Goal: Transaction & Acquisition: Purchase product/service

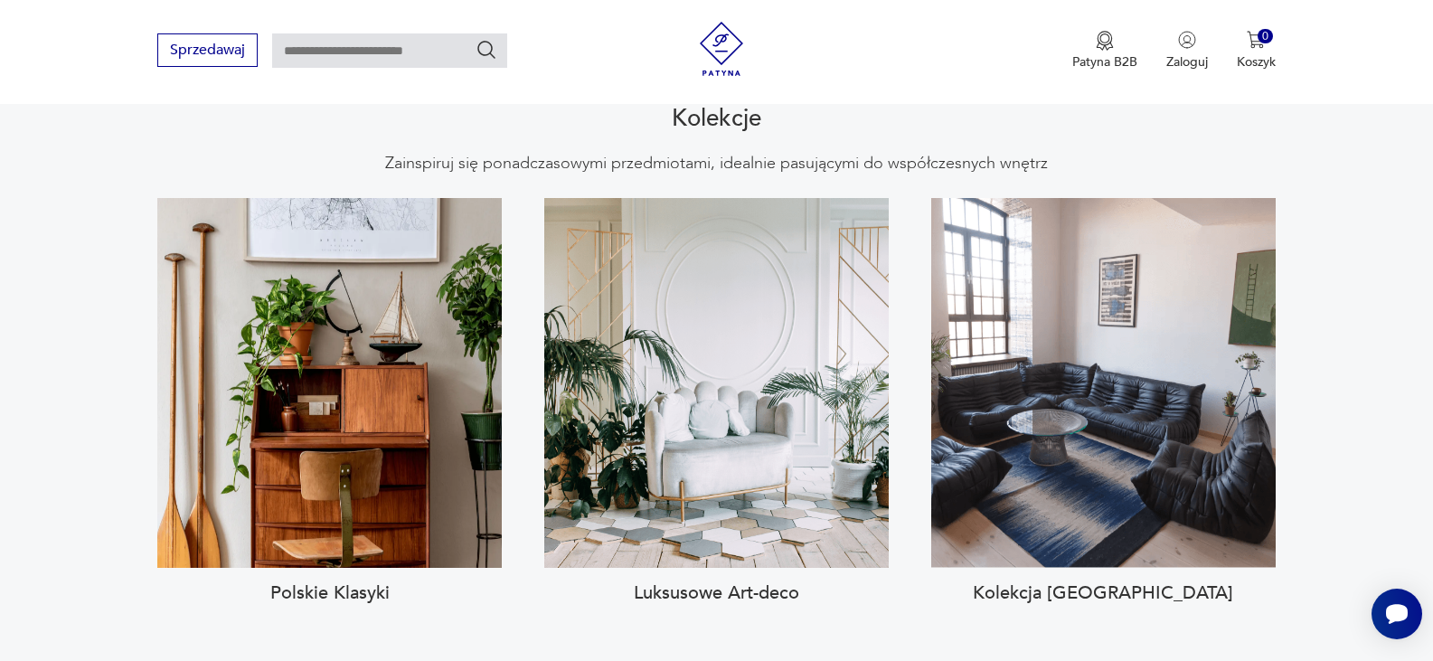
scroll to position [1710, 0]
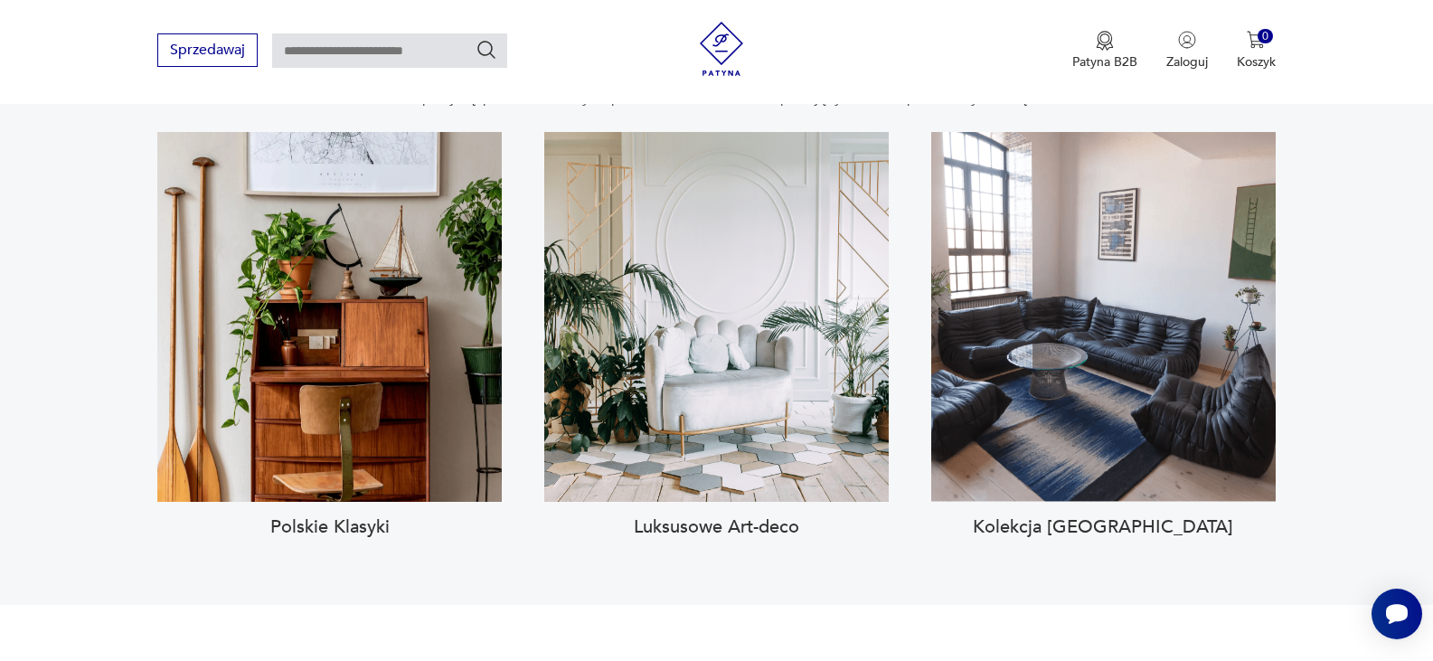
click at [362, 516] on h3 "Polskie Klasyki" at bounding box center [329, 527] width 344 height 22
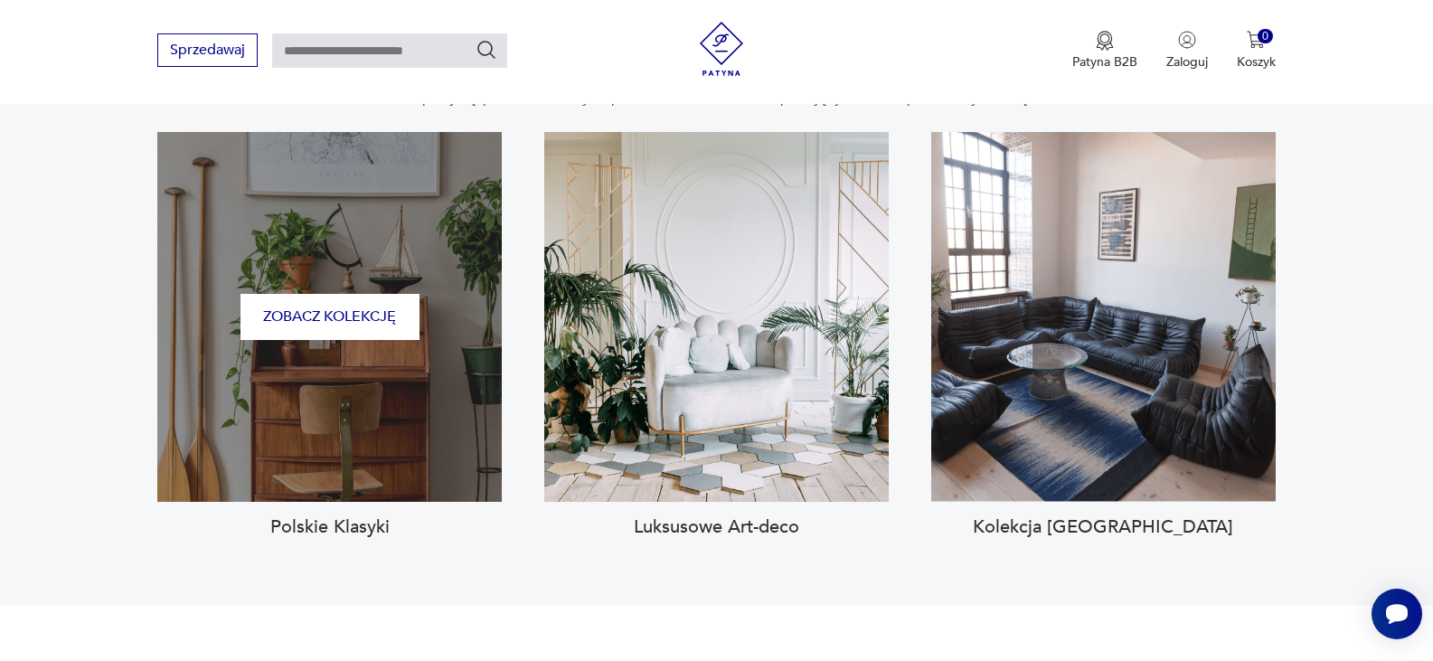
click at [391, 392] on div "Zobacz kolekcję" at bounding box center [329, 317] width 344 height 370
click at [381, 295] on button "Zobacz kolekcję" at bounding box center [329, 317] width 179 height 46
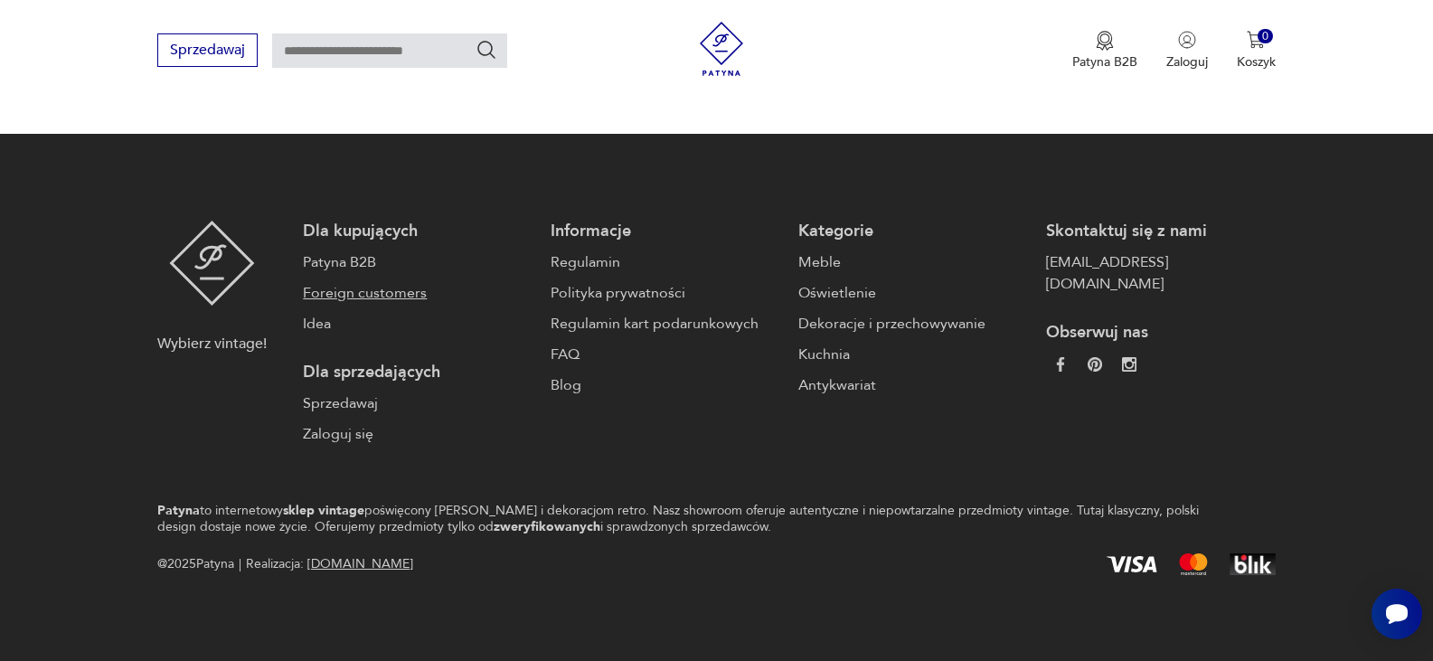
scroll to position [68, 0]
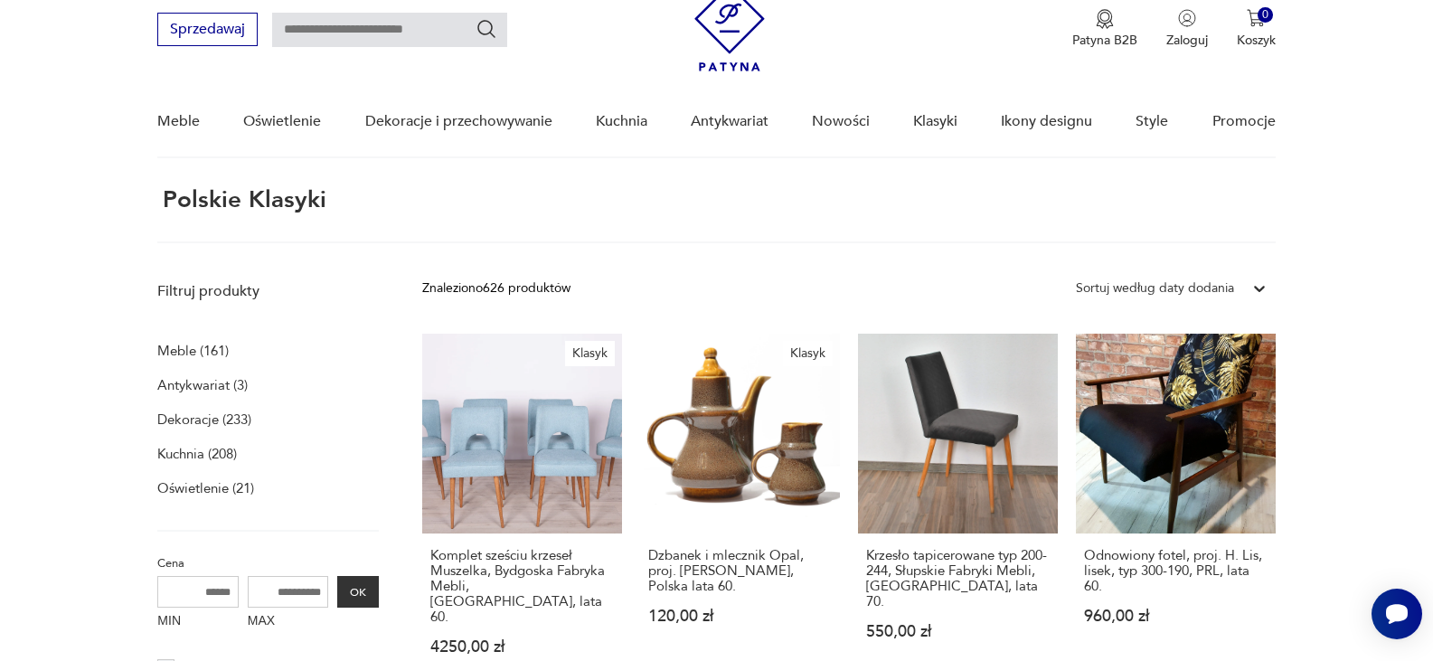
click at [207, 348] on p "Meble (161)" at bounding box center [192, 350] width 71 height 25
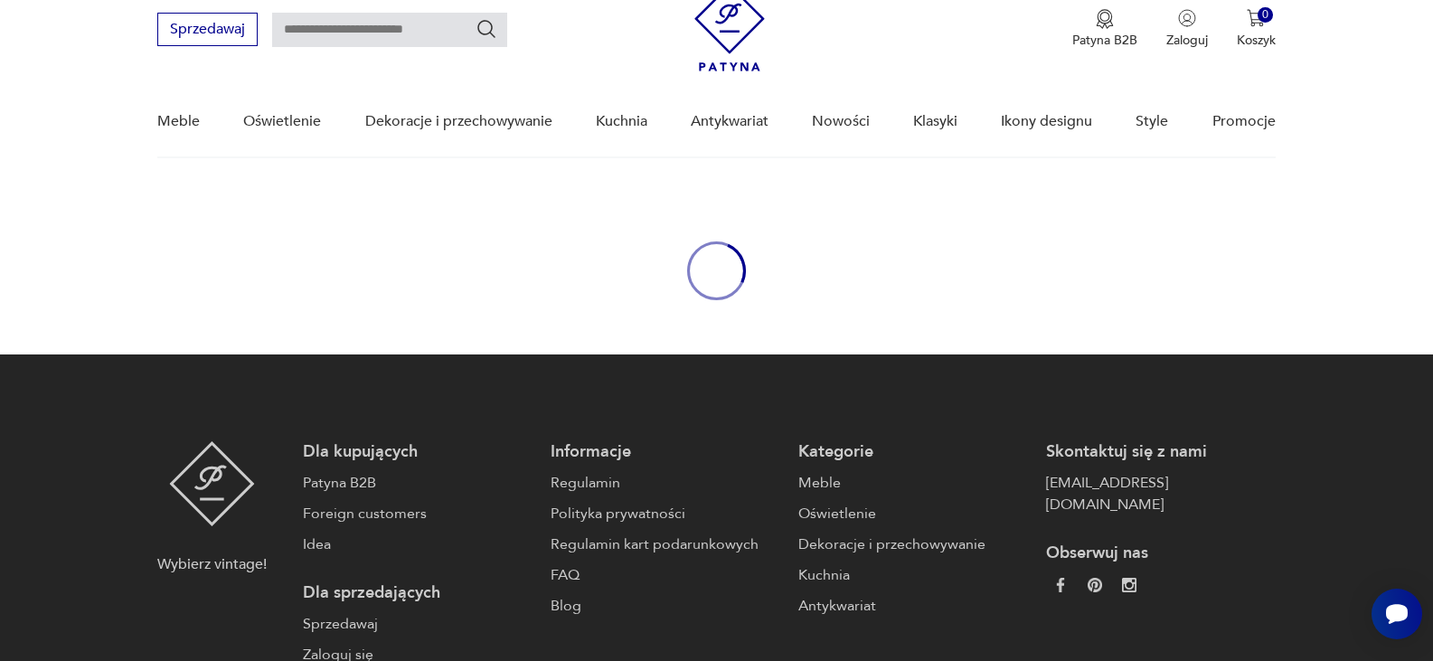
scroll to position [126, 0]
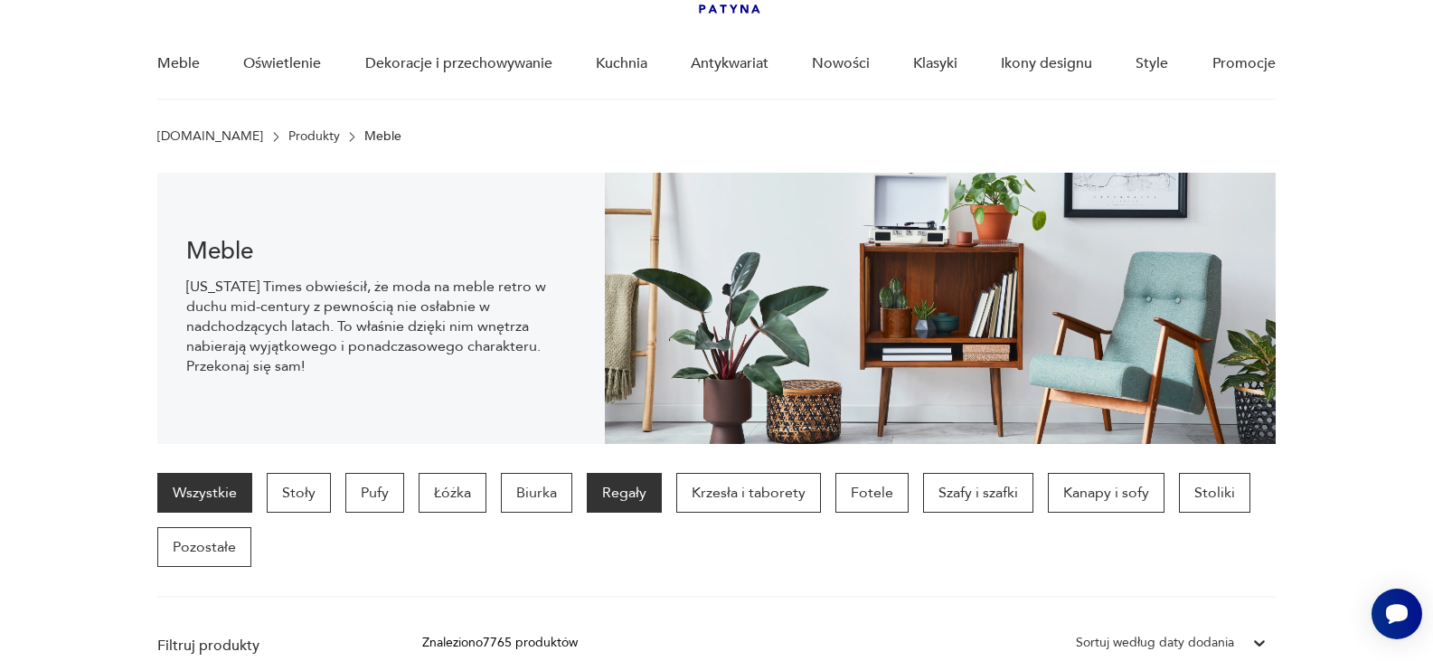
click at [621, 502] on p "Regały" at bounding box center [624, 493] width 75 height 40
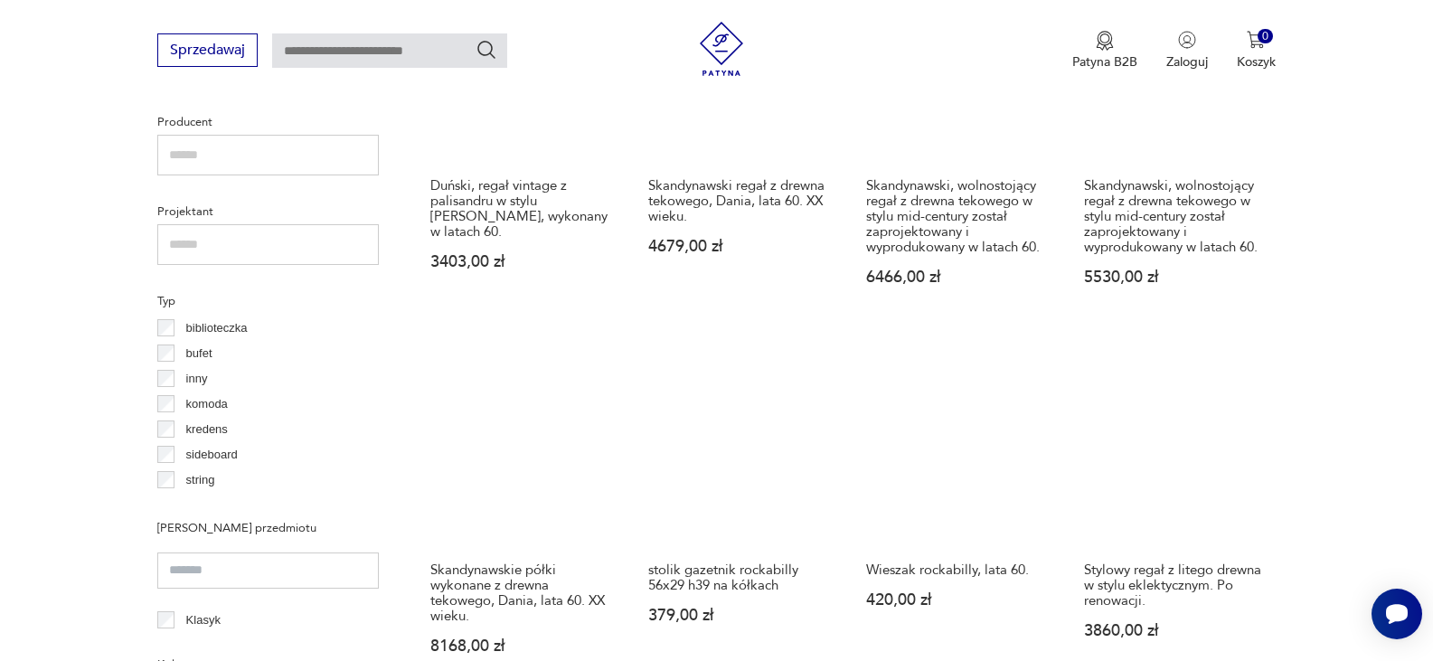
scroll to position [1209, 0]
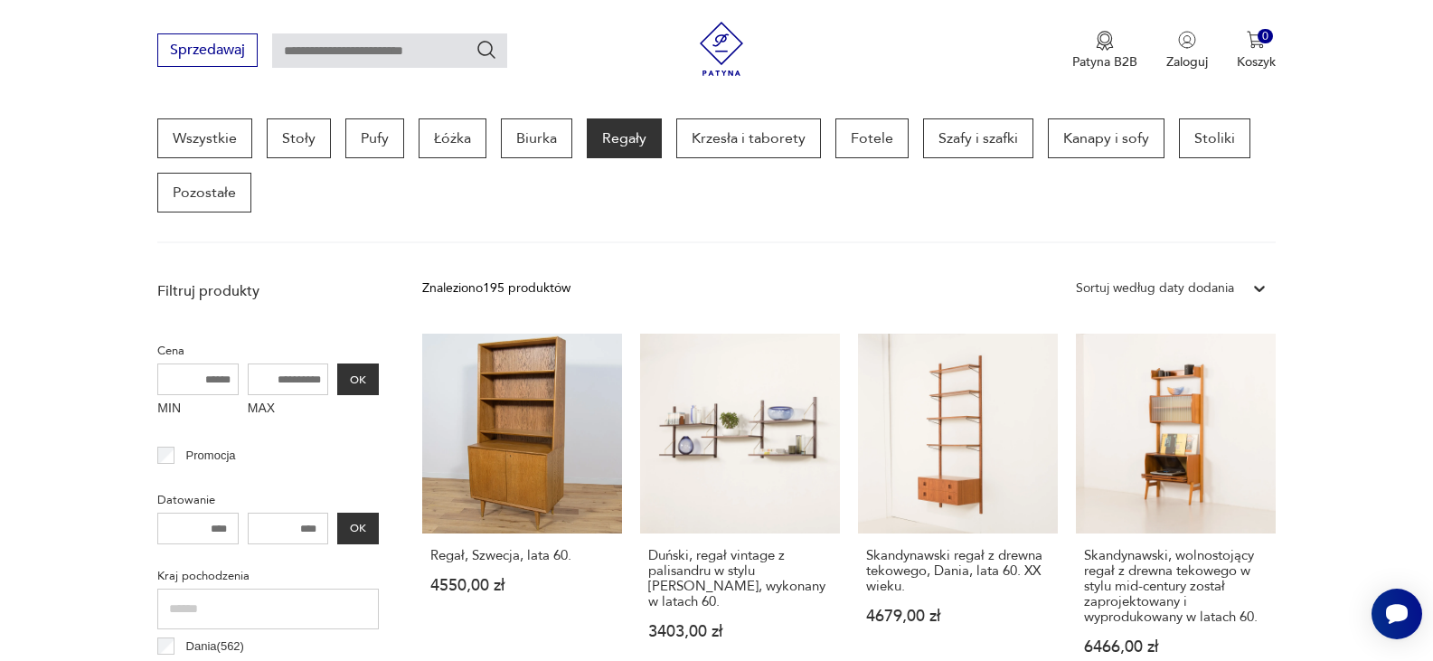
scroll to position [372, 0]
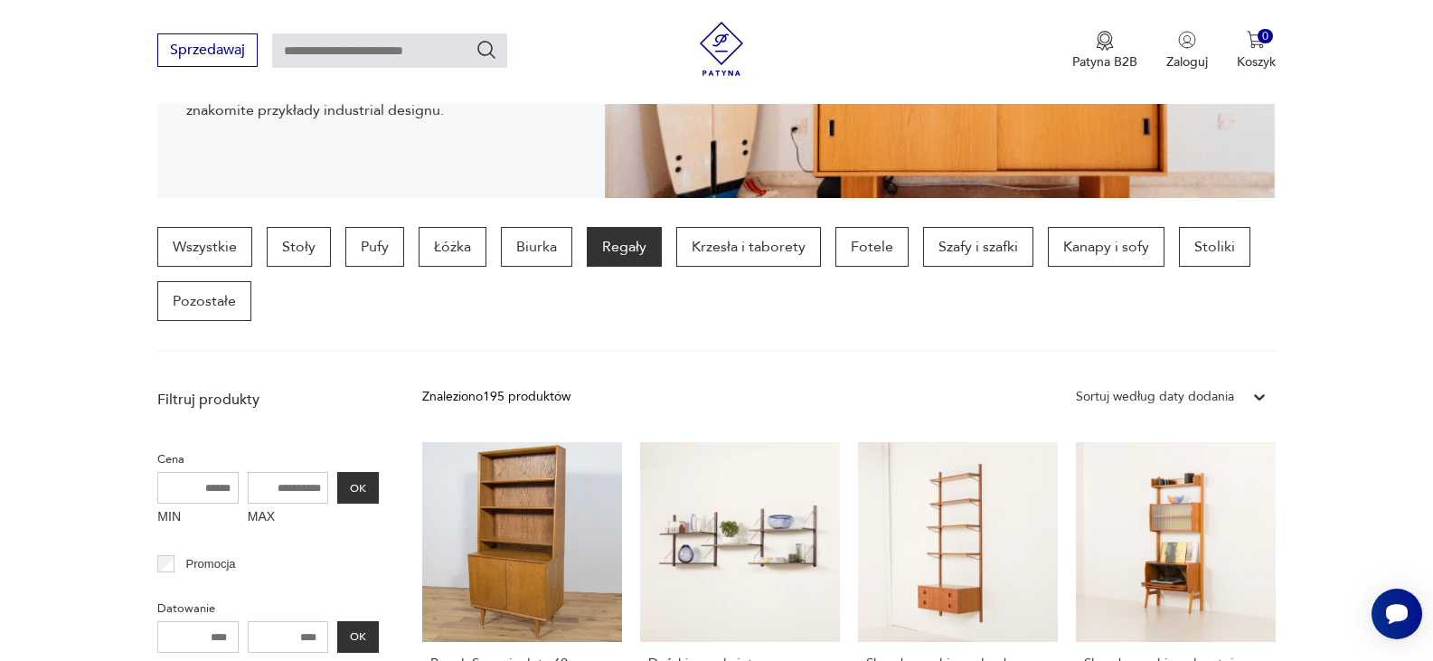
click at [325, 488] on input "MAX" at bounding box center [288, 488] width 81 height 32
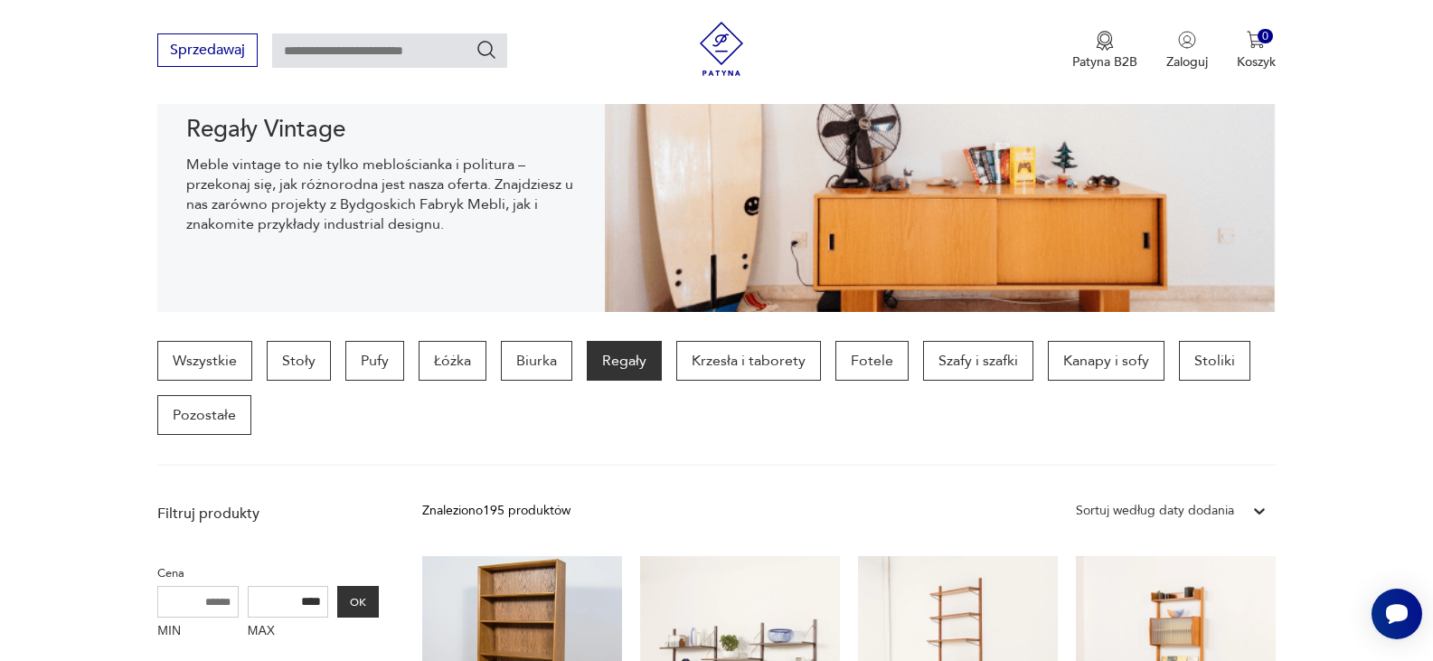
scroll to position [252, 0]
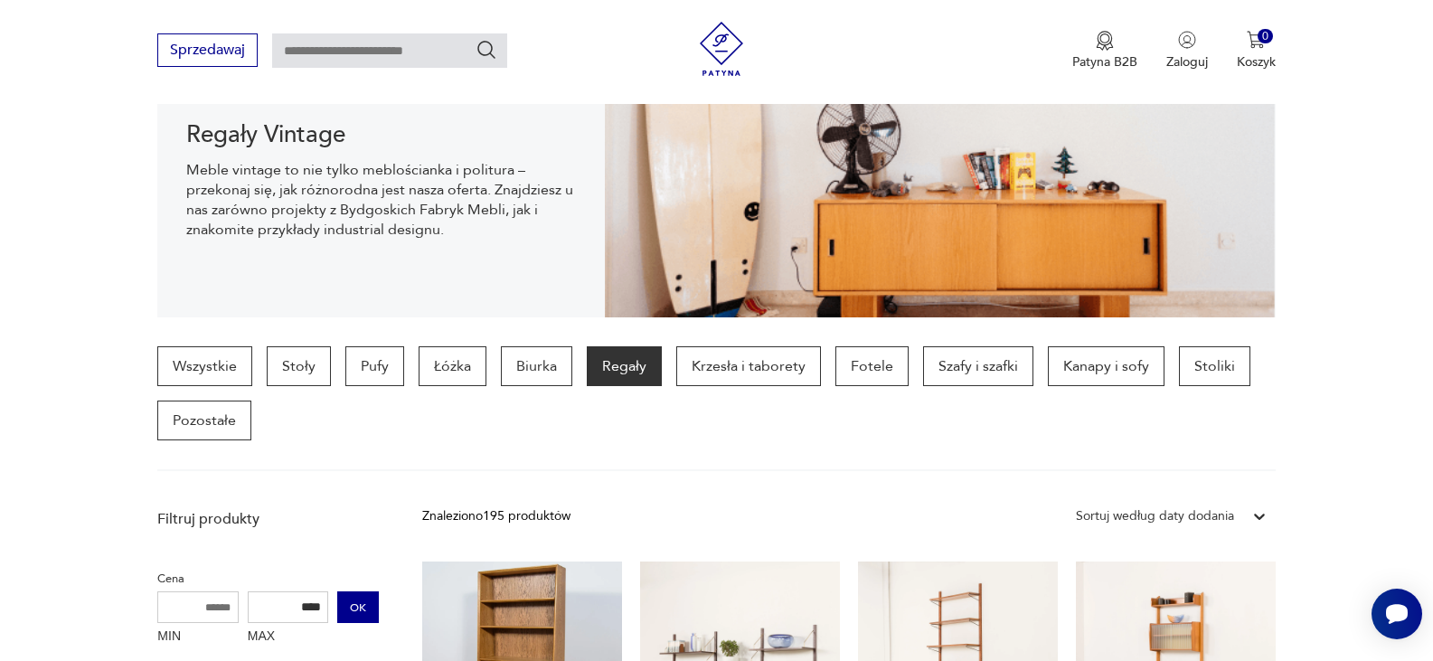
type input "****"
click at [358, 610] on button "OK" at bounding box center [358, 607] width 42 height 32
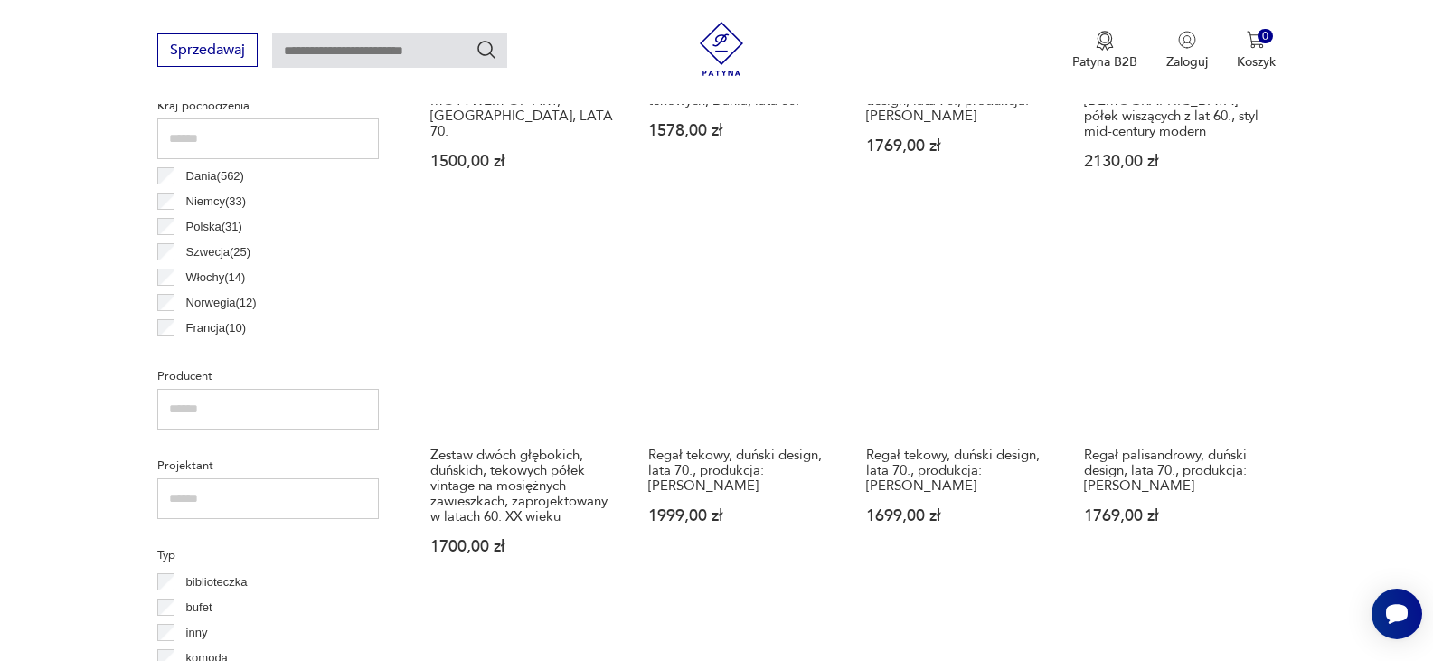
scroll to position [986, 0]
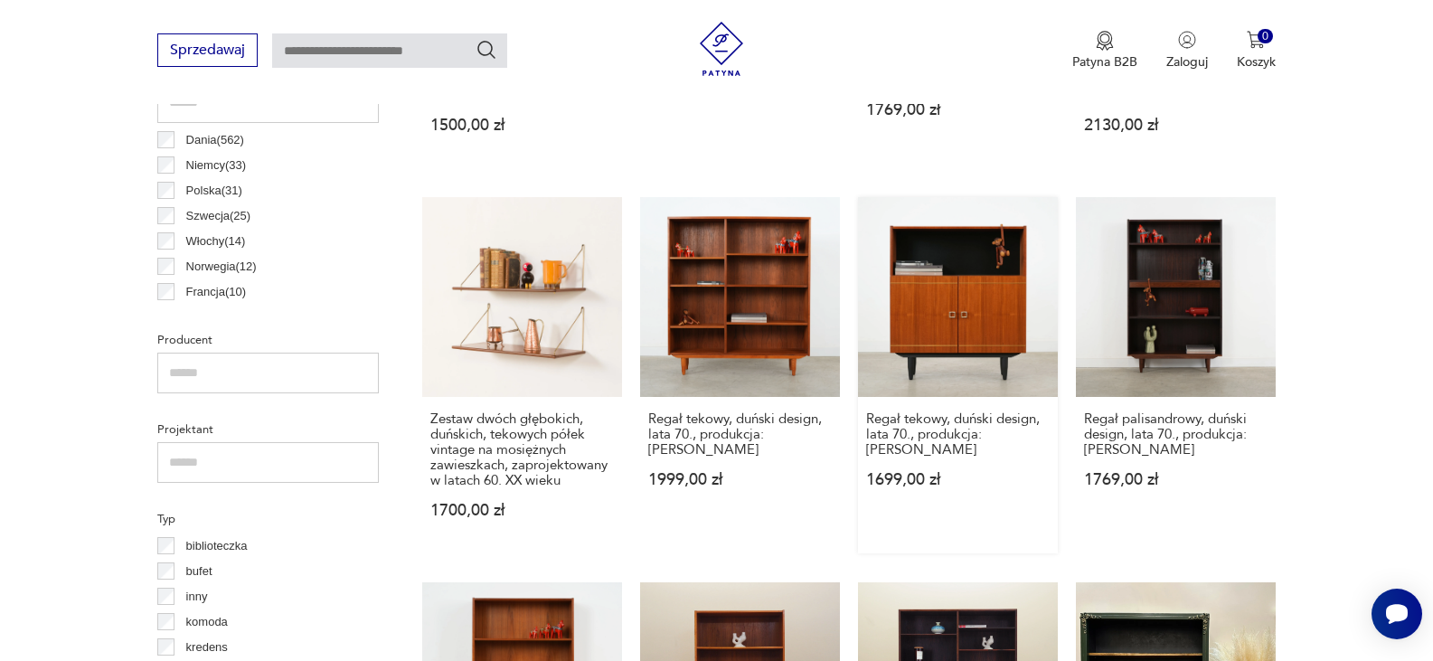
click at [944, 295] on link "Regał tekowy, duński design, lata 70., produkcja: [PERSON_NAME] 1699,00 zł" at bounding box center [958, 375] width 200 height 356
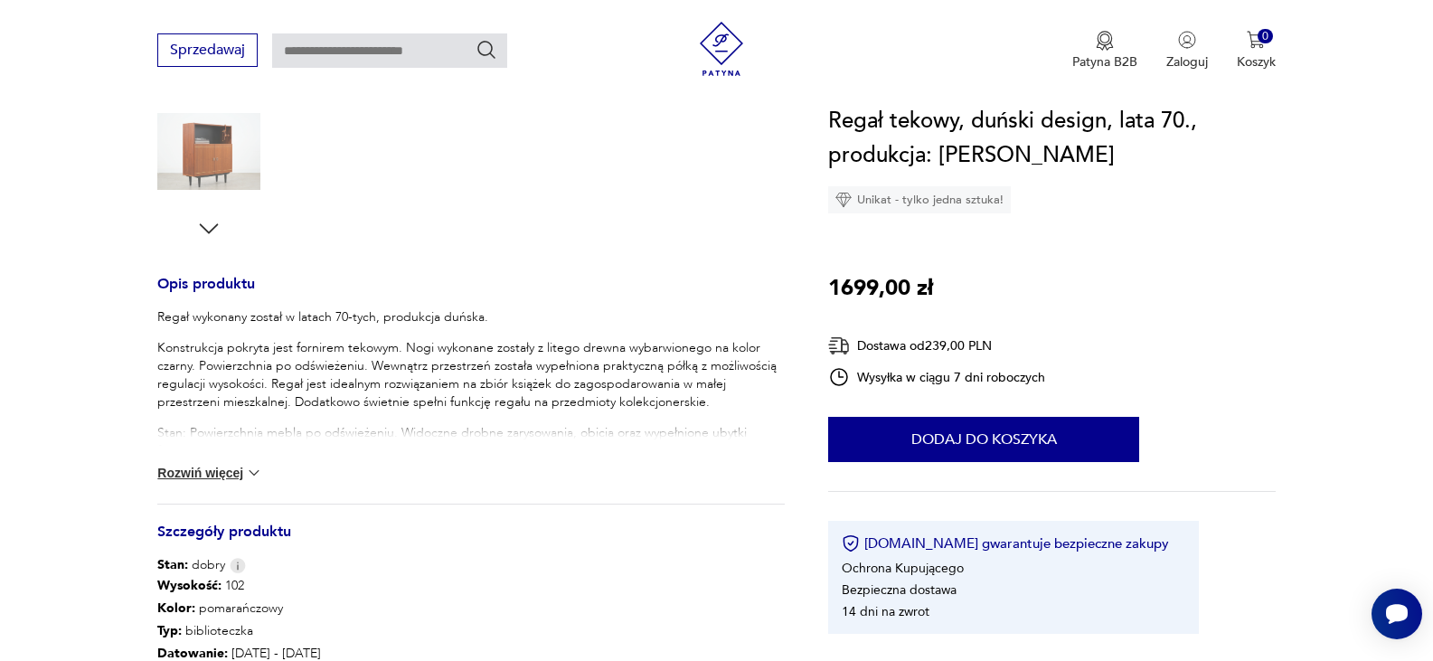
scroll to position [586, 0]
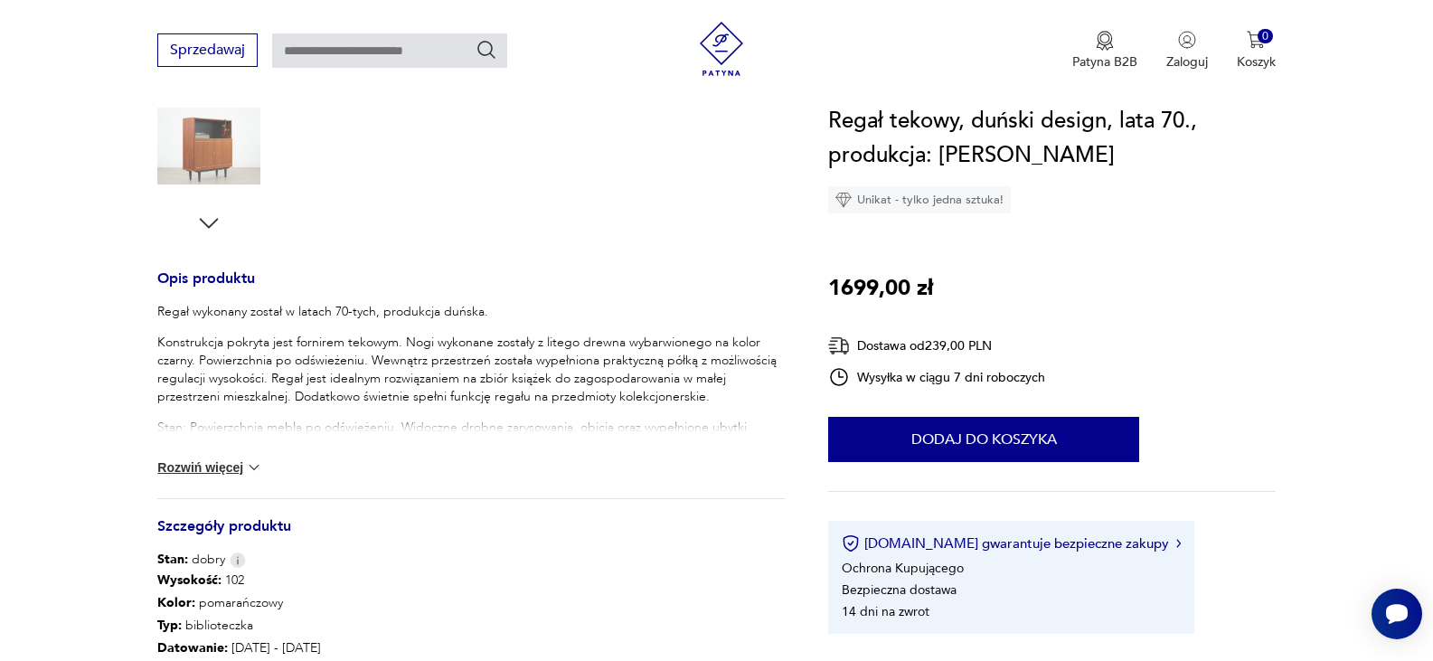
click at [211, 467] on button "Rozwiń więcej" at bounding box center [209, 467] width 105 height 18
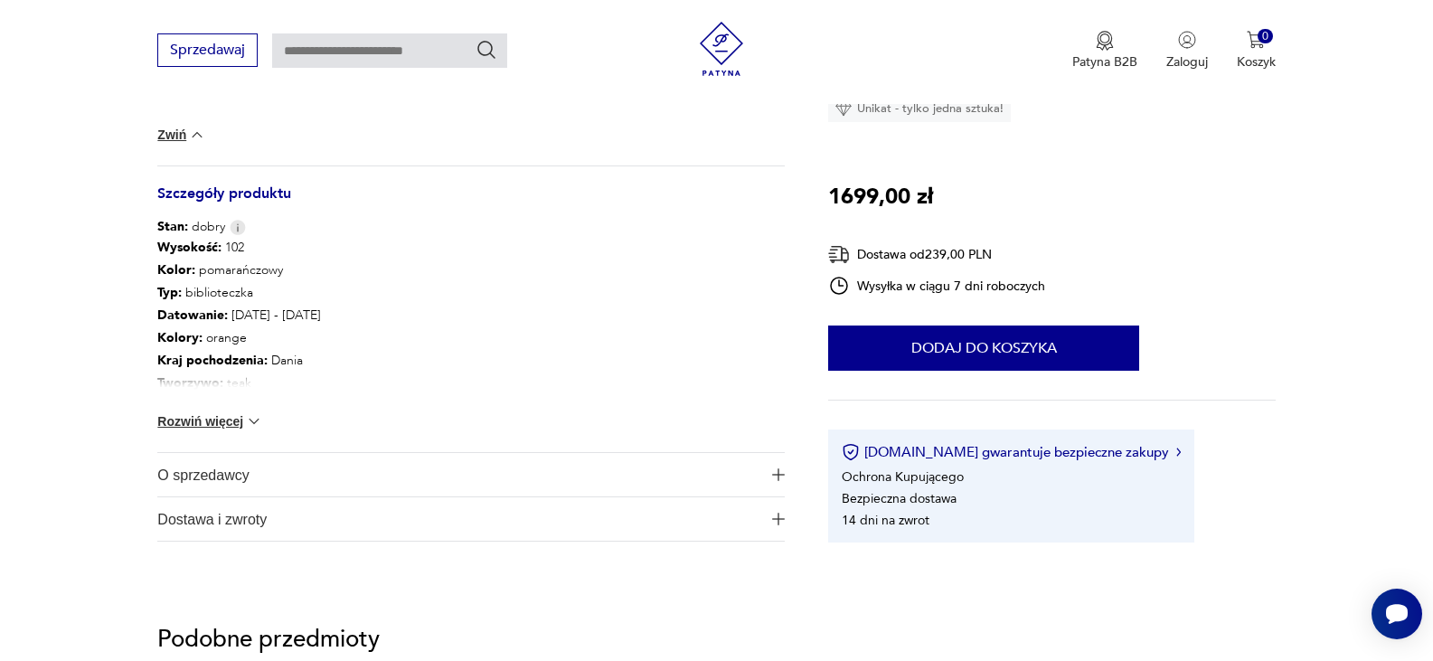
scroll to position [1345, 0]
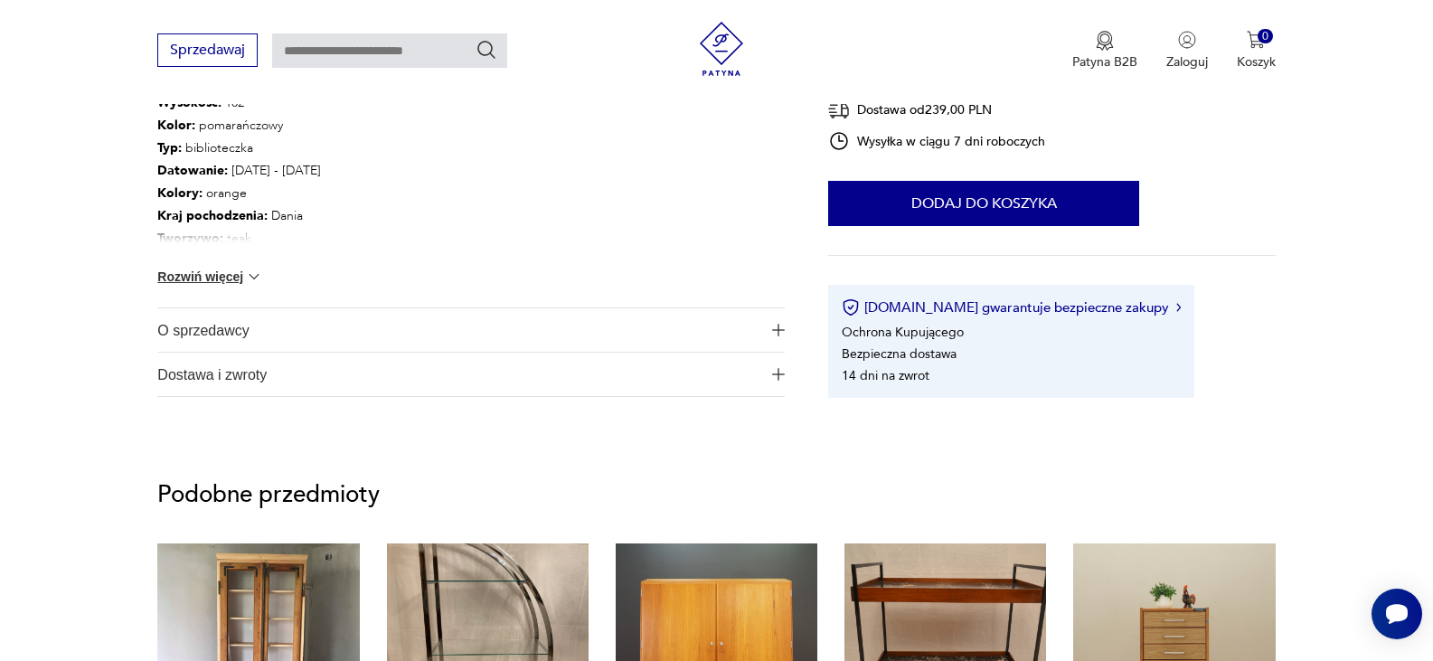
click at [221, 282] on button "Rozwiń więcej" at bounding box center [209, 277] width 105 height 18
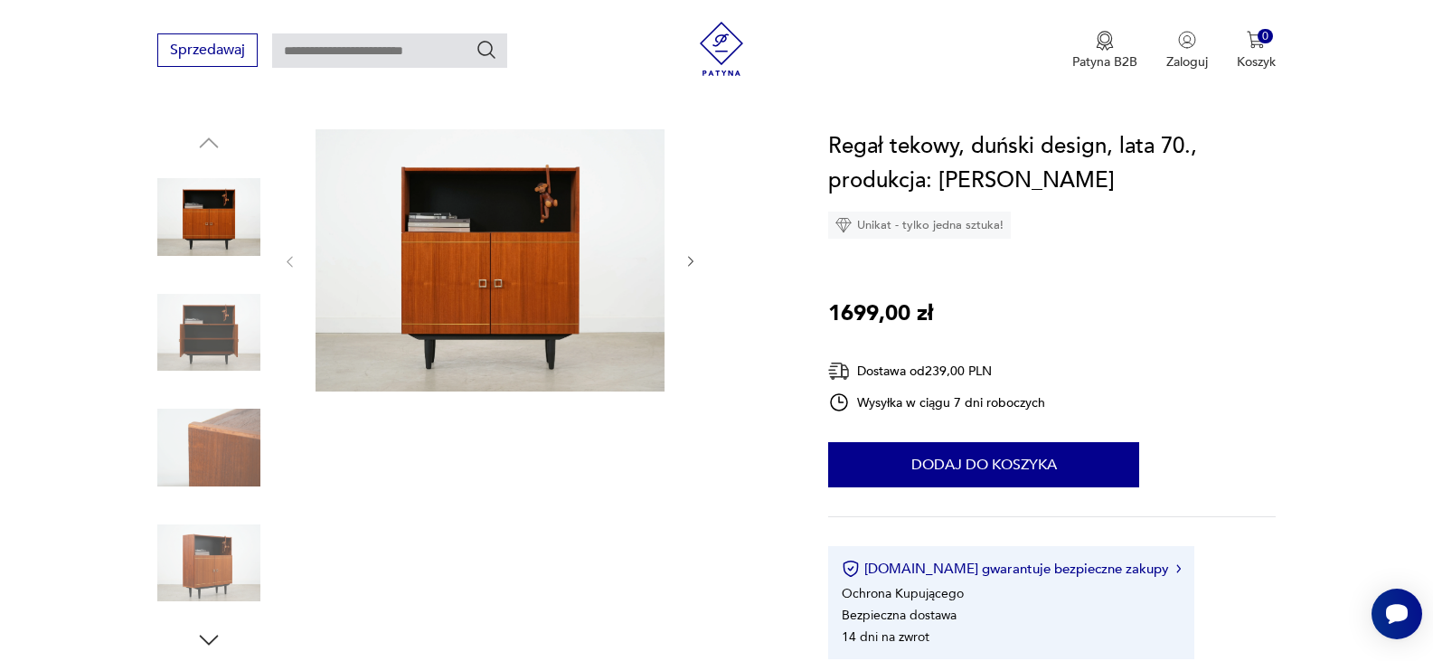
scroll to position [175, 0]
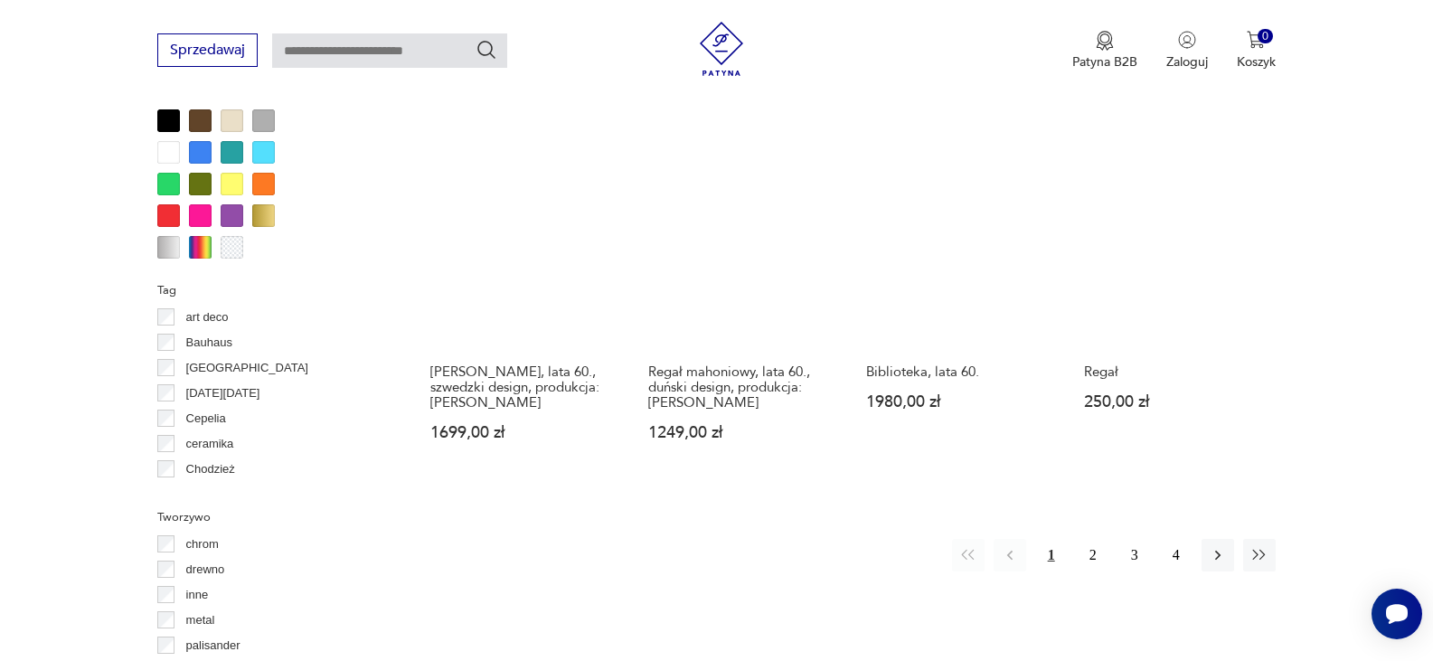
scroll to position [1808, 0]
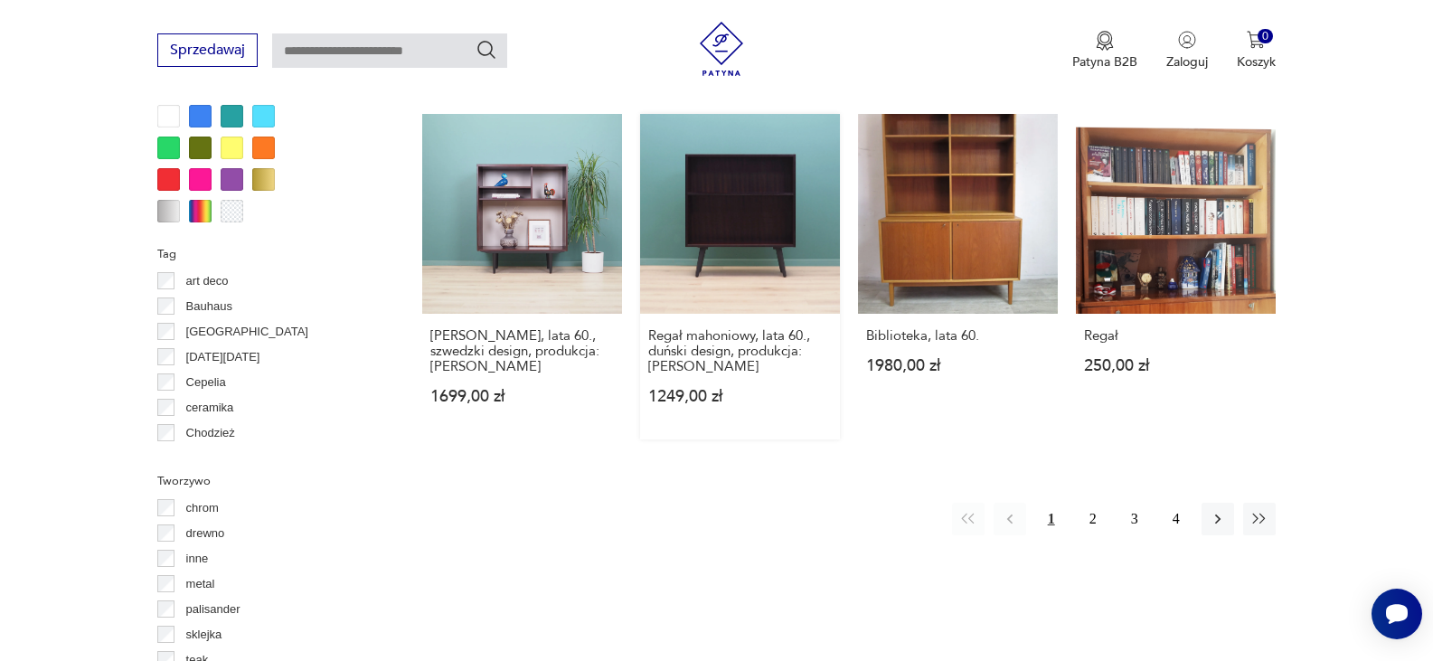
click at [745, 195] on link "Regał mahoniowy, lata 60., duński design, produkcja: [PERSON_NAME] 1249,00 zł" at bounding box center [740, 276] width 200 height 325
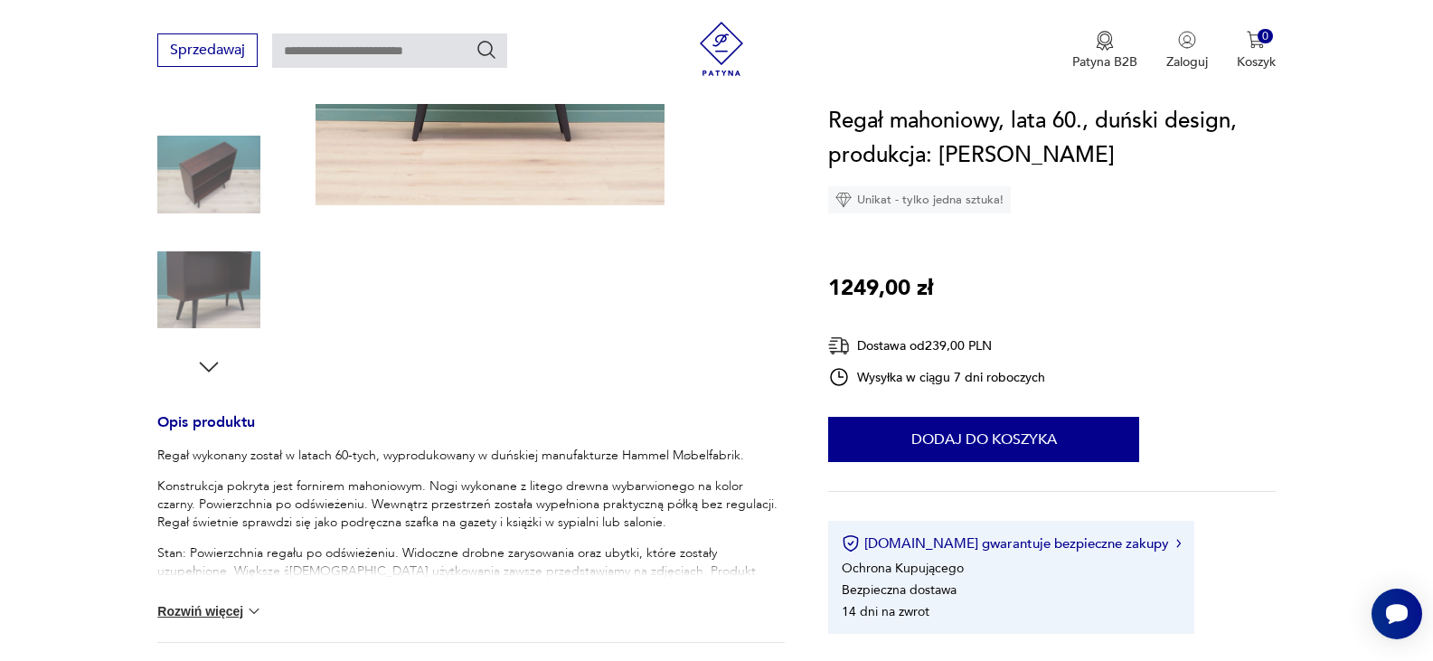
scroll to position [503, 0]
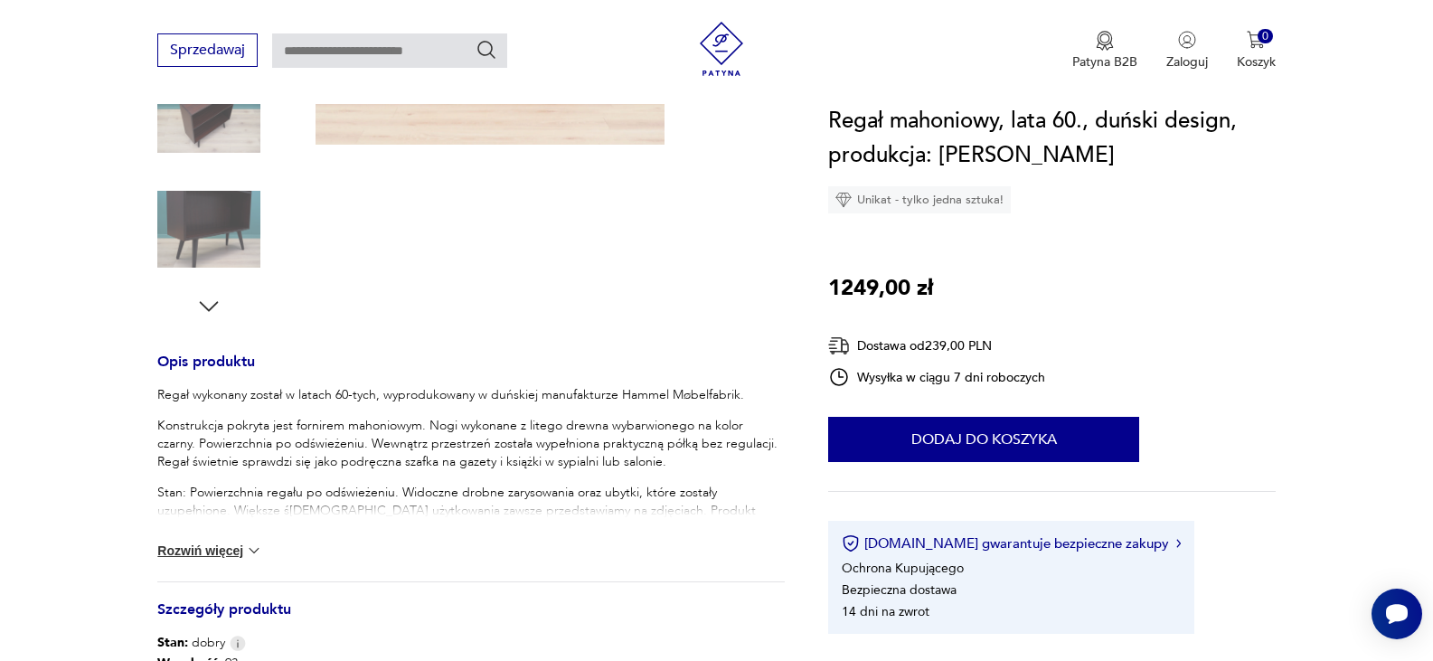
click at [223, 568] on div "Regał wykonany został w latach 60-tych, wyprodukowany w duńskiej manufakturze H…" at bounding box center [470, 483] width 627 height 195
click at [228, 551] on button "Rozwiń więcej" at bounding box center [209, 550] width 105 height 18
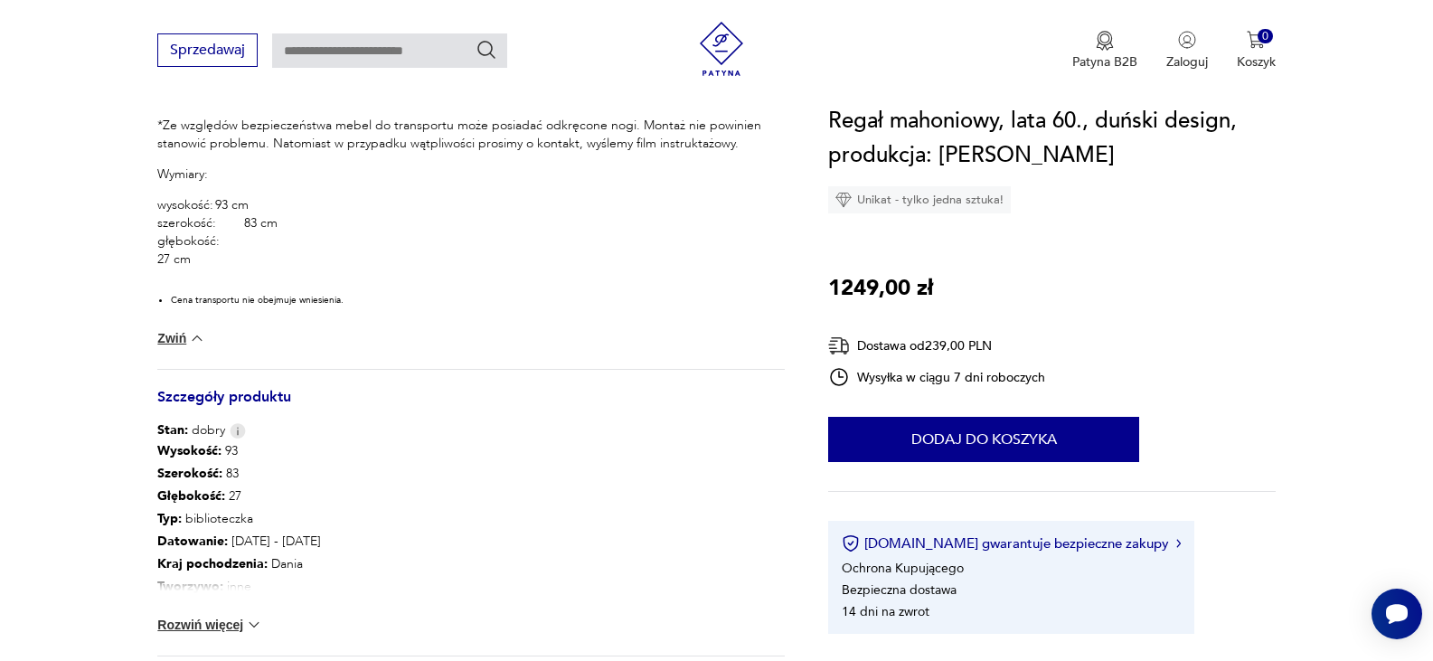
scroll to position [973, 0]
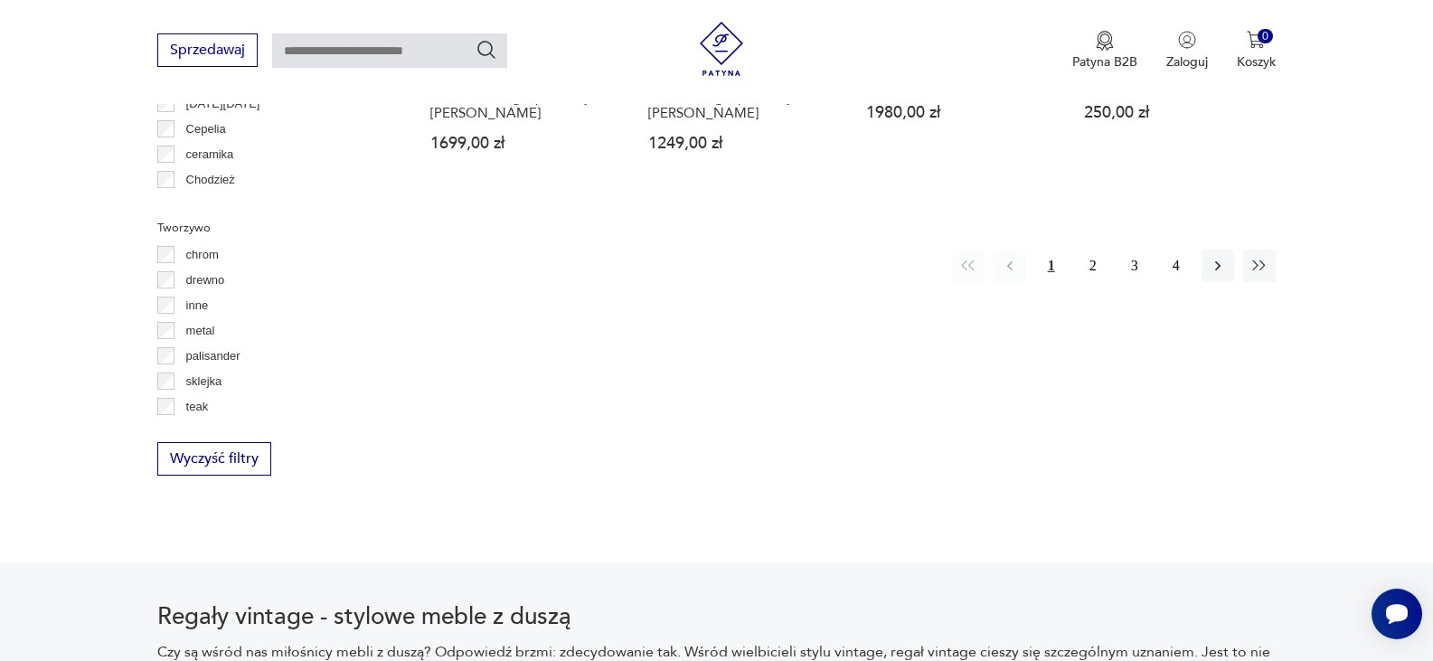
scroll to position [2169, 0]
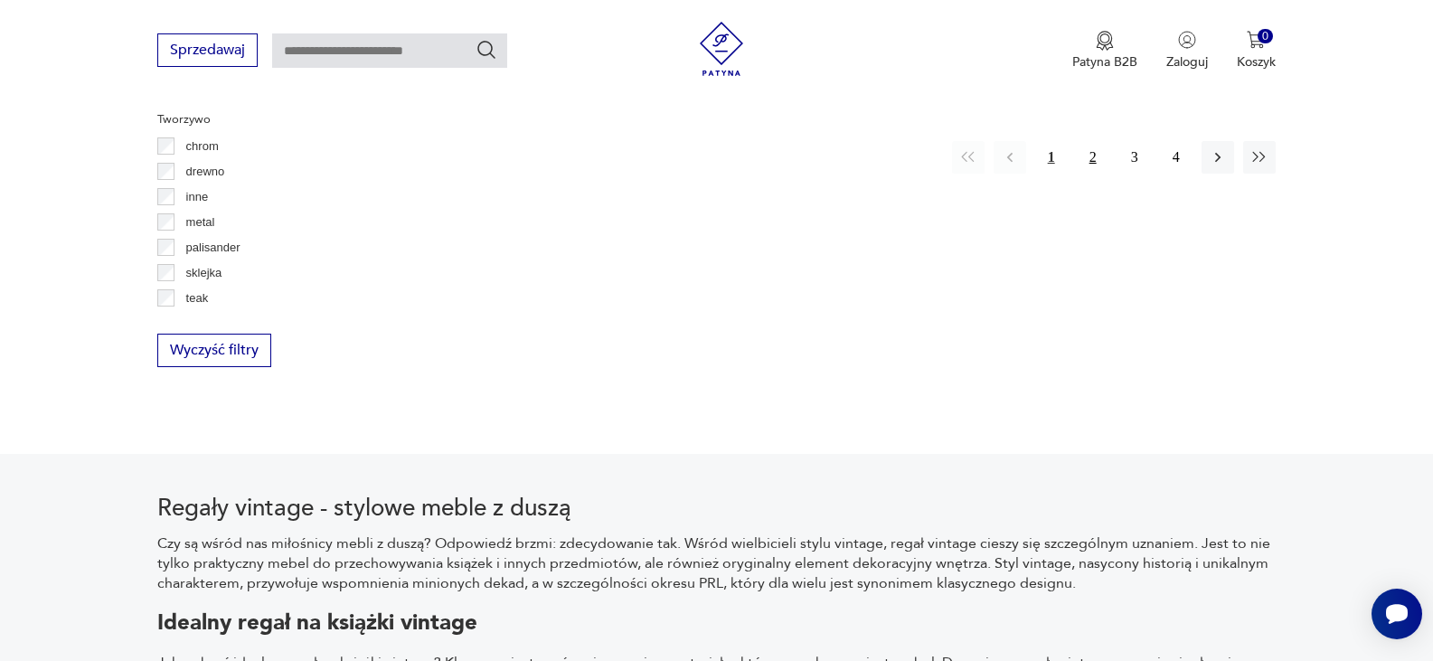
click at [1078, 141] on button "2" at bounding box center [1093, 157] width 33 height 33
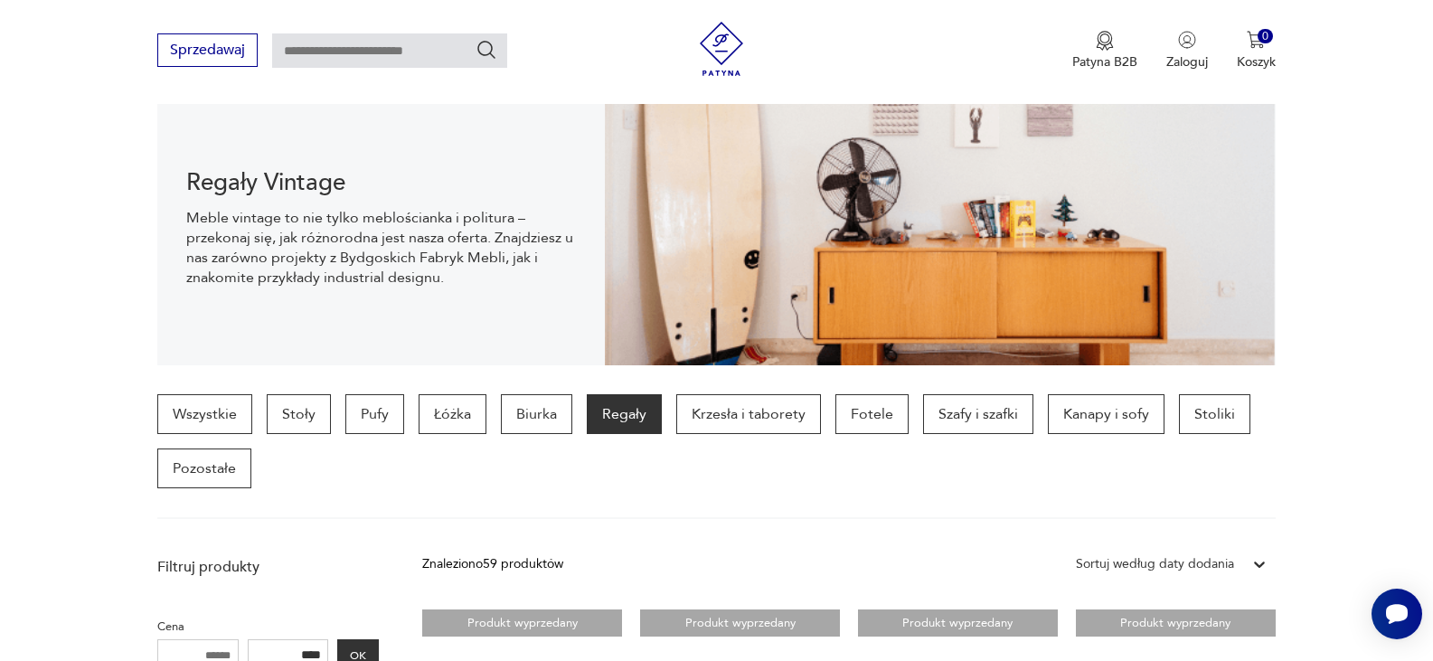
scroll to position [222, 0]
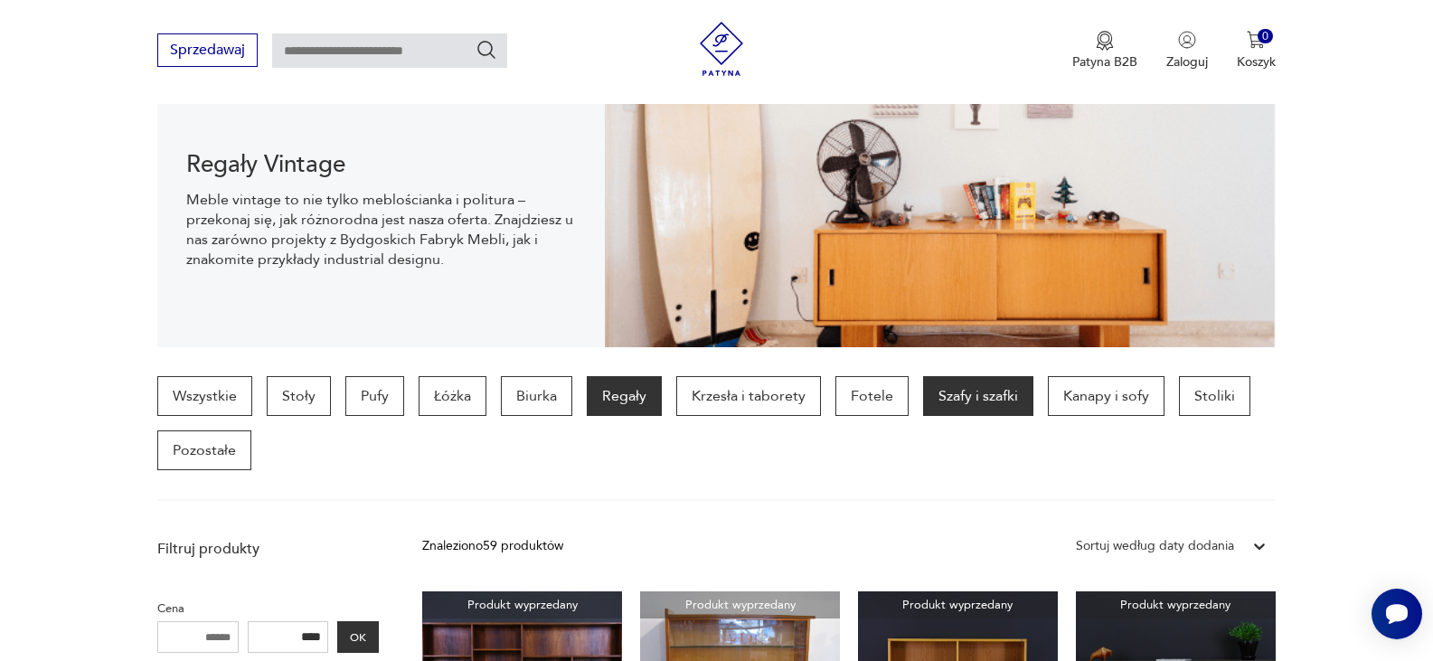
click at [965, 400] on p "Szafy i szafki" at bounding box center [978, 396] width 110 height 40
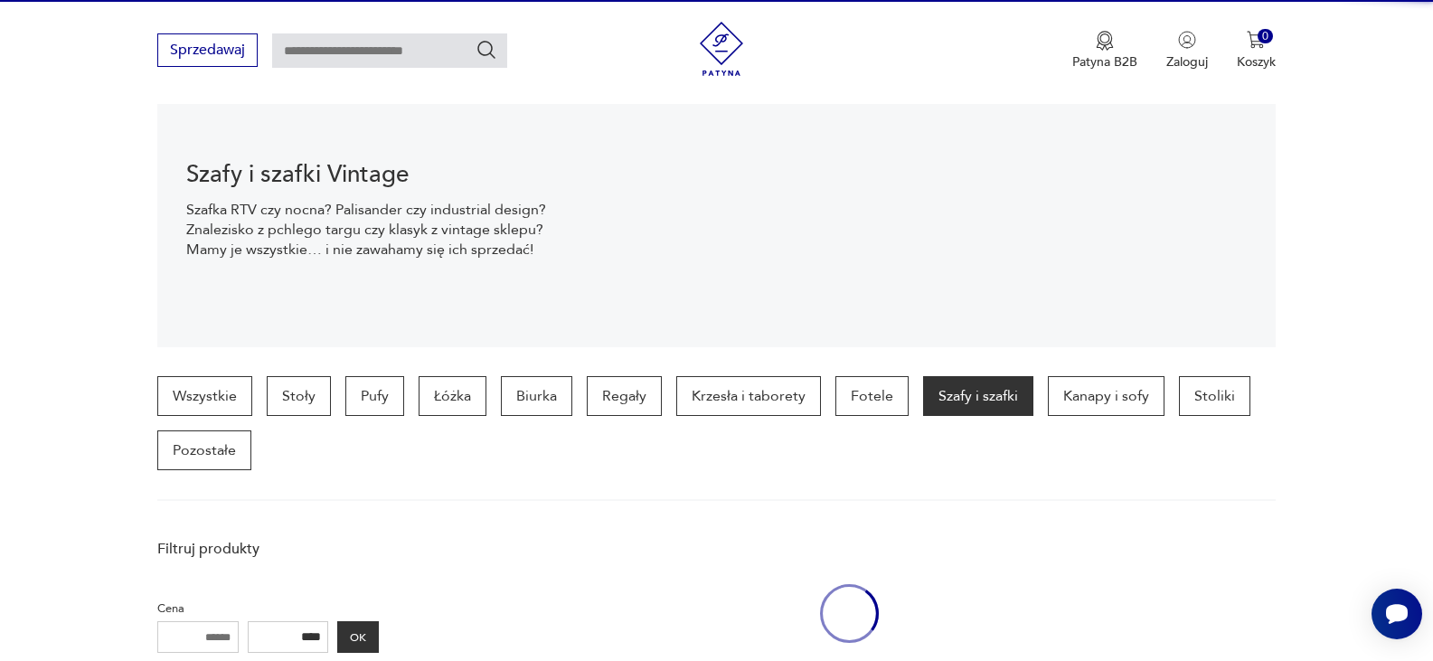
scroll to position [480, 0]
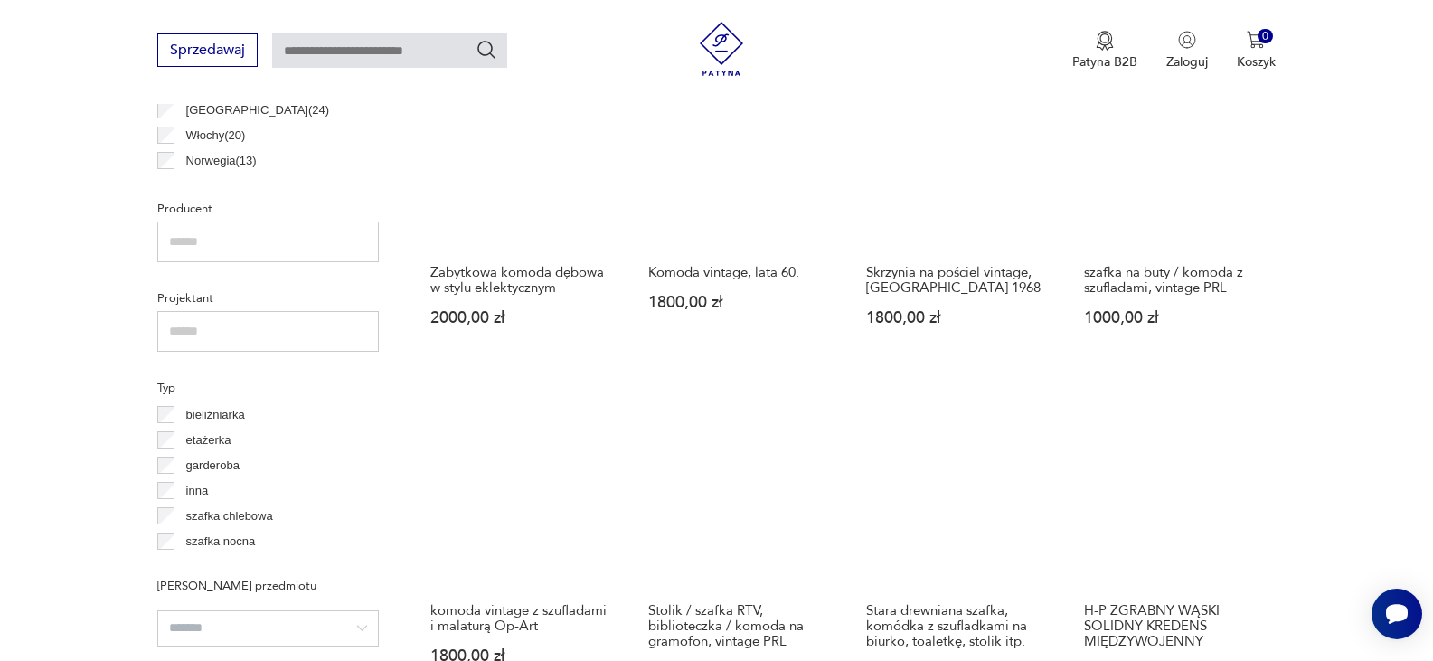
scroll to position [1162, 0]
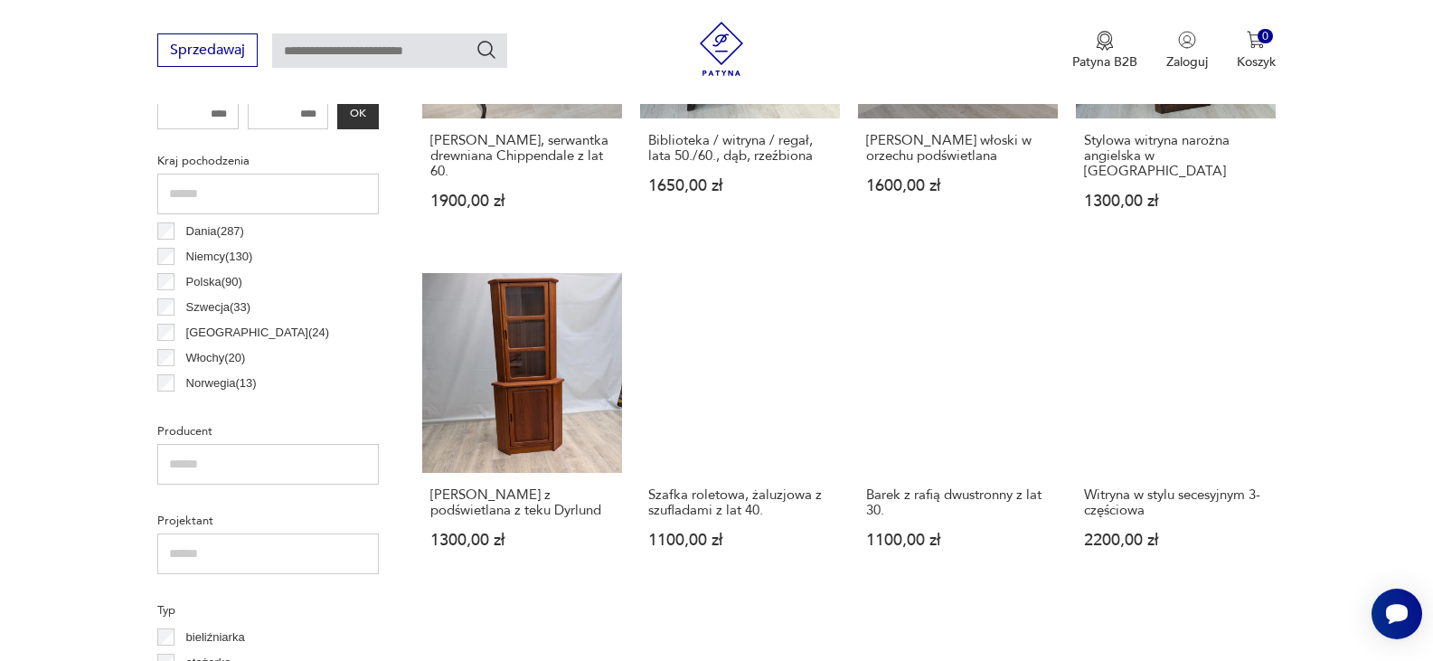
scroll to position [906, 0]
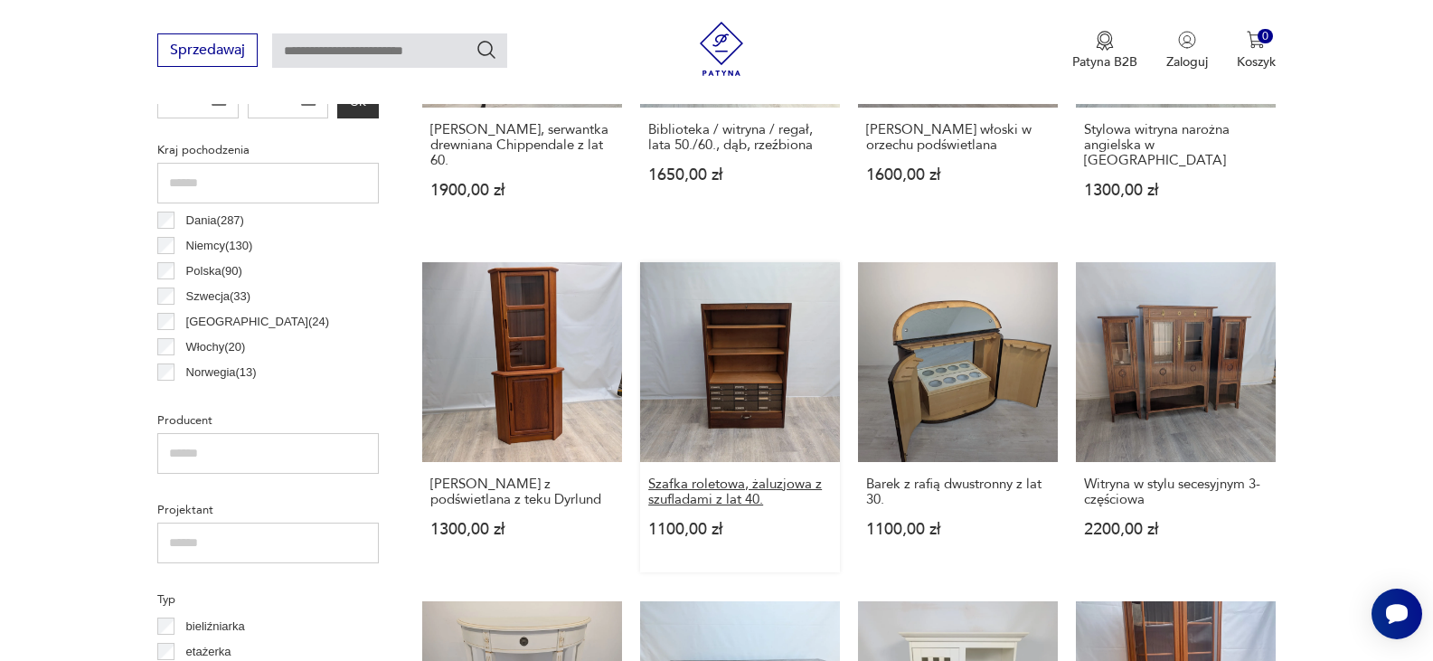
click at [732, 476] on h3 "Szafka roletowa, żaluzjowa z szufladami z lat 40." at bounding box center [740, 491] width 184 height 31
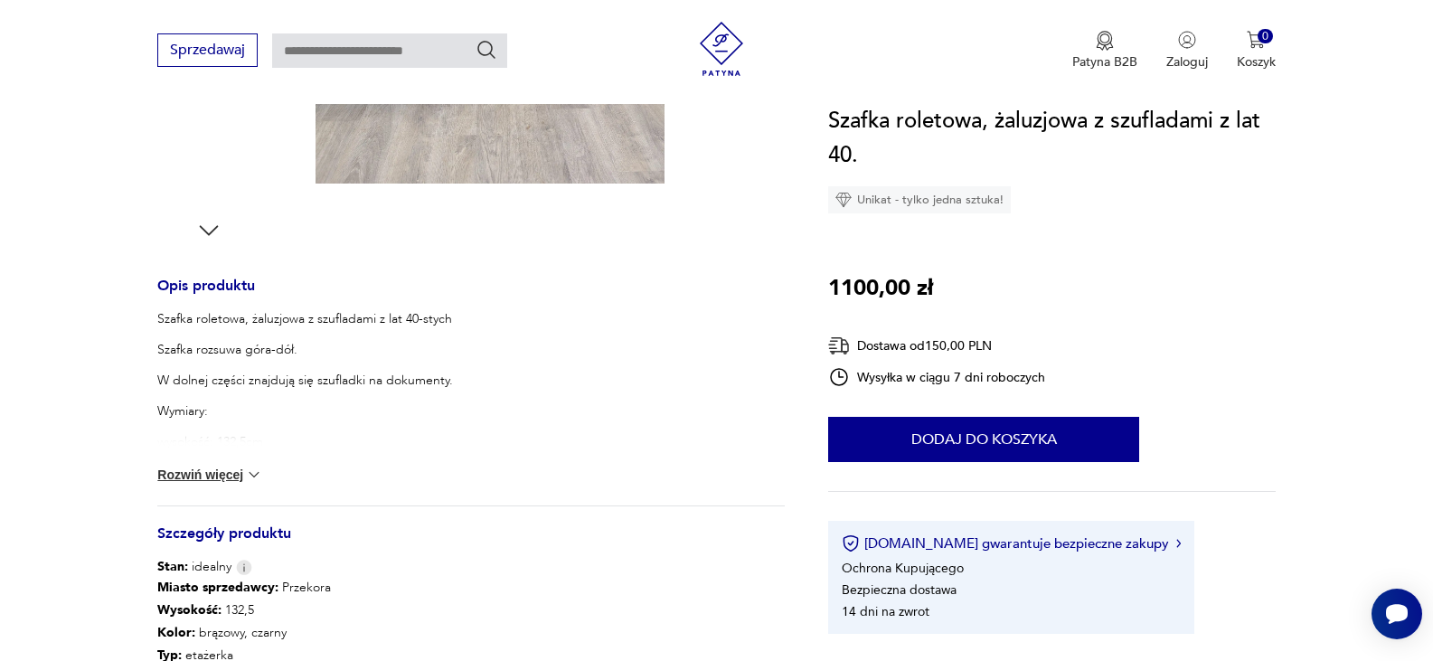
scroll to position [795, 0]
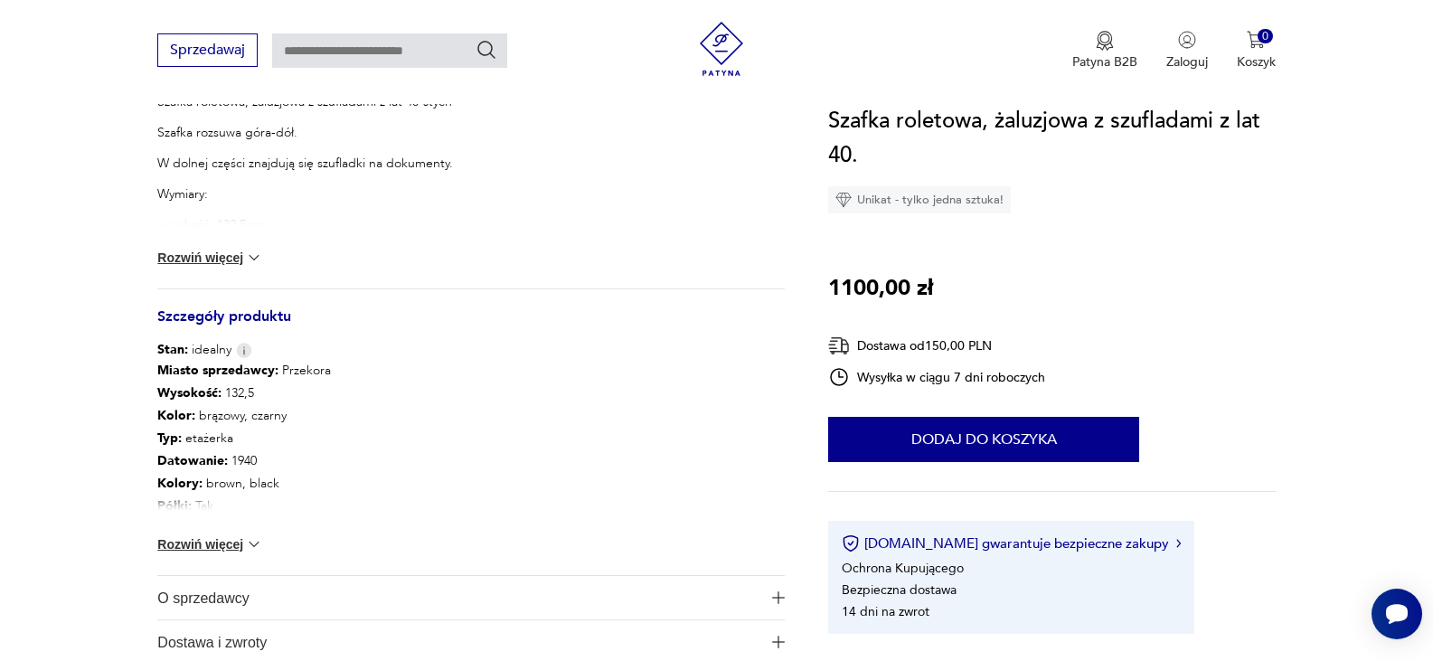
click at [214, 260] on button "Rozwiń więcej" at bounding box center [209, 258] width 105 height 18
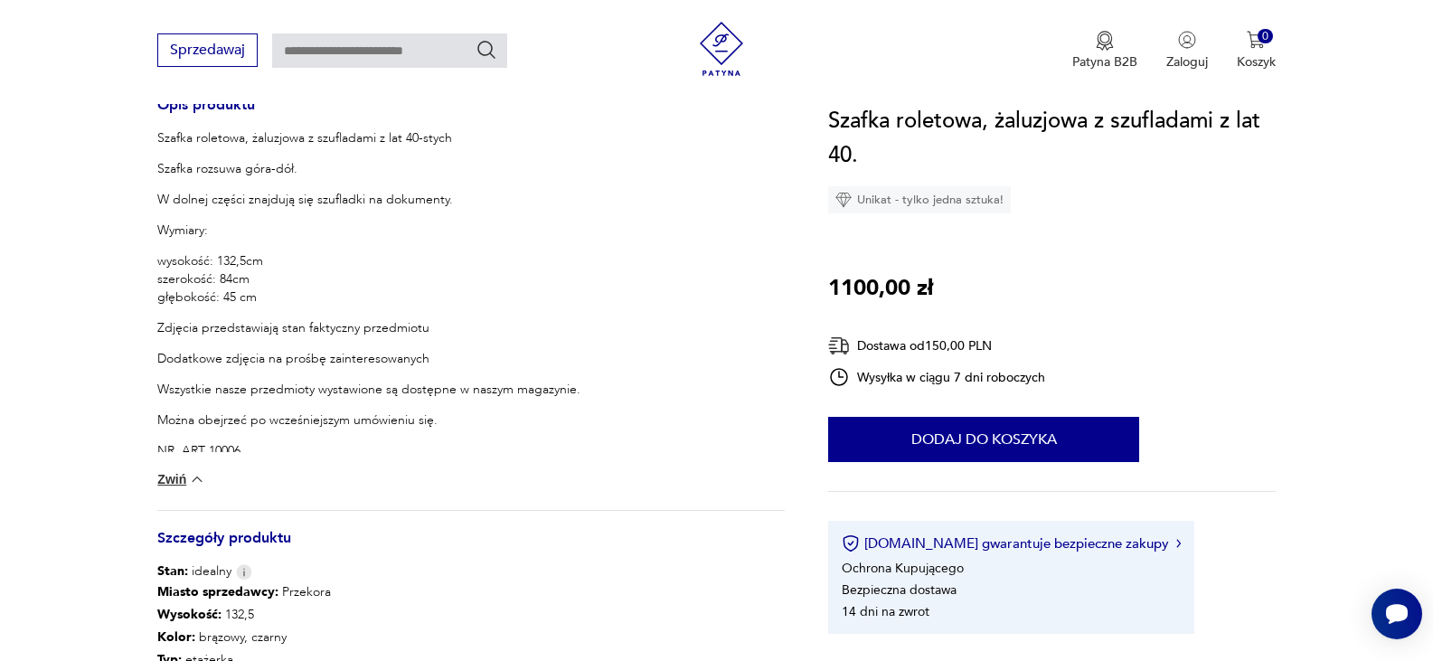
scroll to position [506, 0]
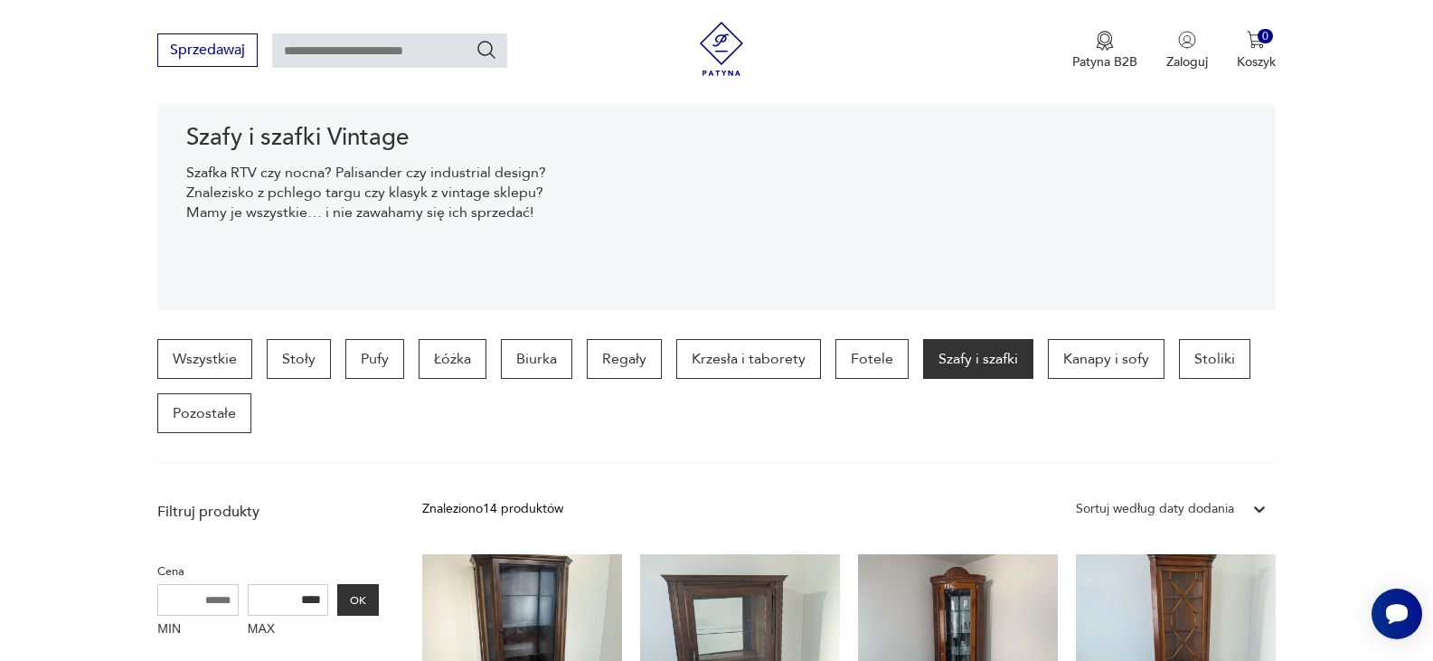
scroll to position [298, 0]
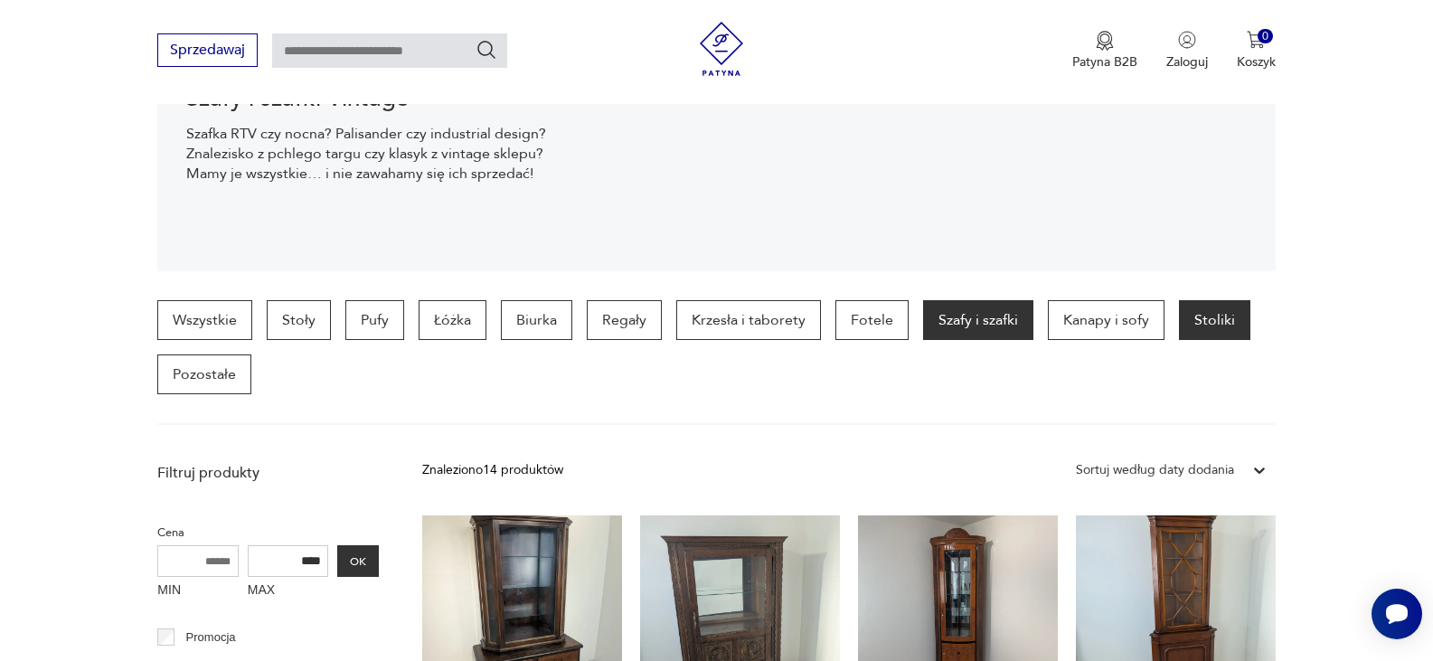
click at [1219, 323] on p "Stoliki" at bounding box center [1214, 320] width 71 height 40
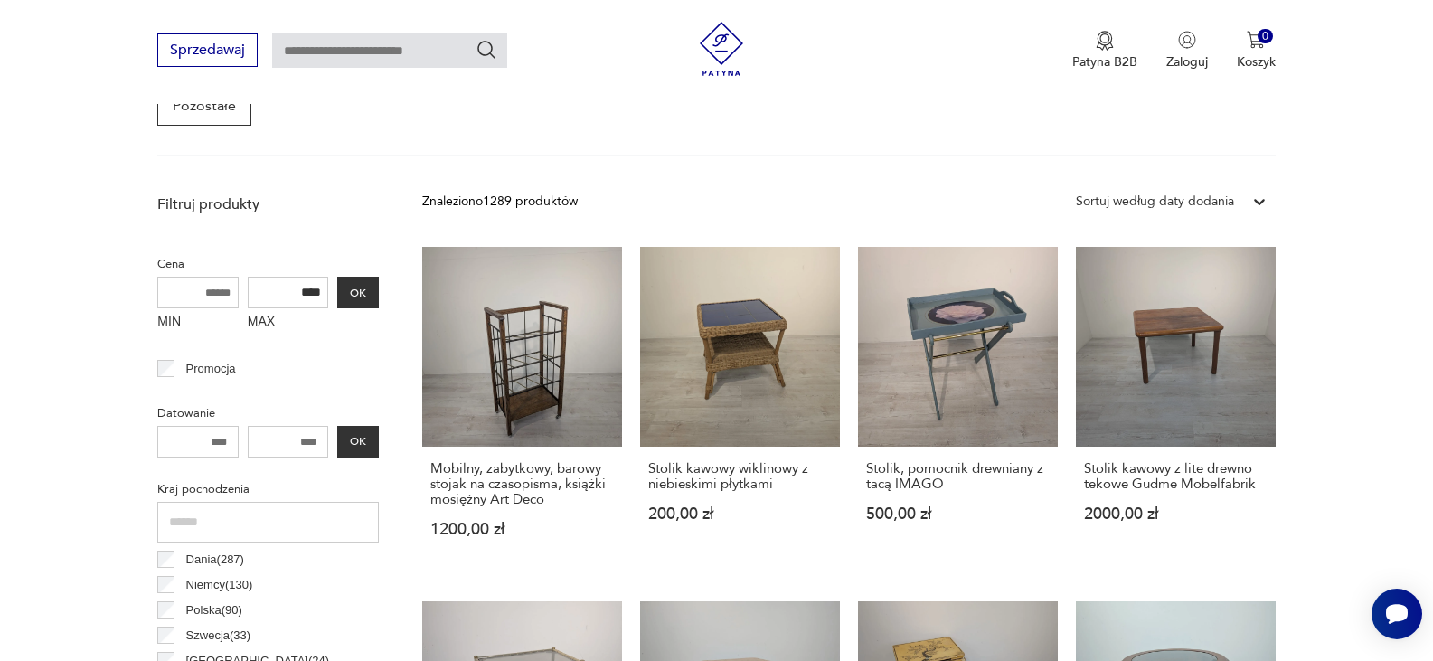
scroll to position [640, 0]
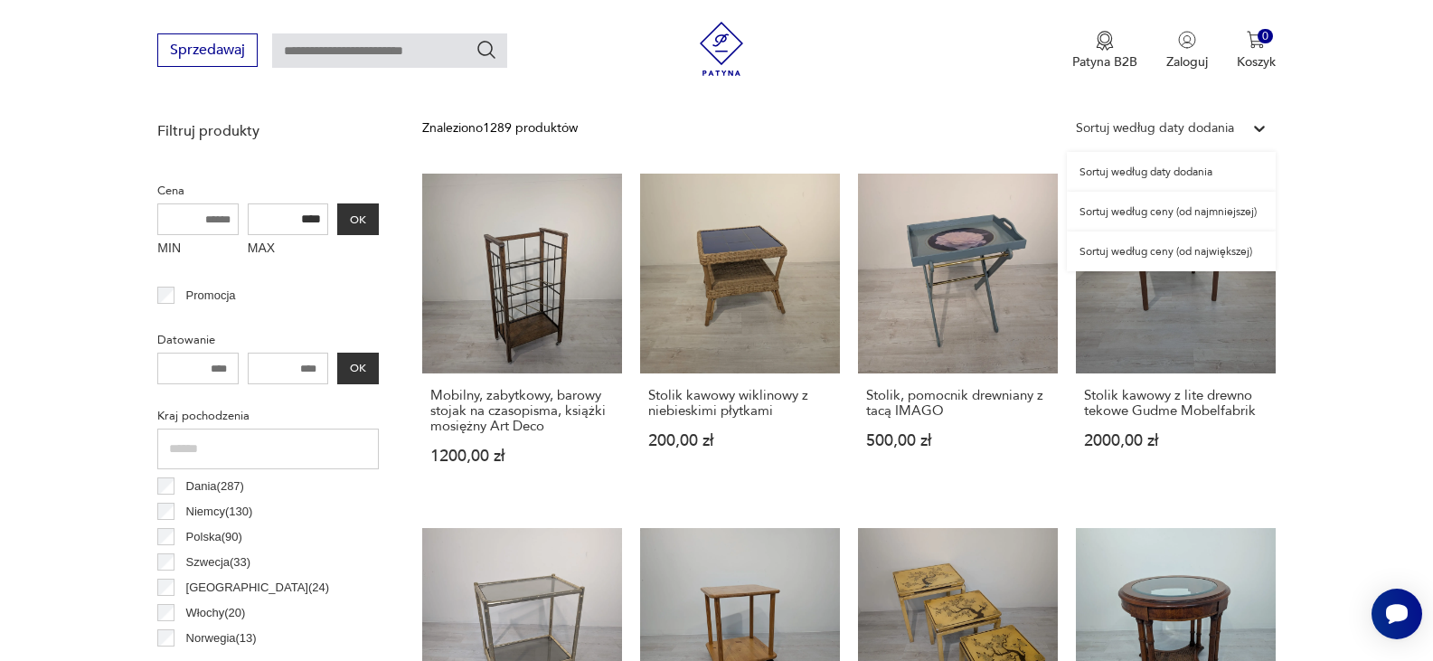
click at [1255, 127] on icon at bounding box center [1259, 129] width 11 height 6
click at [1228, 215] on div "Sortuj według ceny (od najmniejszej)" at bounding box center [1171, 212] width 209 height 40
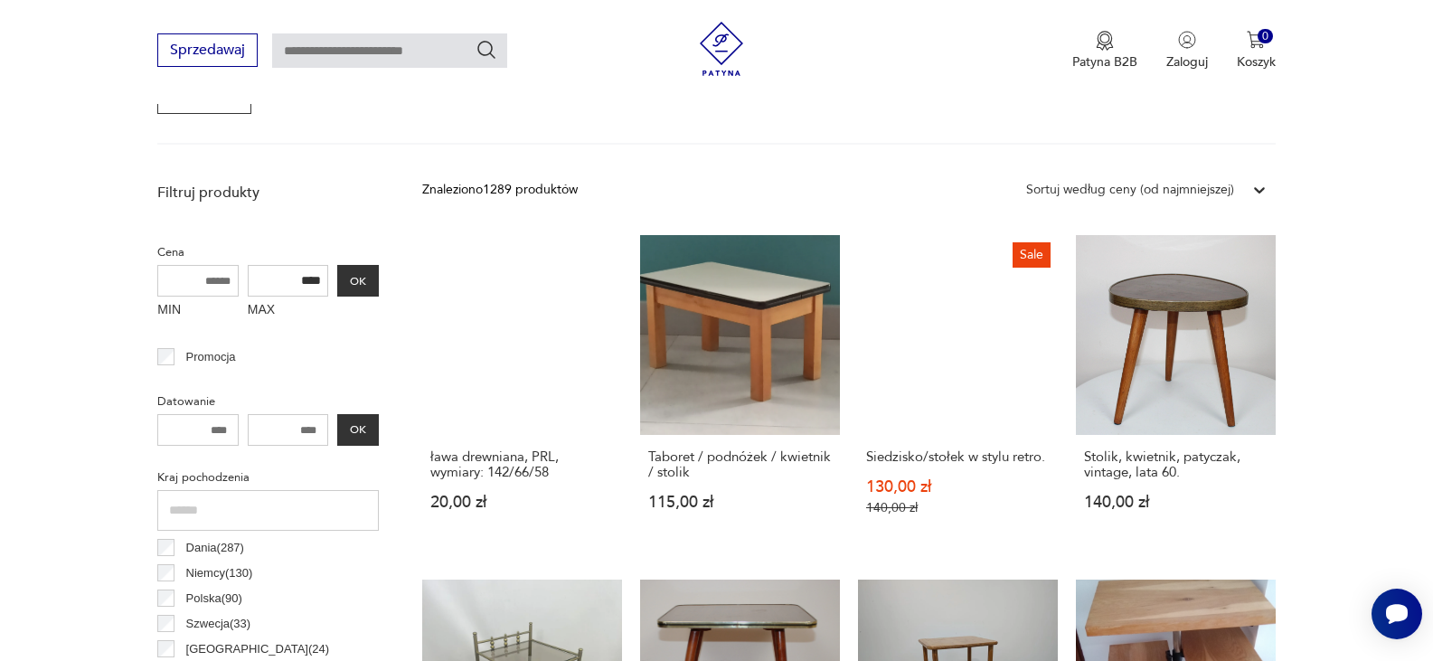
scroll to position [641, 0]
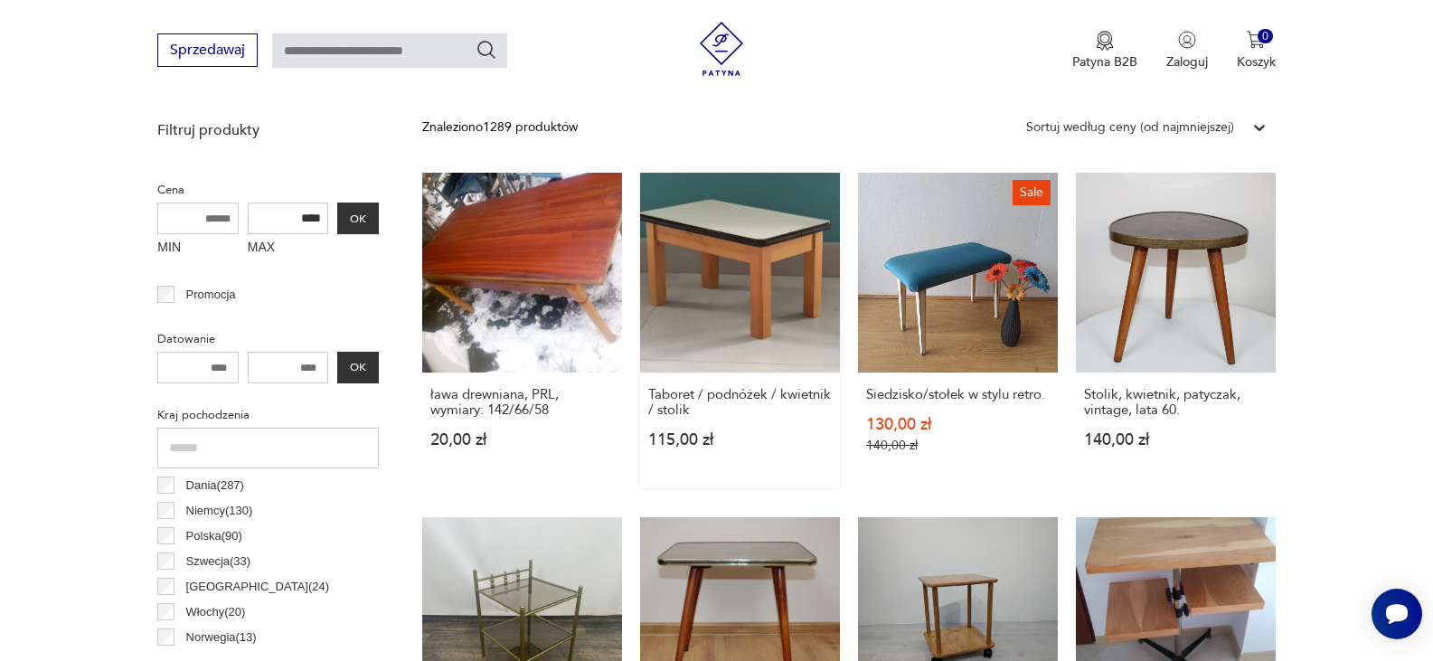
click at [745, 306] on link "Taboret / podnóżek / kwietnik / stolik 115,00 zł" at bounding box center [740, 330] width 200 height 315
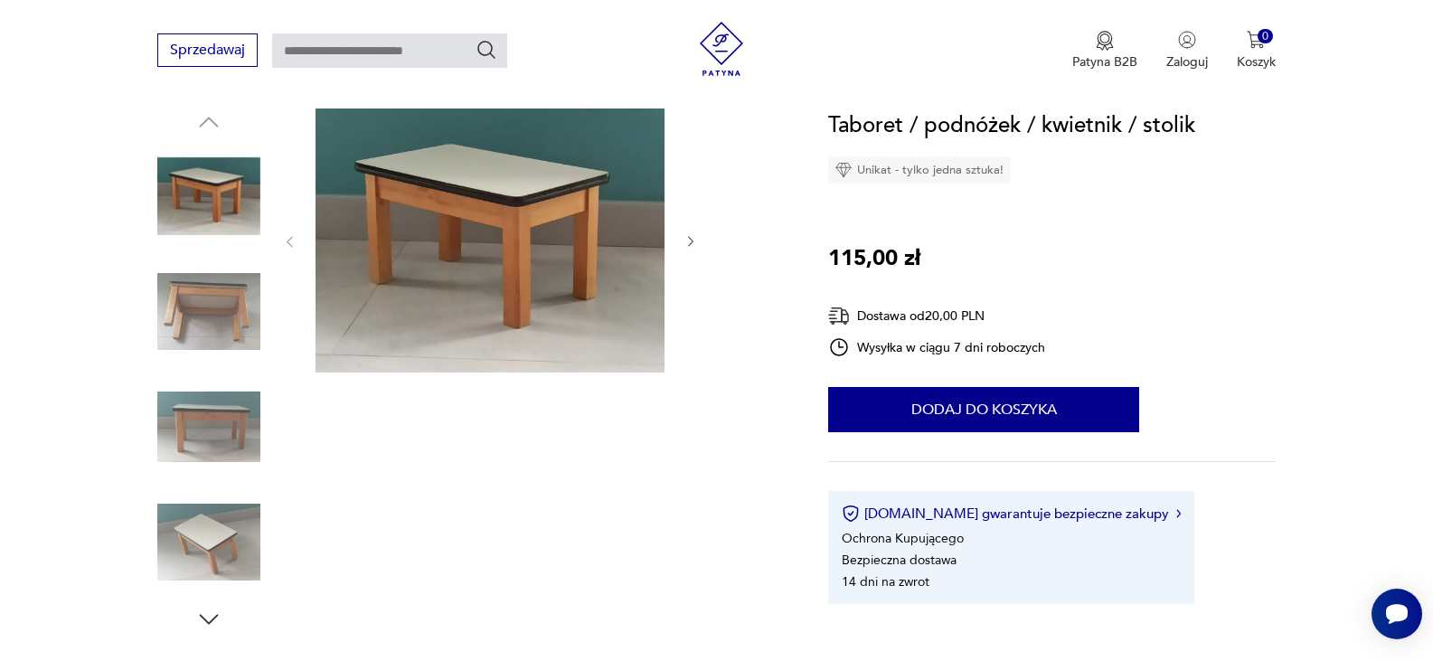
scroll to position [238, 0]
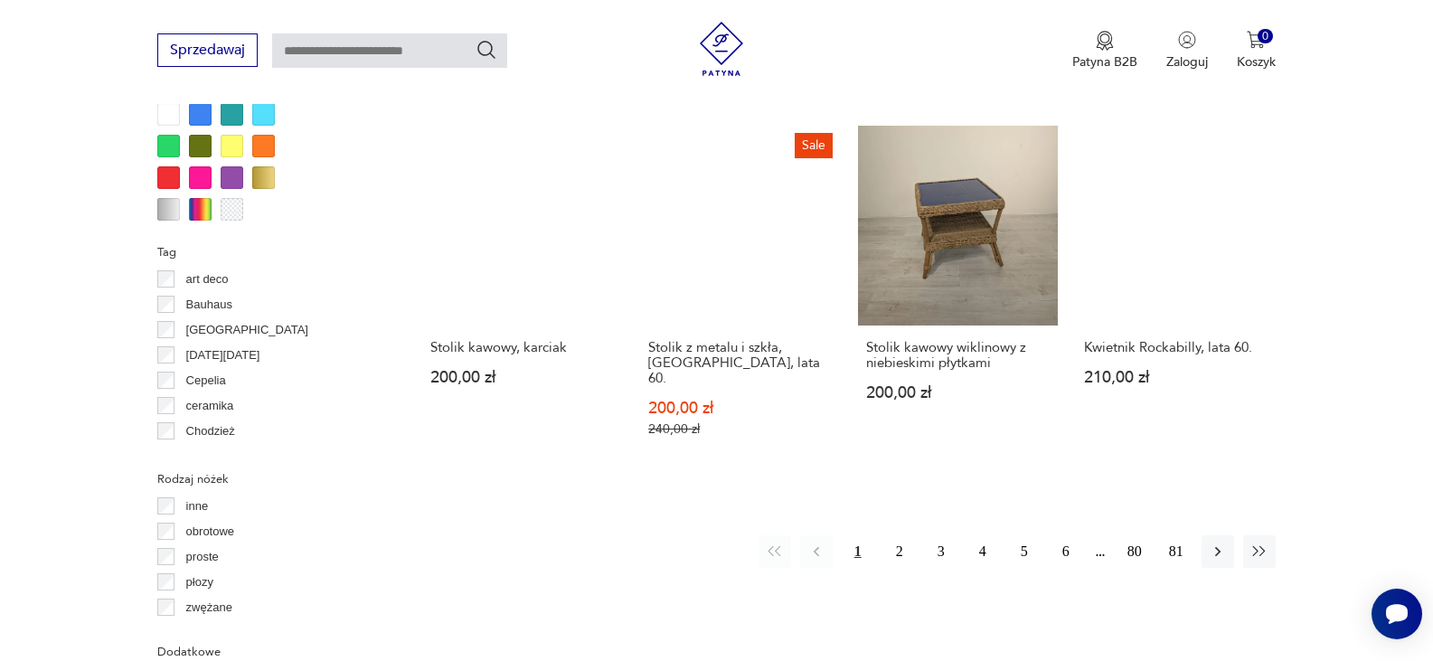
scroll to position [1755, 0]
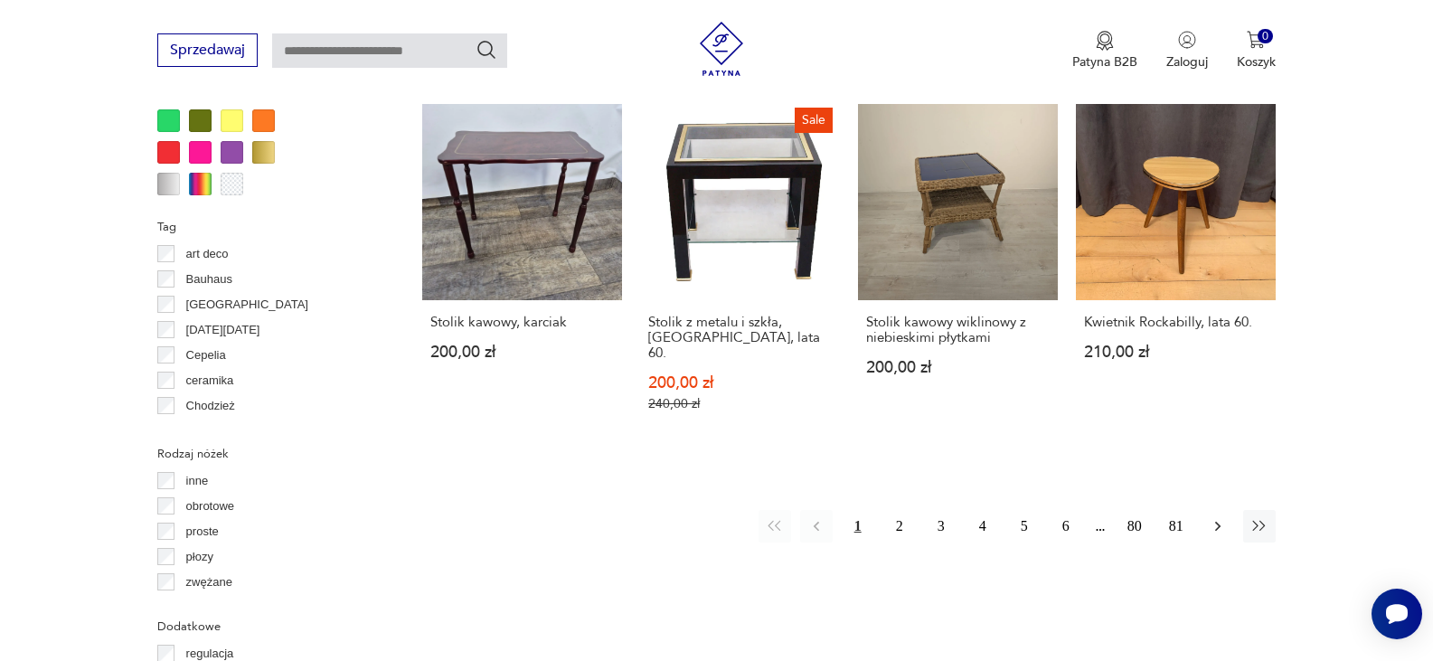
click at [1201, 524] on button "button" at bounding box center [1217, 526] width 33 height 33
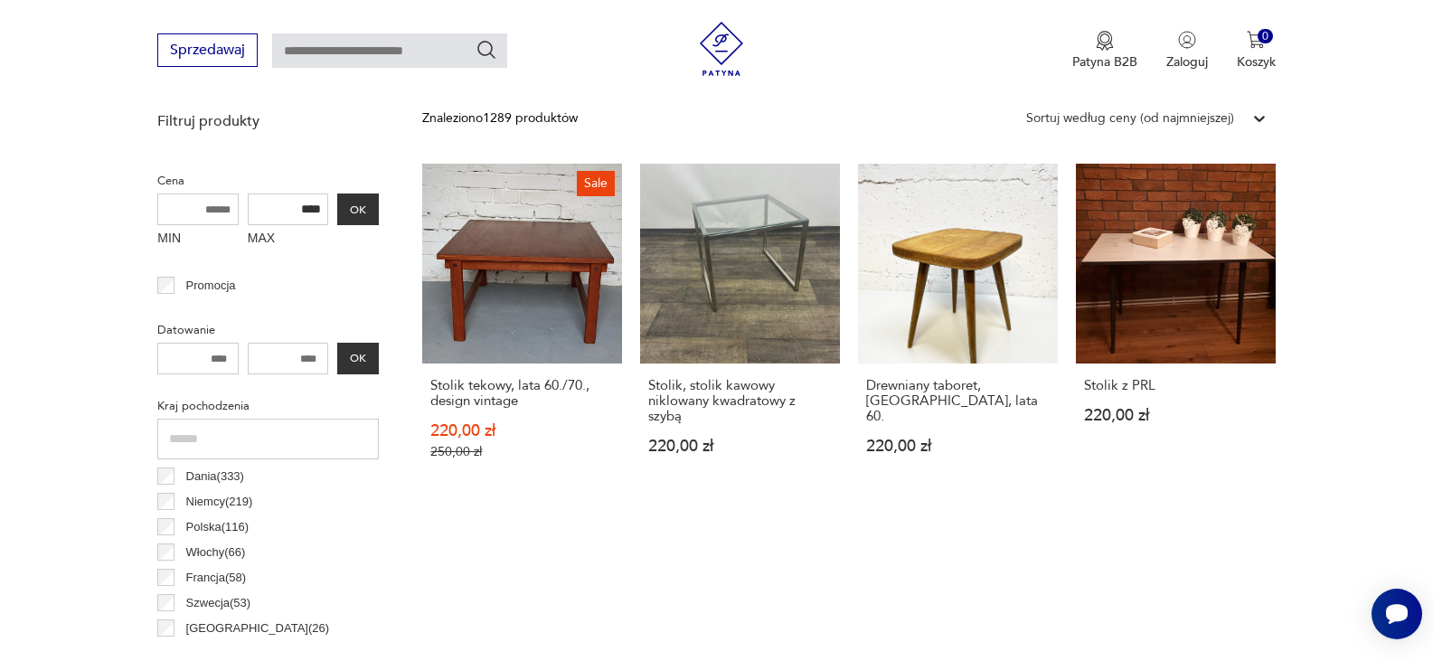
scroll to position [662, 0]
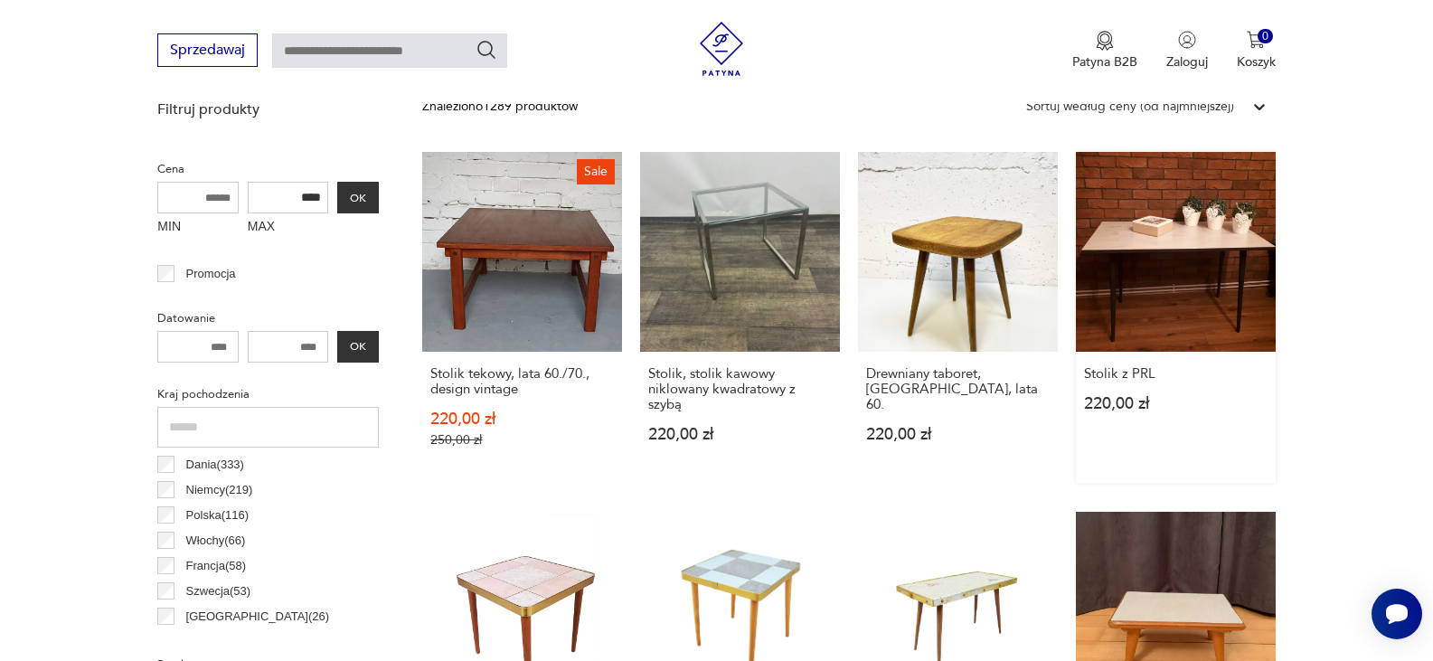
click at [1215, 275] on link "Stolik z PRL 220,00 zł" at bounding box center [1176, 317] width 200 height 331
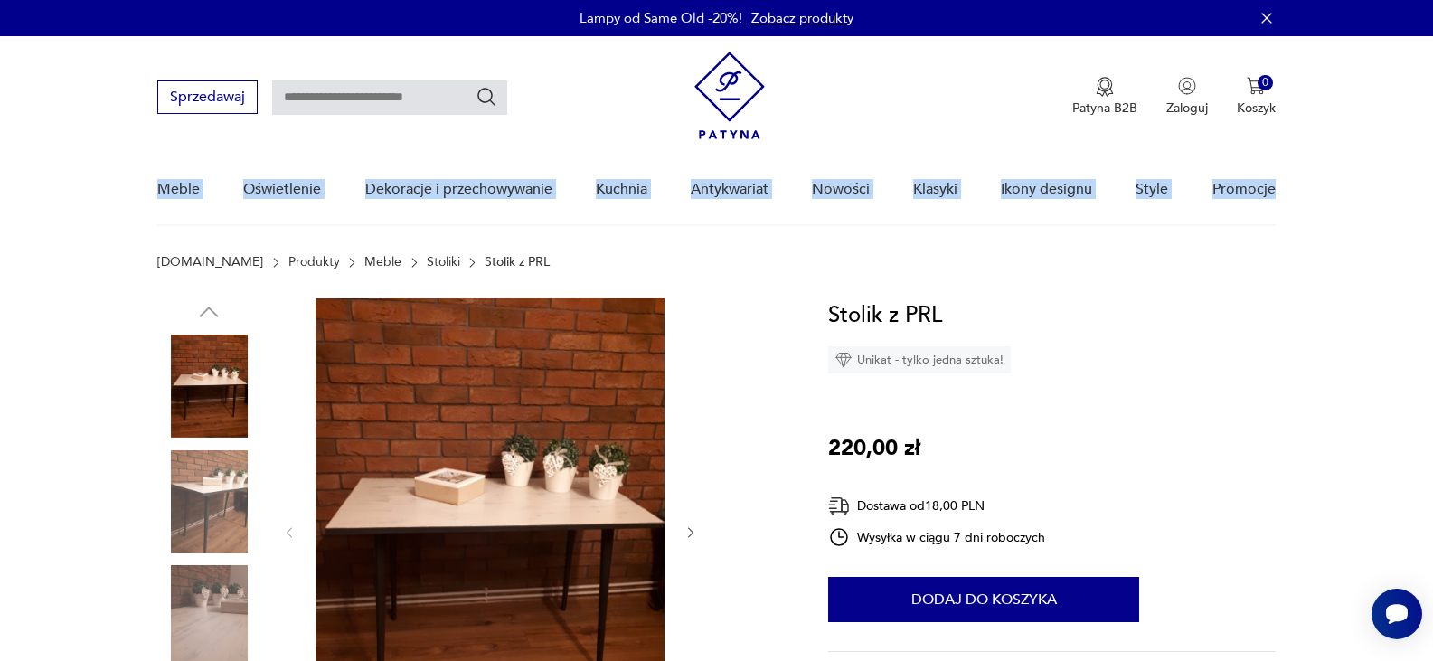
drag, startPoint x: 1430, startPoint y: 99, endPoint x: 1423, endPoint y: 172, distance: 73.6
click at [1423, 172] on nav "Sprzedawaj Patyna B2B Zaloguj 0 Koszyk Twój koszyk ( 0 ) Brak produktów w koszy…" at bounding box center [716, 131] width 1433 height 190
click at [1429, 174] on nav "Sprzedawaj Patyna B2B Zaloguj 0 Koszyk Twój koszyk ( 0 ) Brak produktów w koszy…" at bounding box center [716, 131] width 1433 height 190
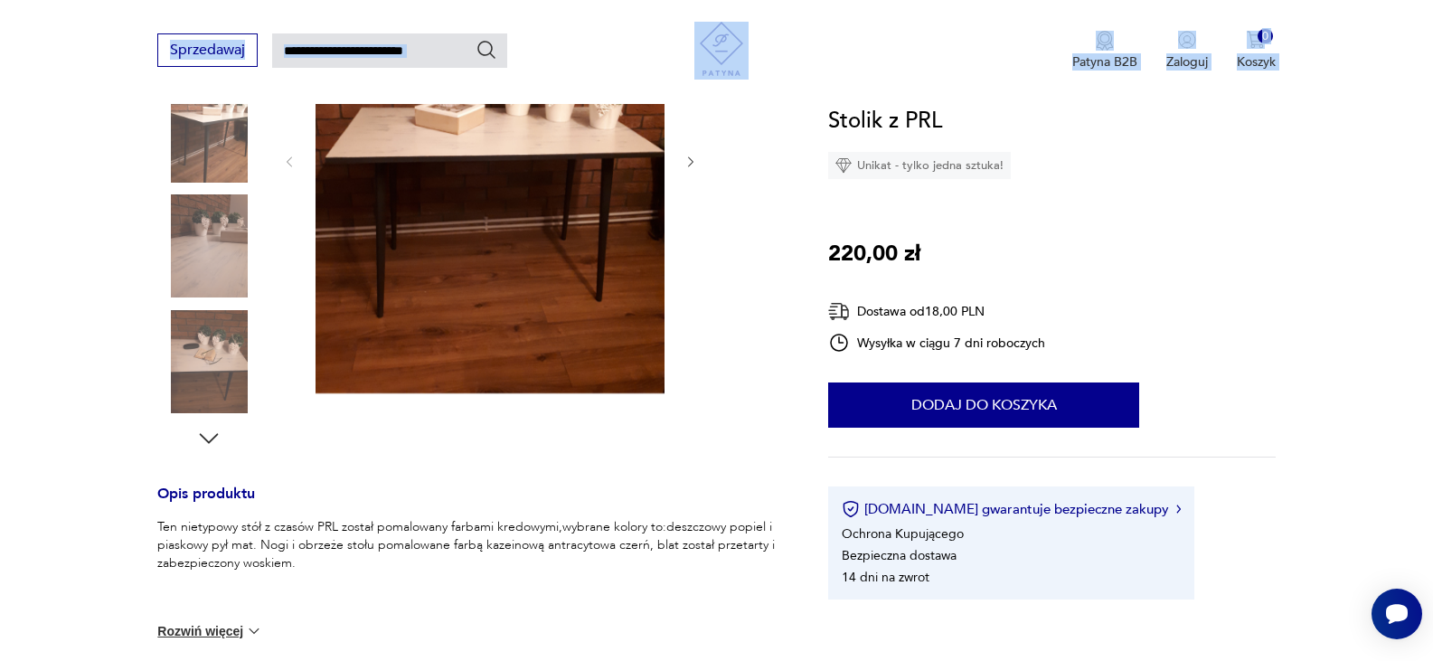
scroll to position [390, 0]
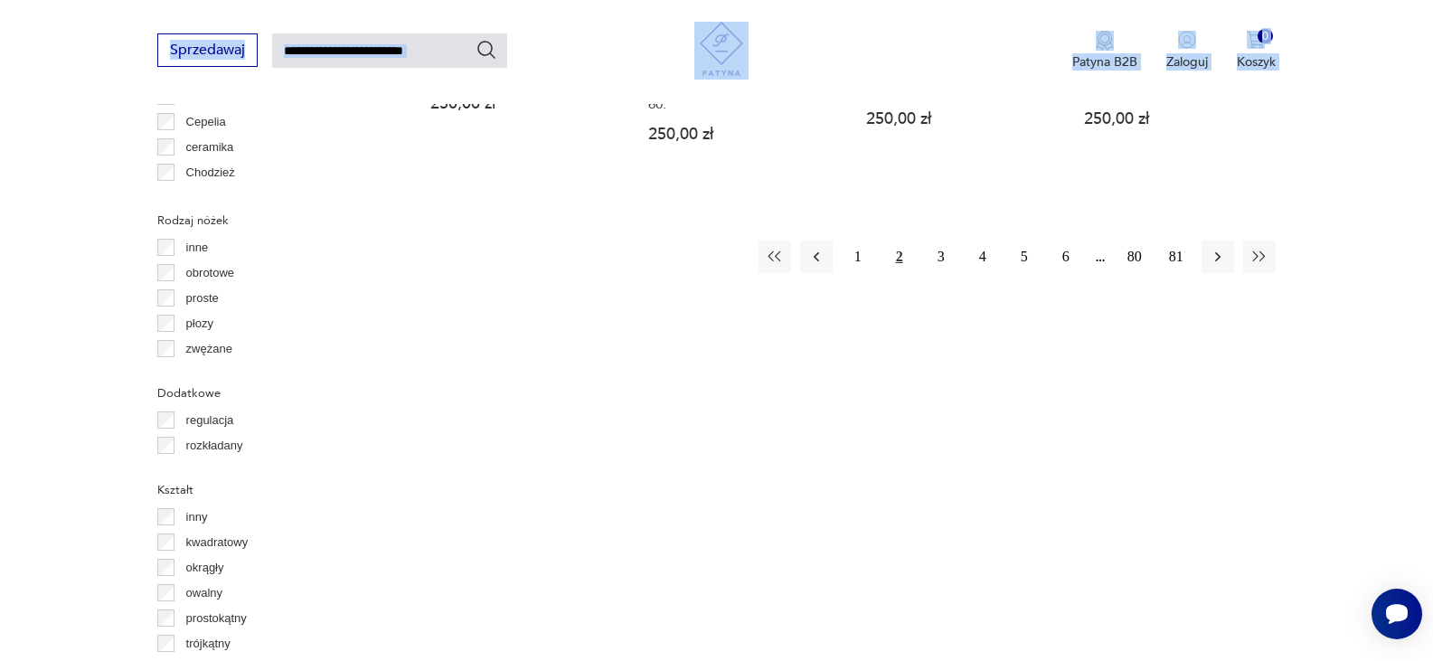
scroll to position [2097, 0]
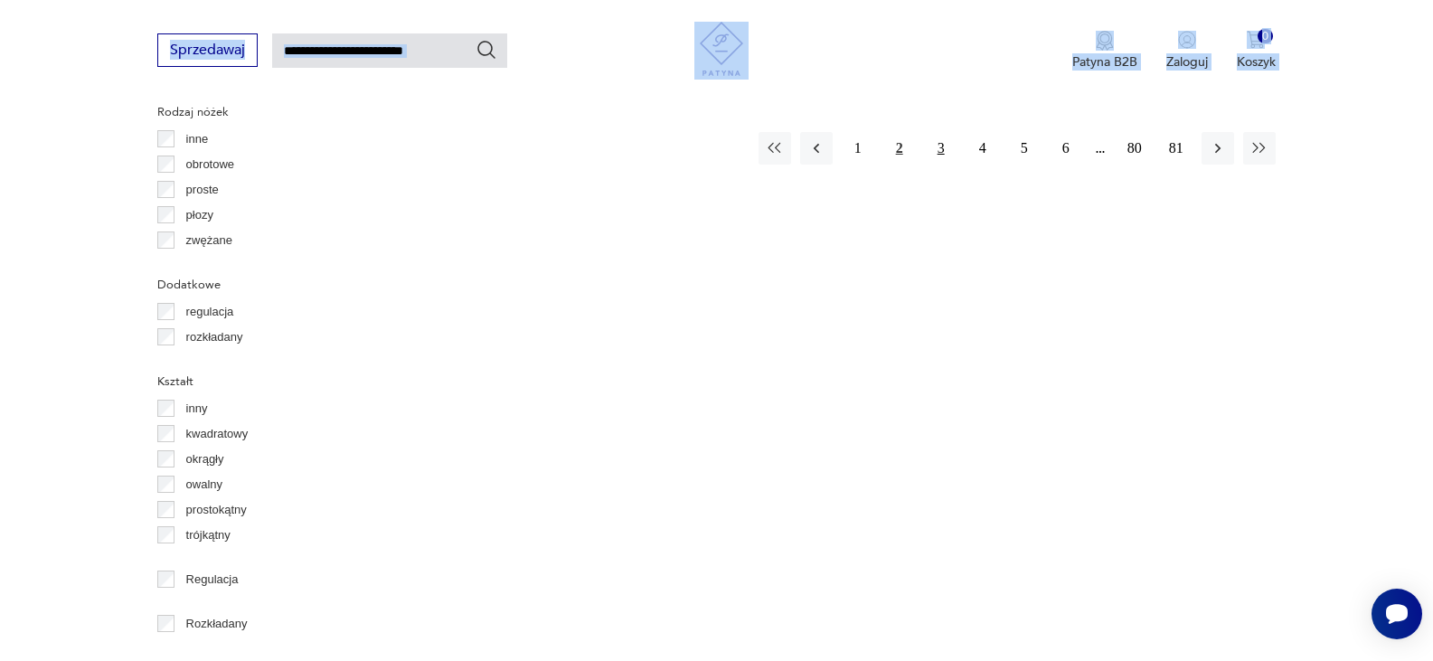
click at [944, 141] on button "3" at bounding box center [941, 148] width 33 height 33
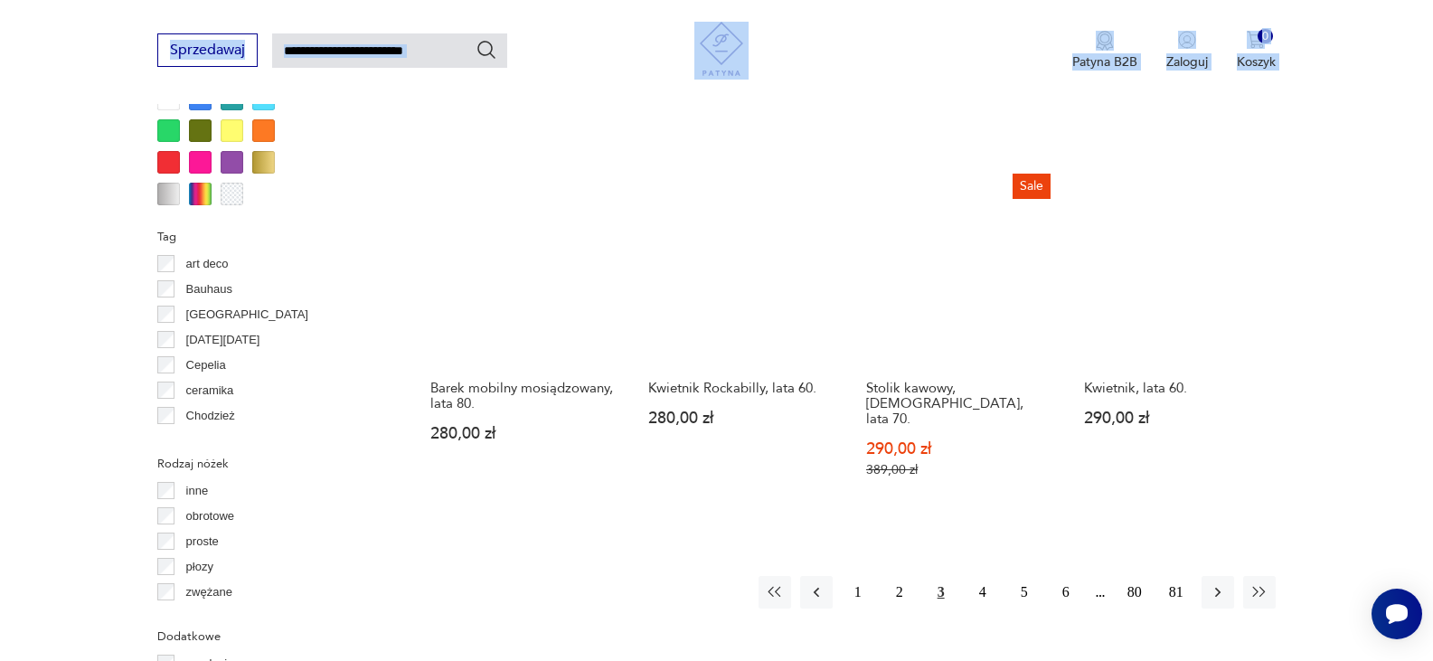
scroll to position [1818, 0]
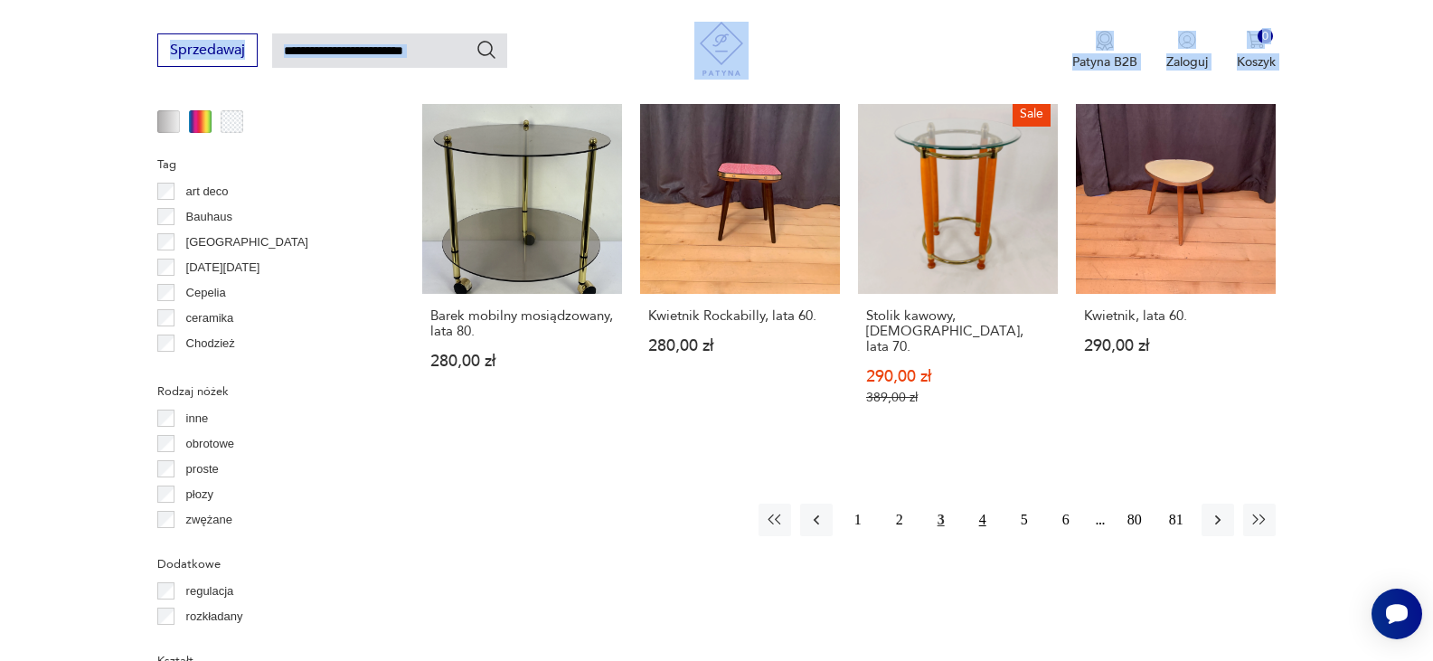
click at [980, 503] on button "4" at bounding box center [982, 519] width 33 height 33
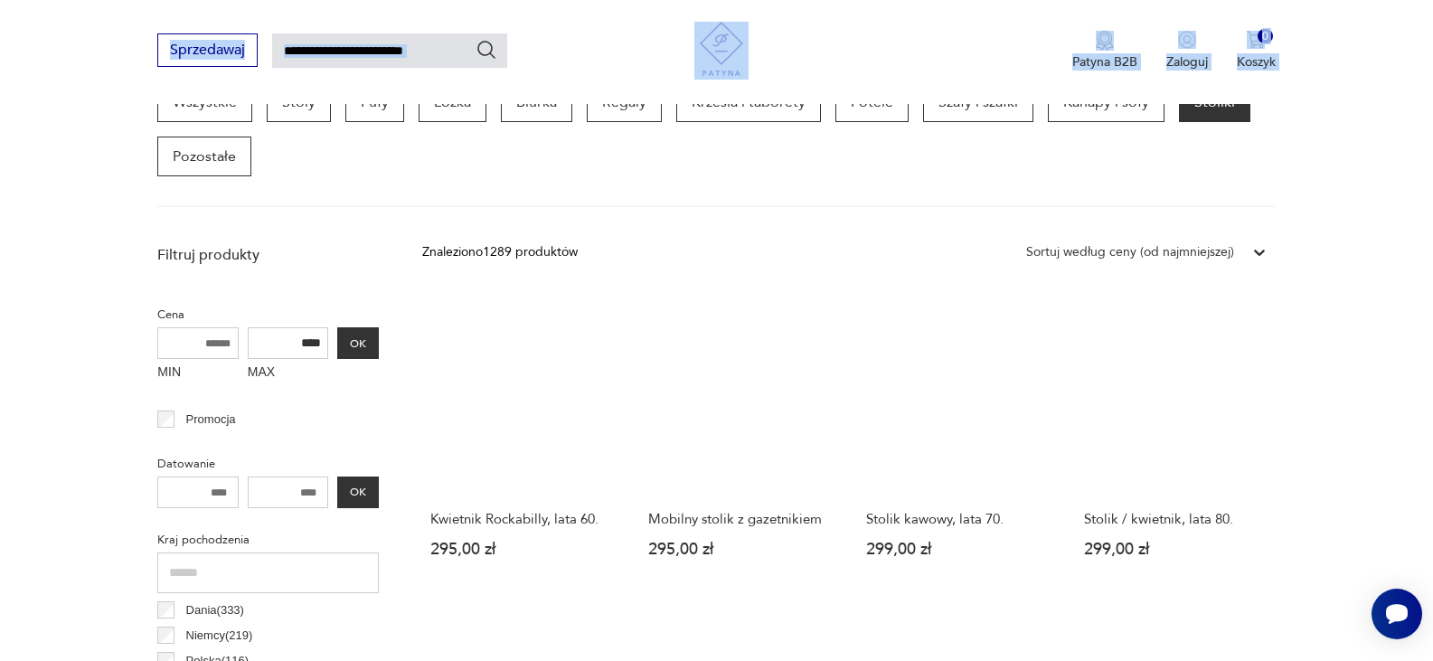
scroll to position [625, 0]
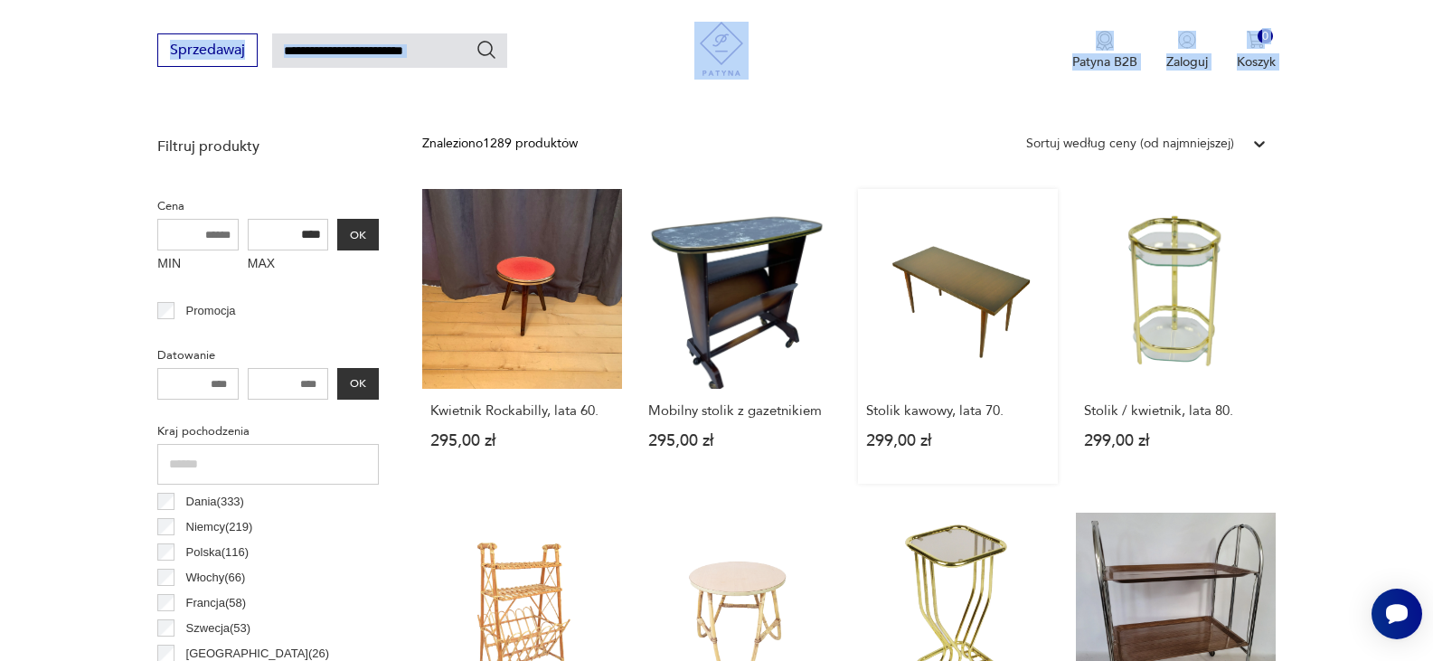
click at [996, 291] on link "Stolik kawowy, lata 70. 299,00 zł" at bounding box center [958, 336] width 200 height 295
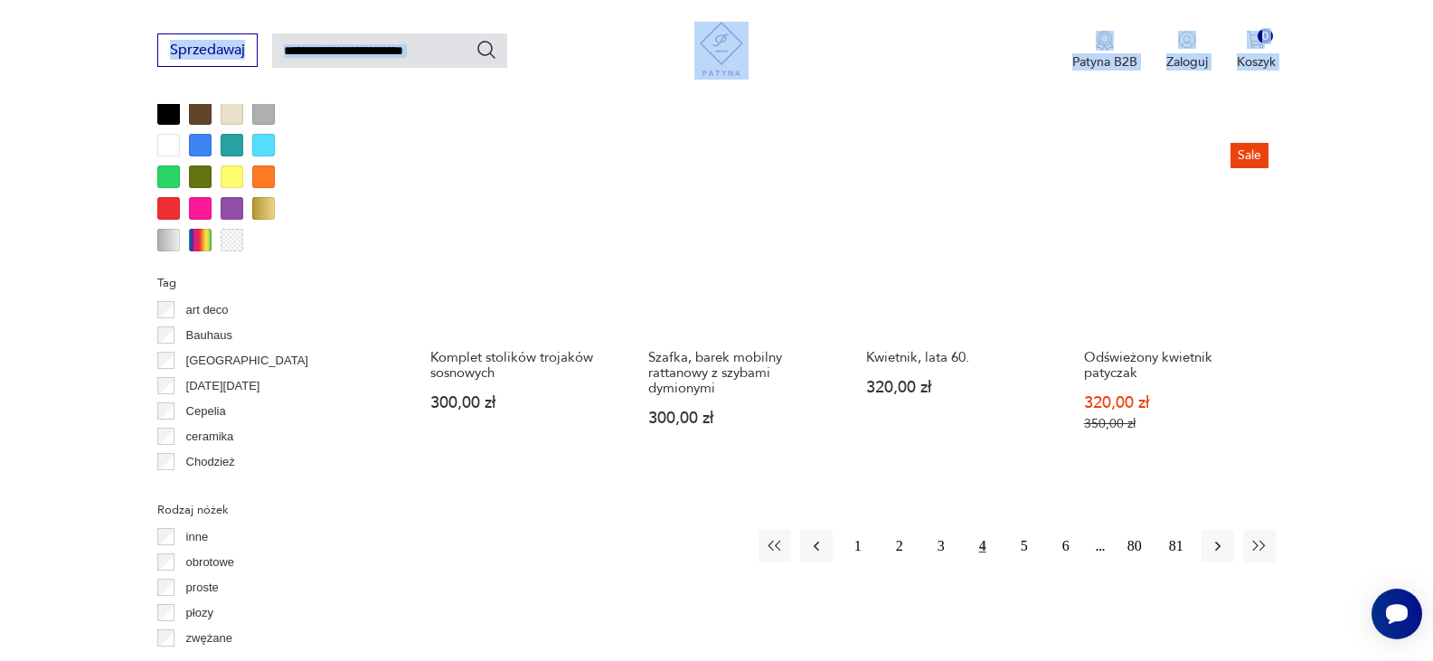
scroll to position [2025, 0]
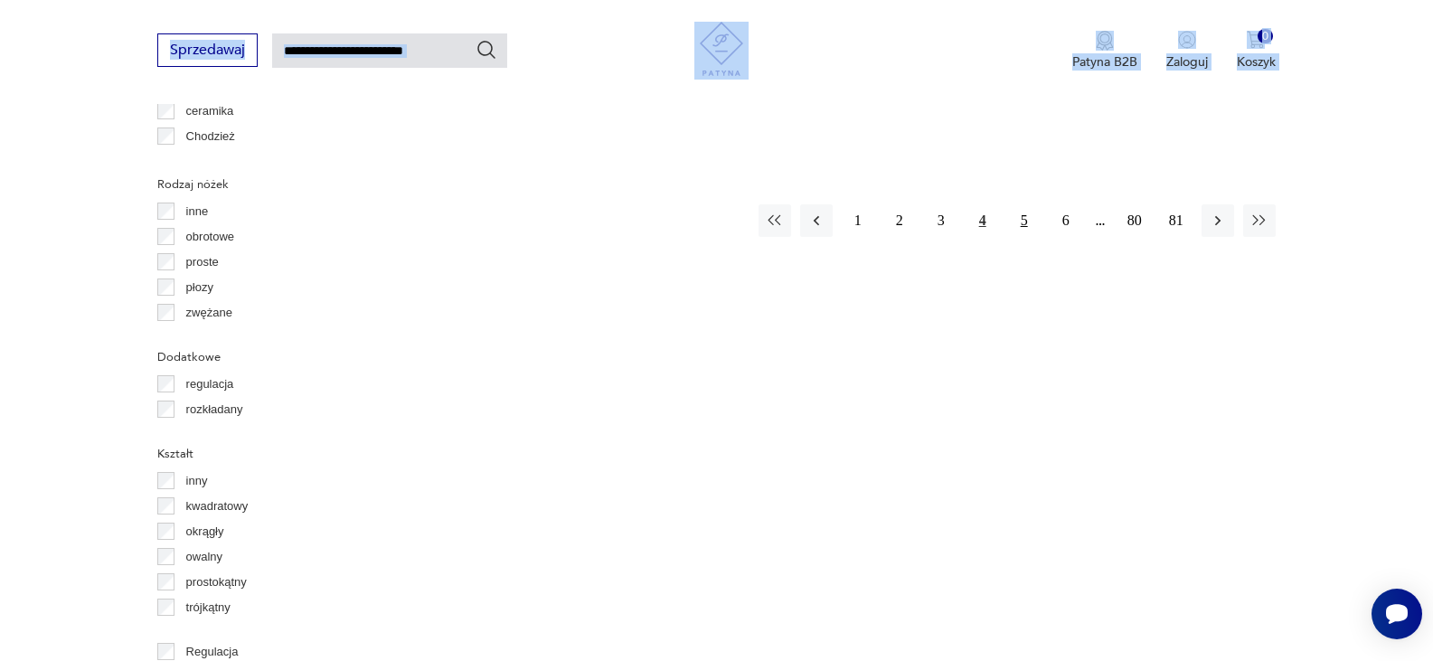
click at [1035, 229] on button "5" at bounding box center [1024, 220] width 33 height 33
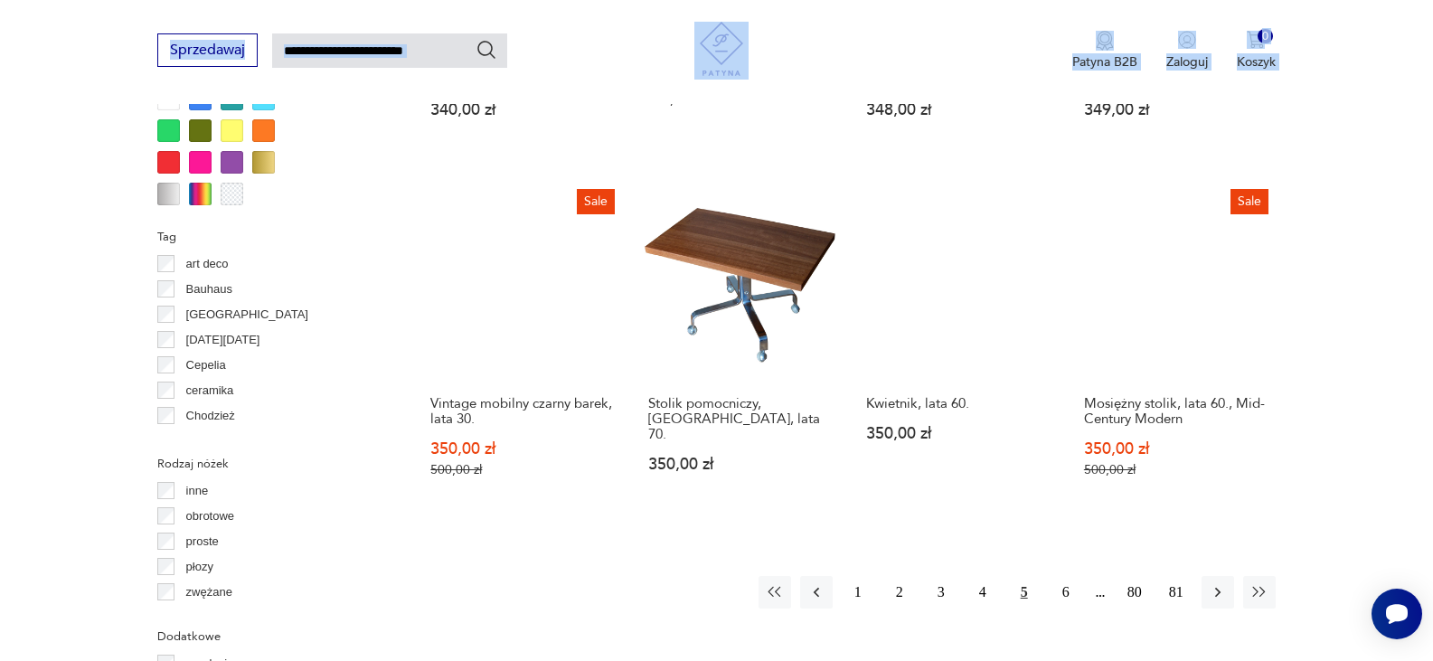
scroll to position [1782, 0]
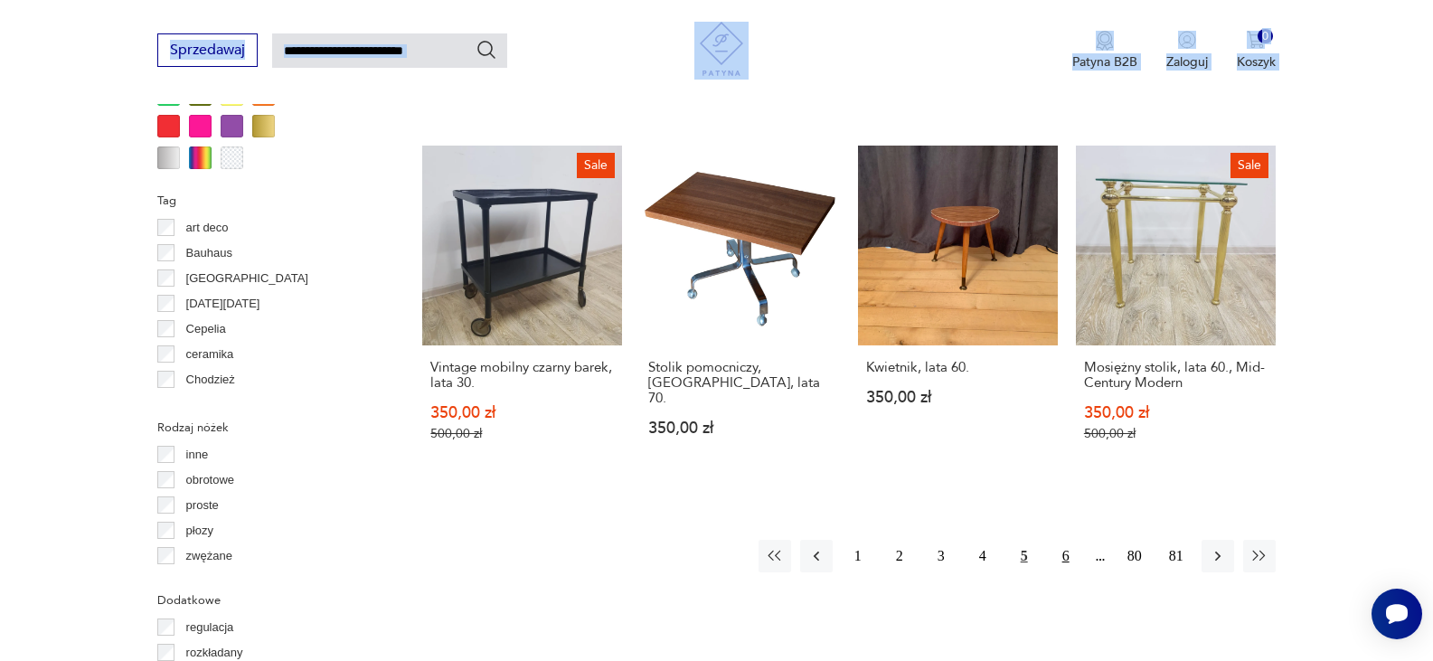
click at [1067, 540] on button "6" at bounding box center [1065, 556] width 33 height 33
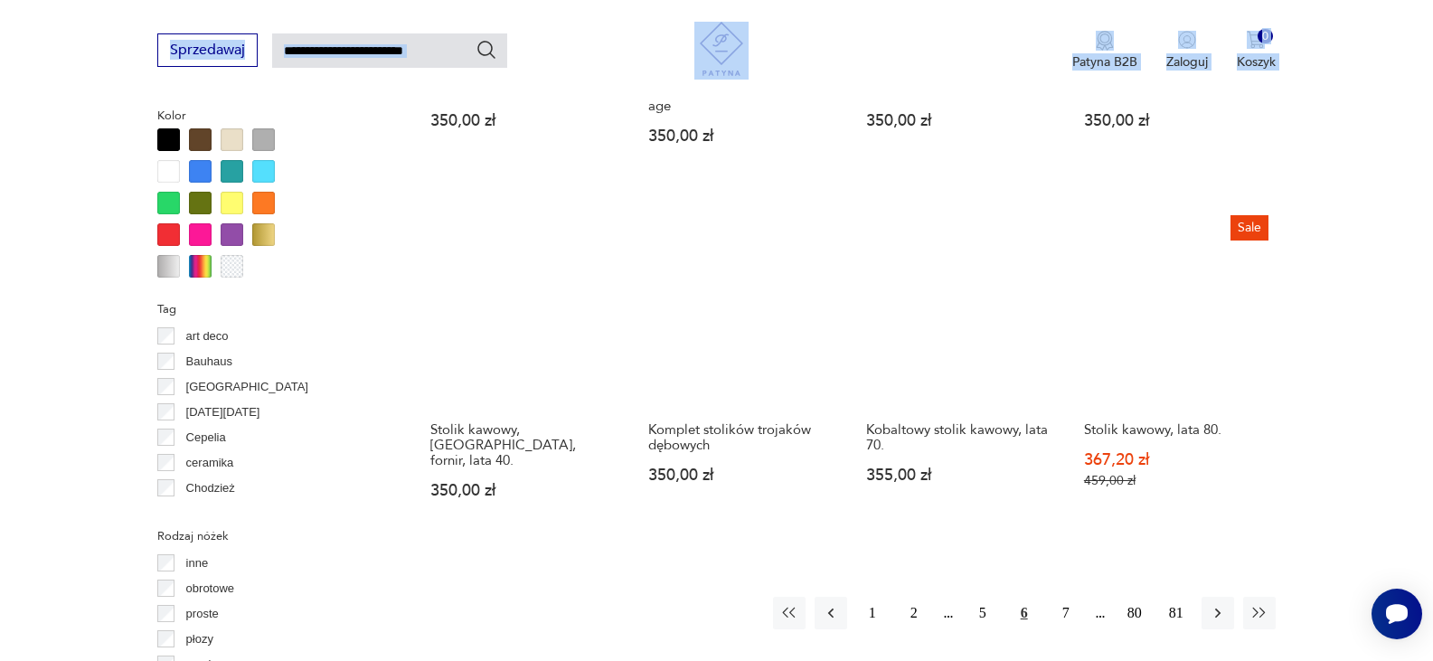
scroll to position [1782, 0]
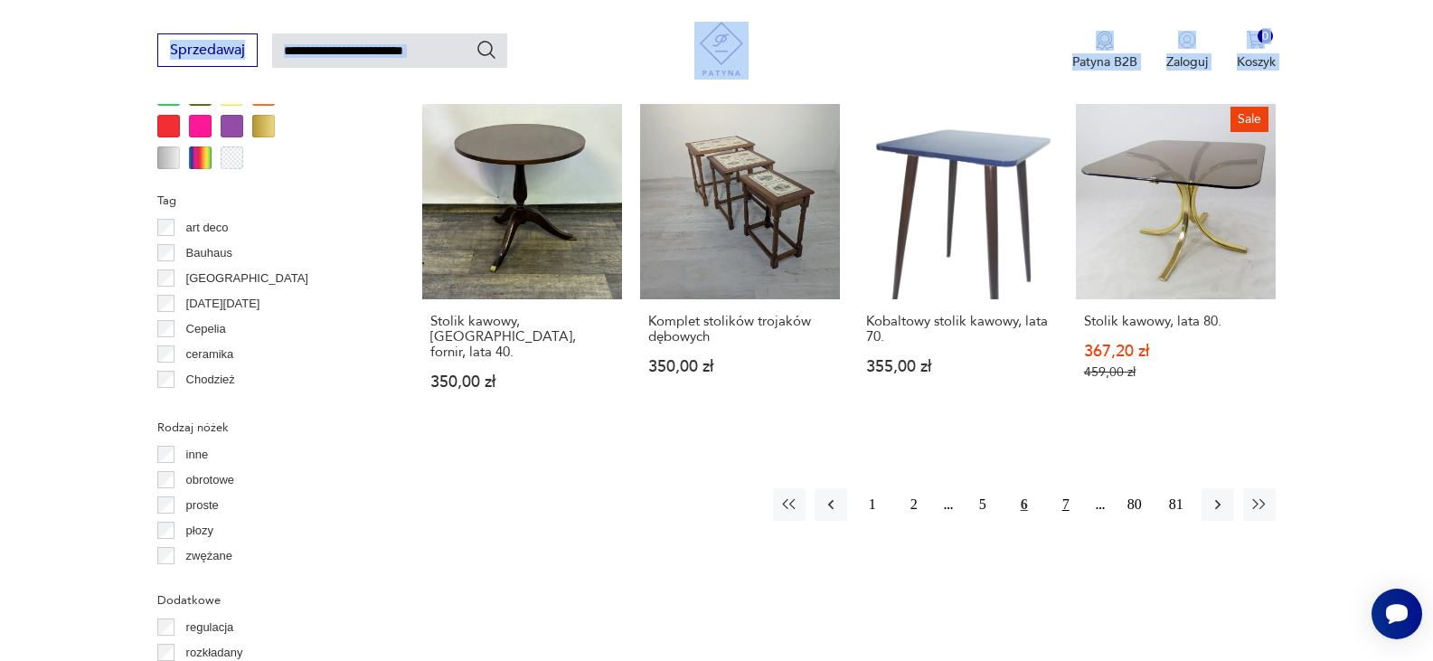
click at [1062, 494] on button "7" at bounding box center [1065, 504] width 33 height 33
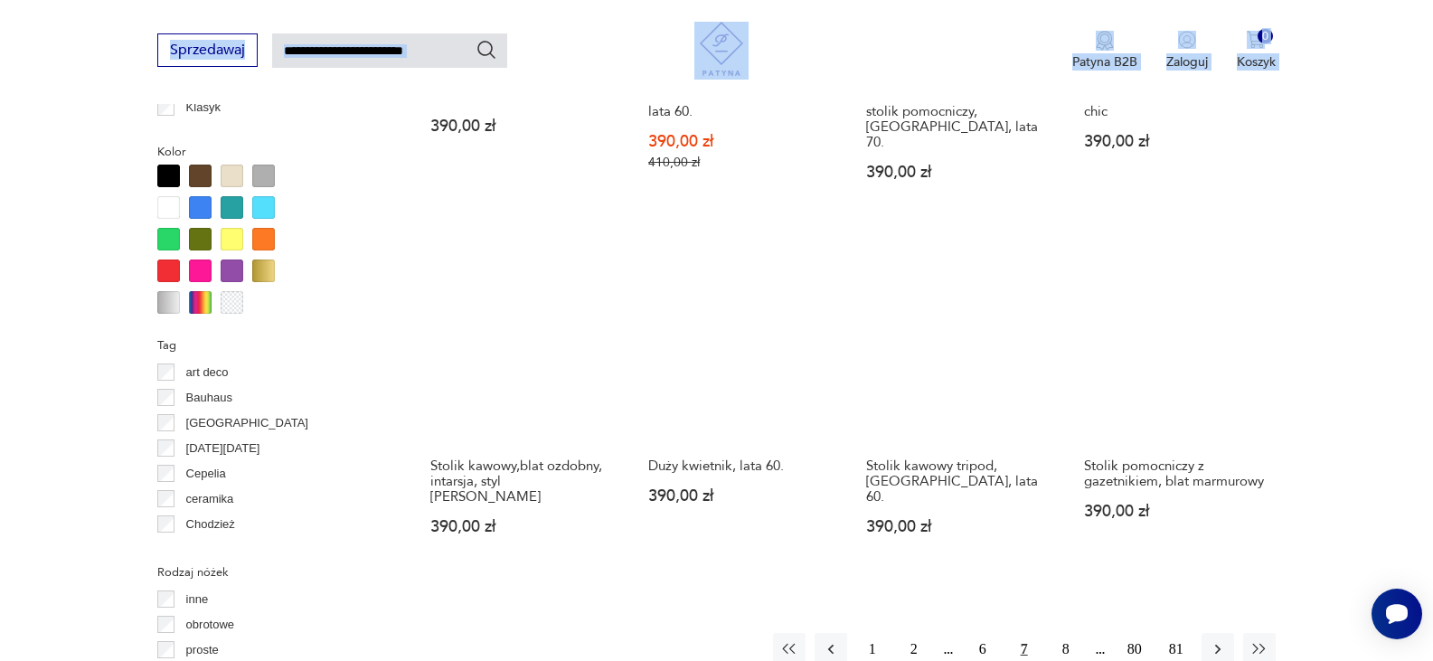
scroll to position [1673, 0]
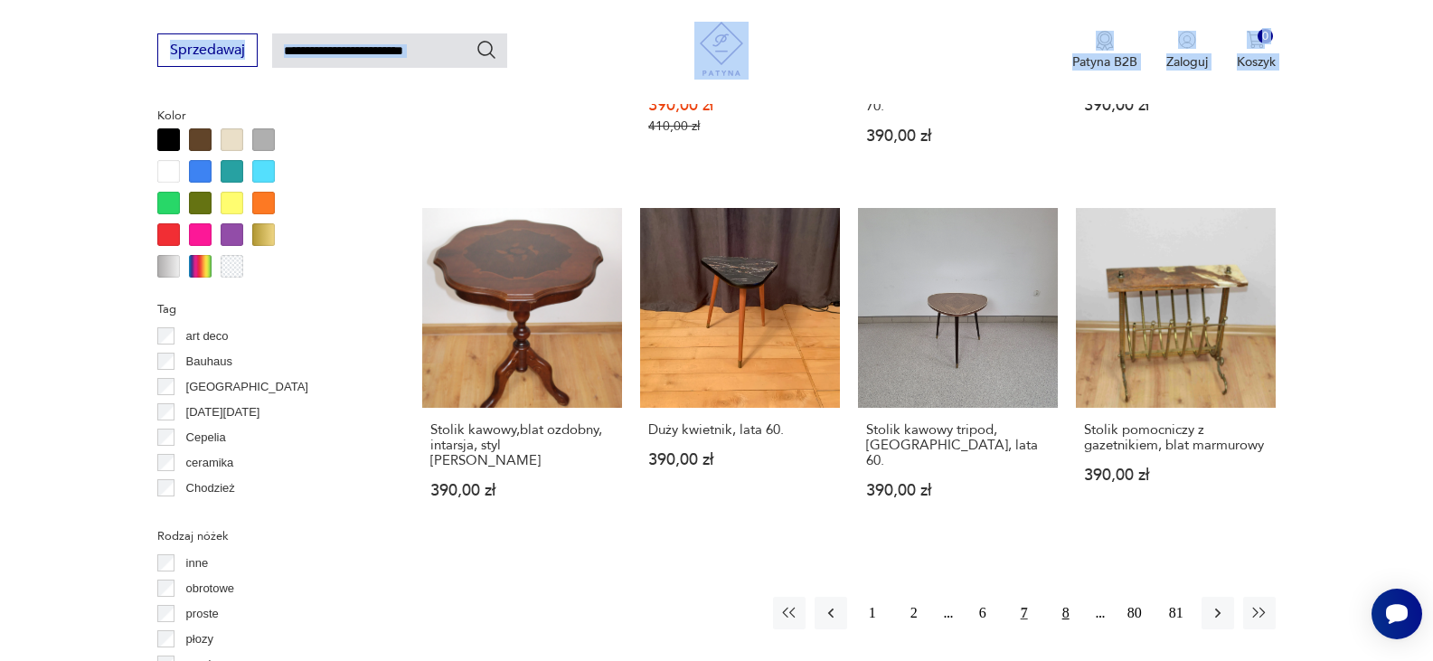
click at [1063, 607] on button "8" at bounding box center [1065, 613] width 33 height 33
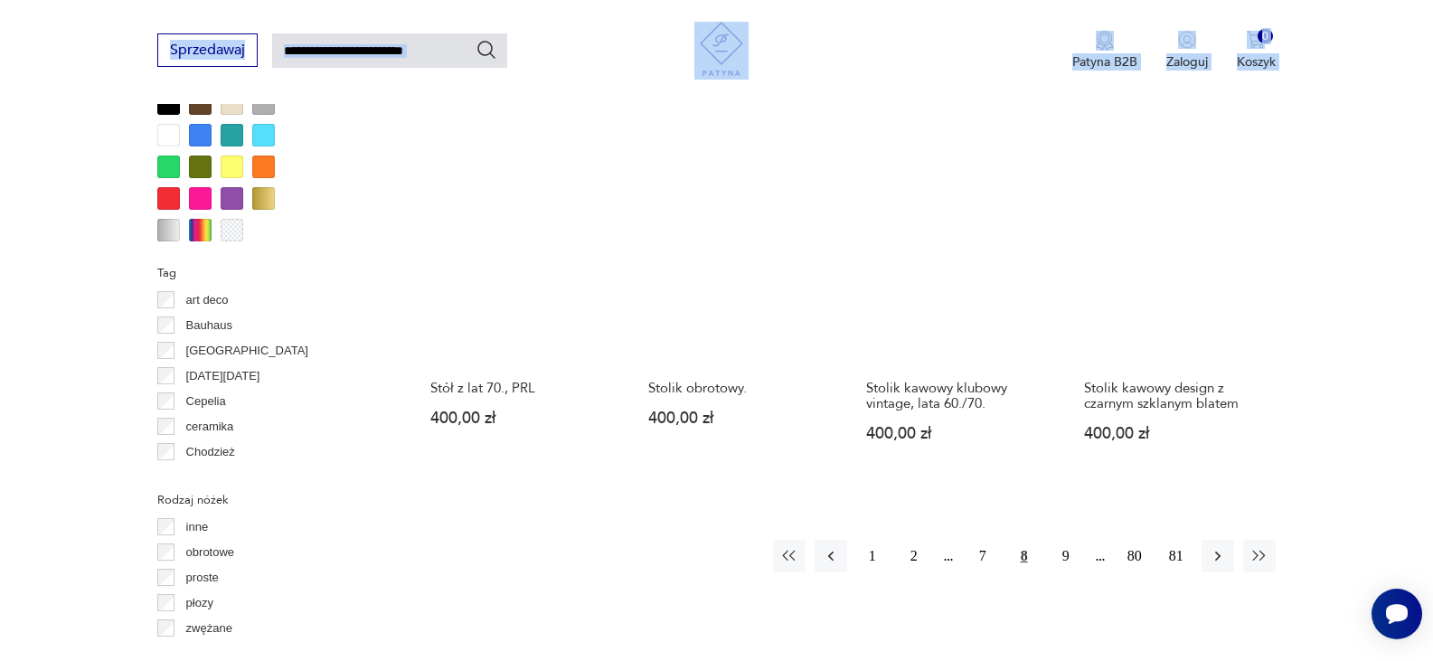
scroll to position [1746, 0]
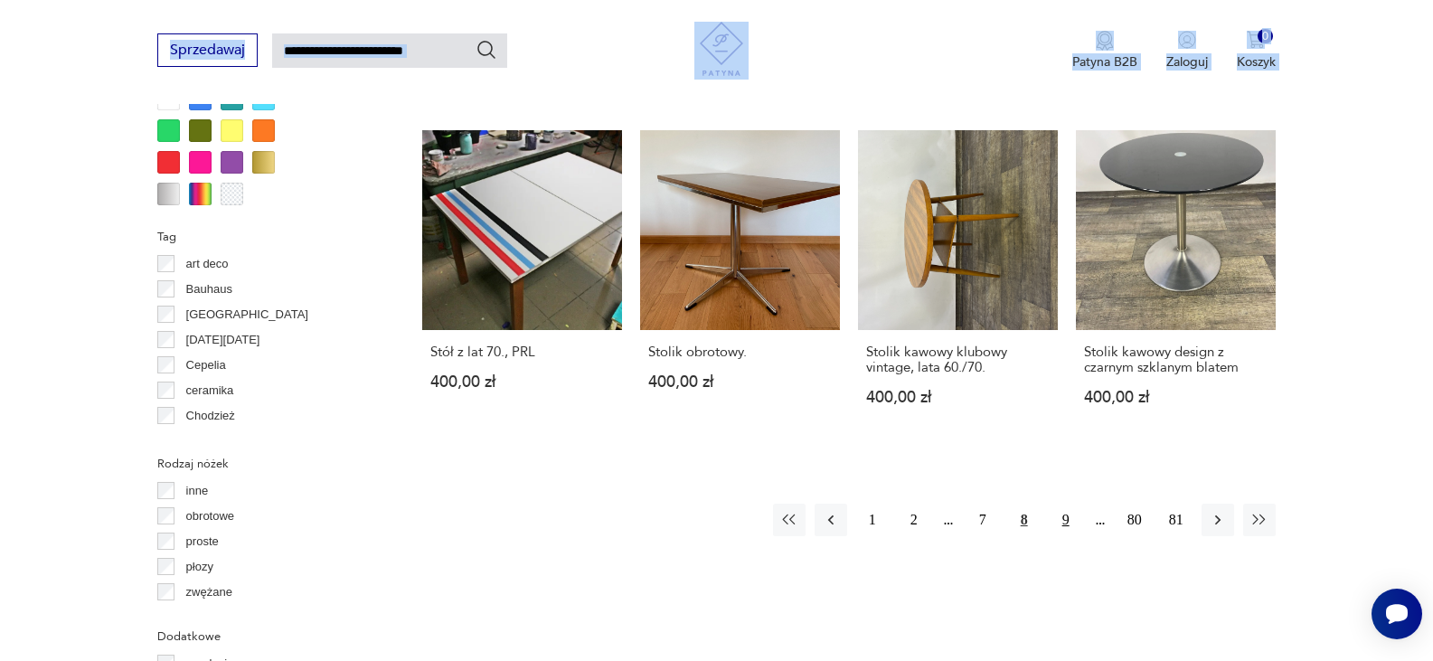
click at [1070, 503] on button "9" at bounding box center [1065, 519] width 33 height 33
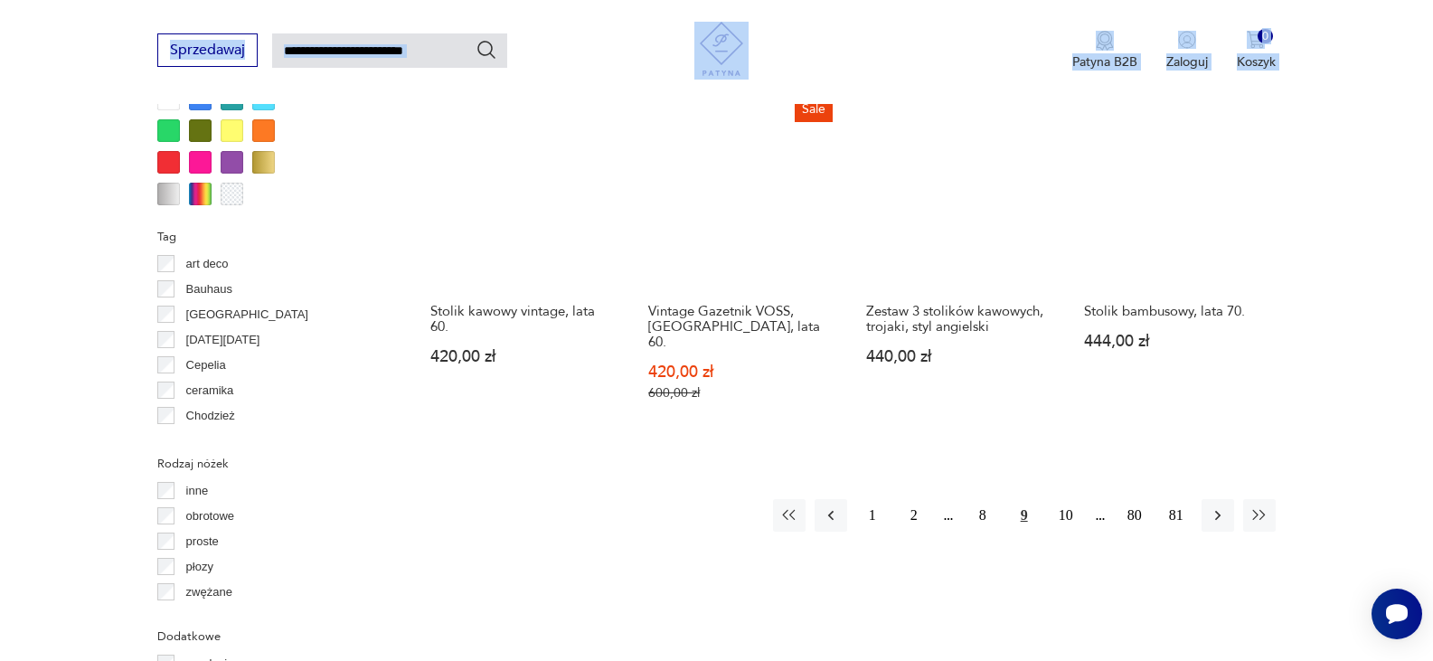
scroll to position [1890, 0]
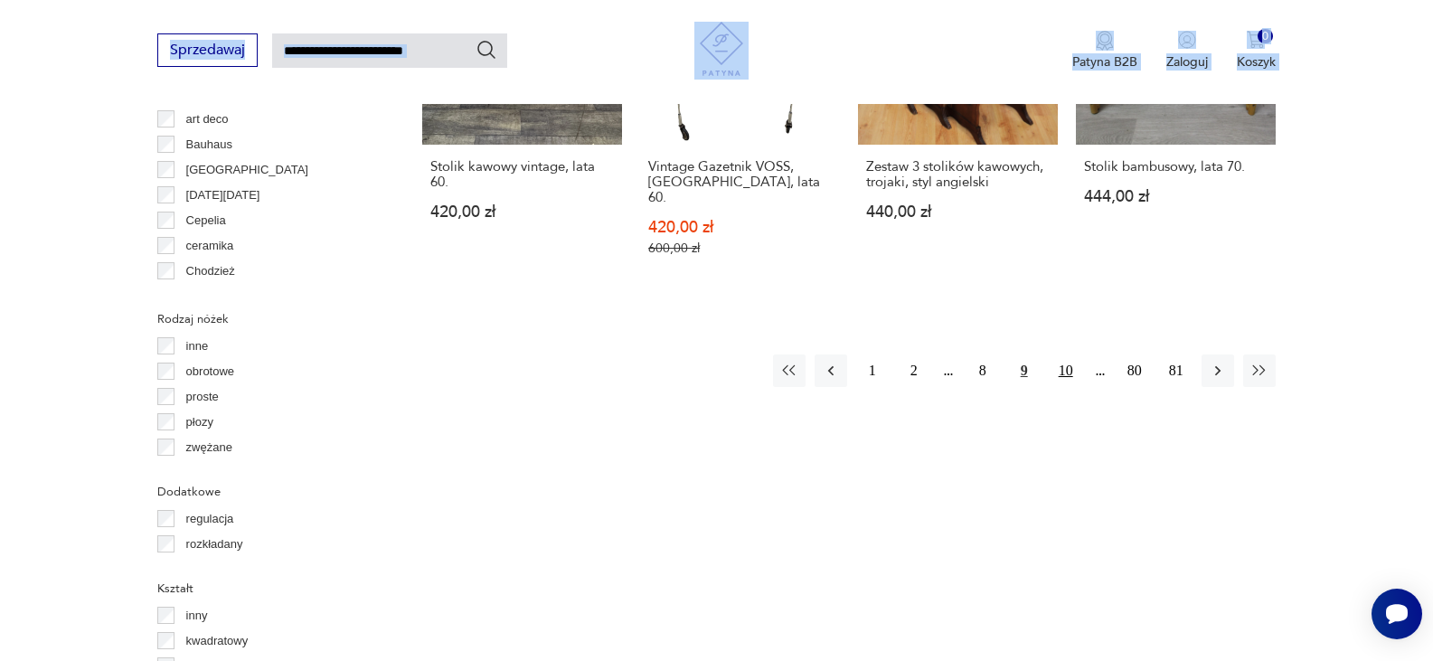
click at [1059, 356] on button "10" at bounding box center [1065, 370] width 33 height 33
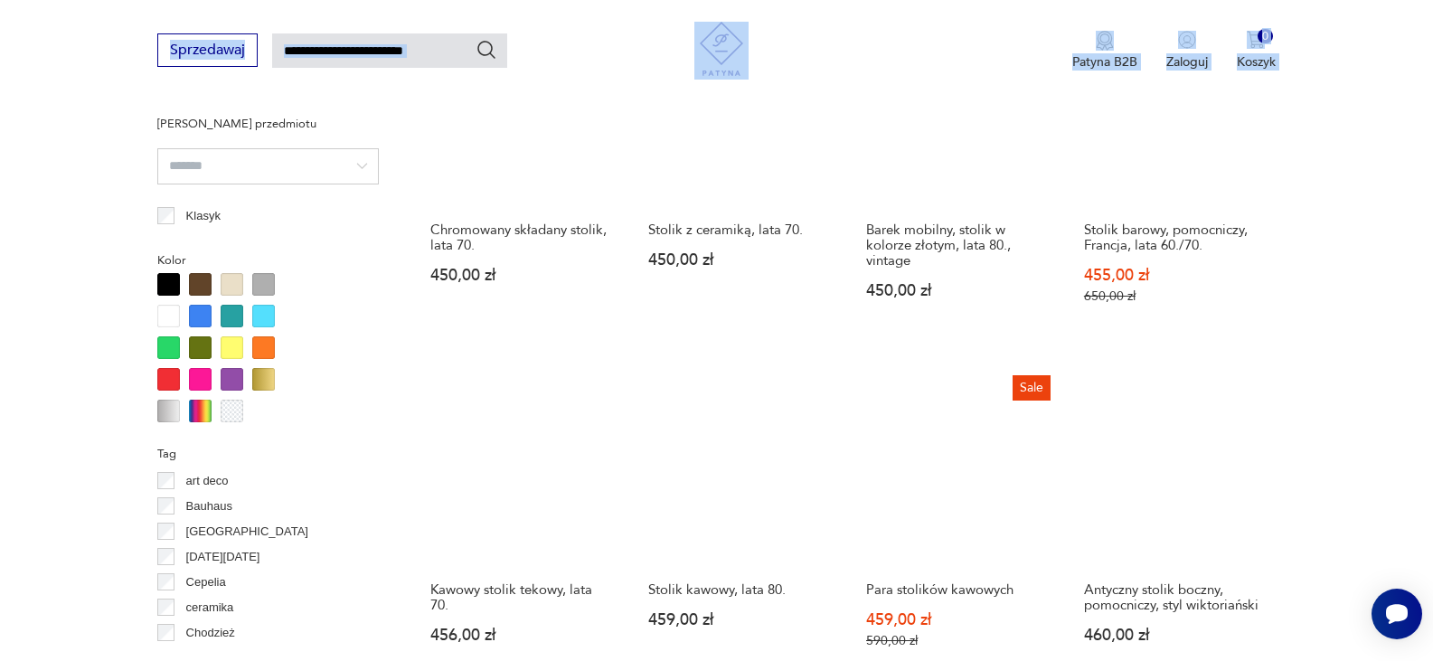
scroll to position [1637, 0]
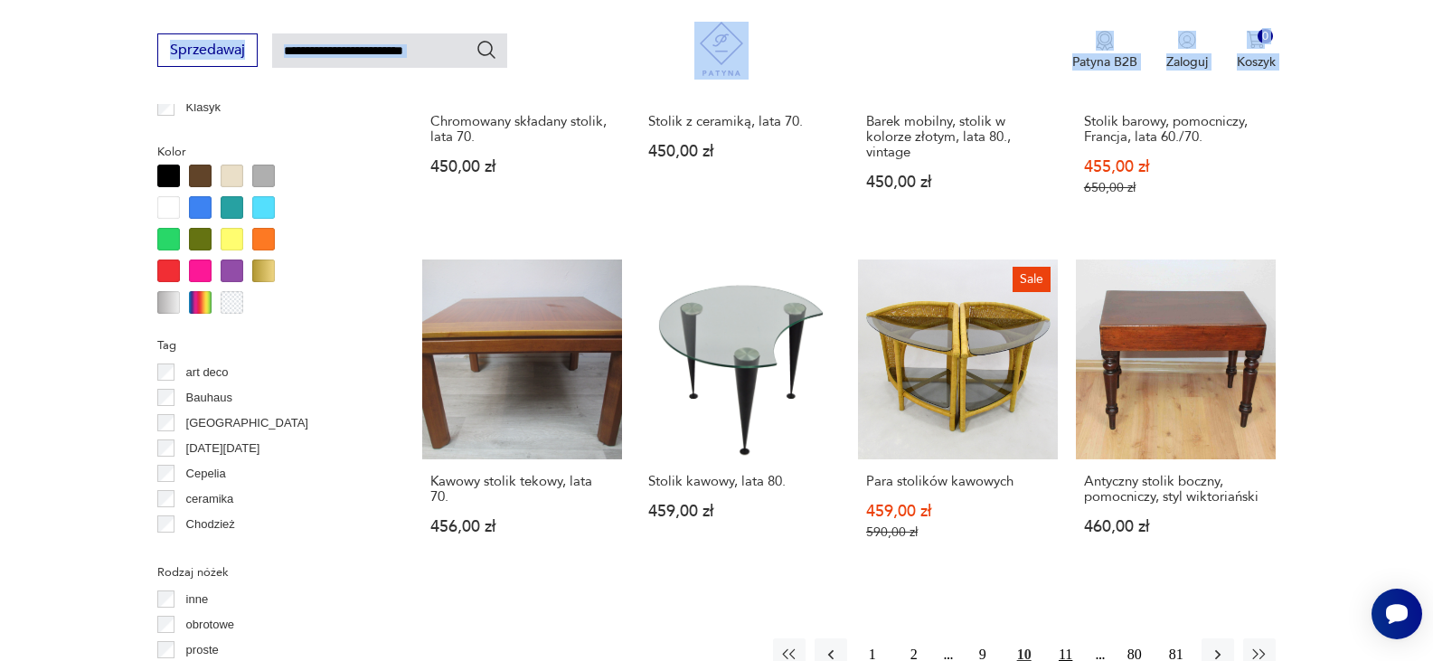
click at [1068, 645] on button "11" at bounding box center [1065, 654] width 33 height 33
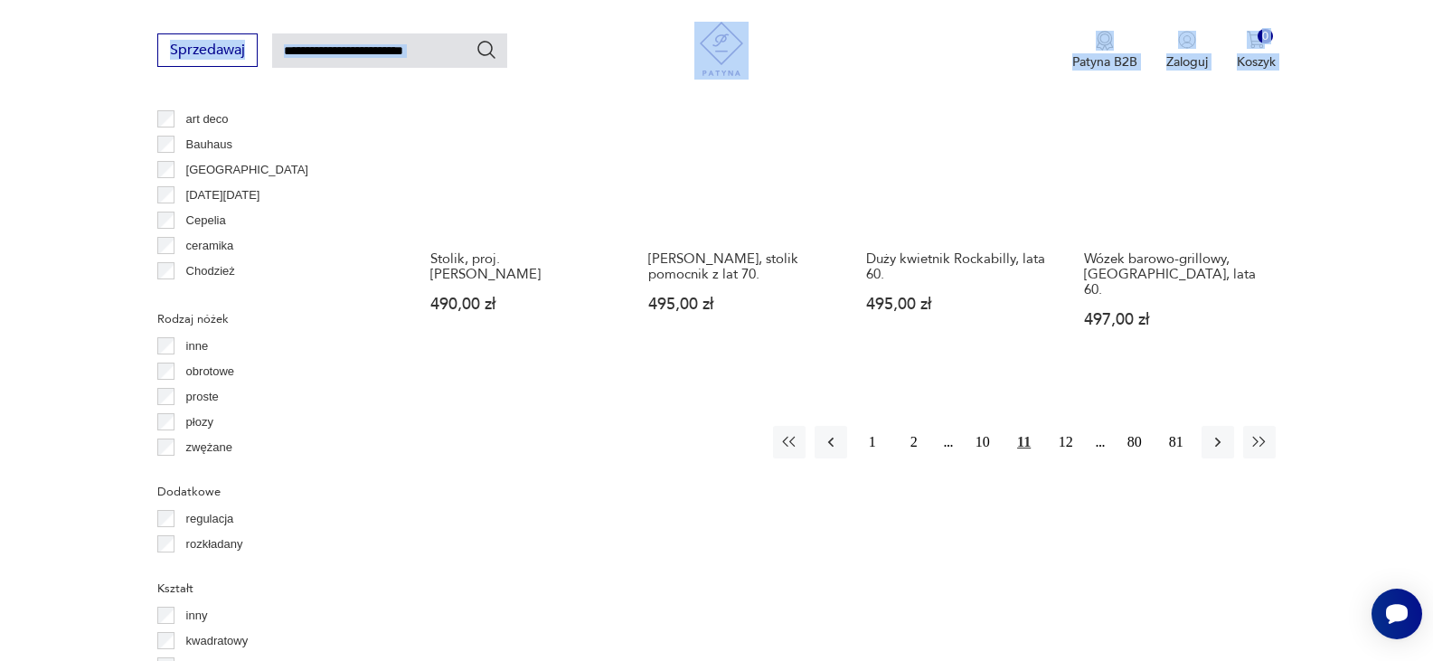
scroll to position [1854, 0]
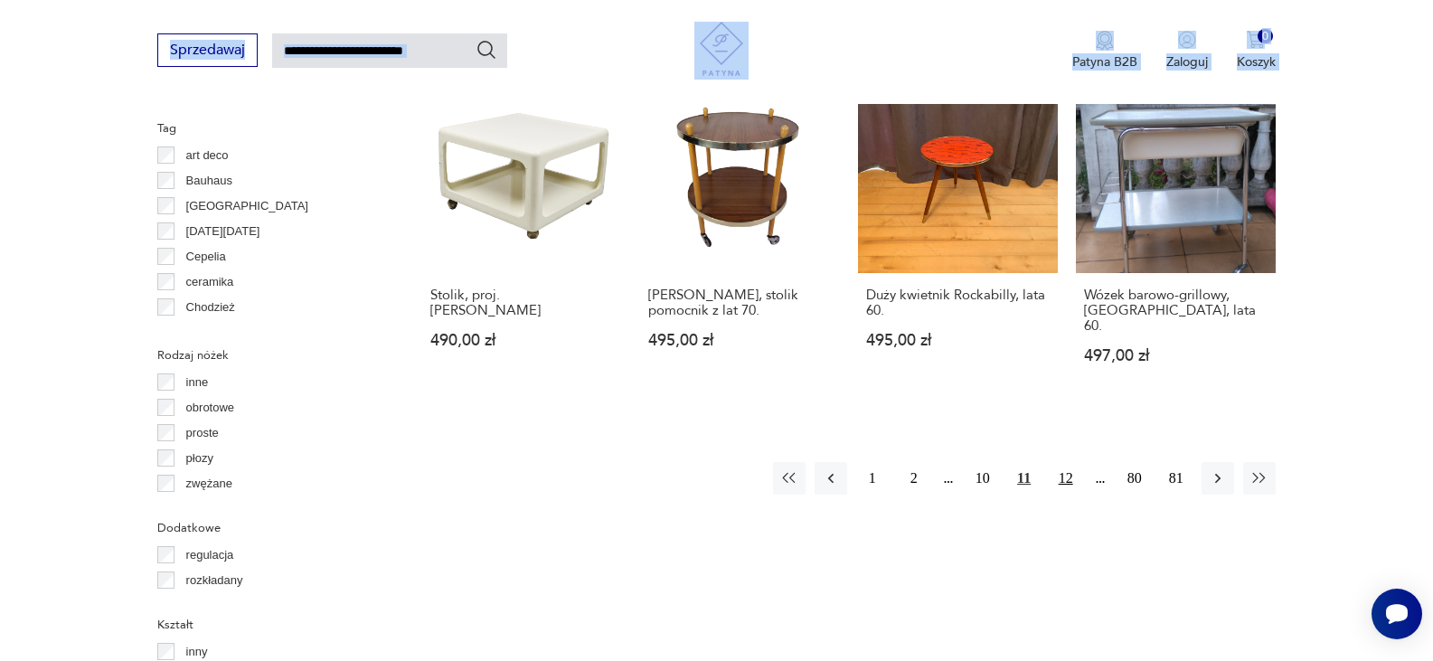
click at [1062, 462] on button "12" at bounding box center [1065, 478] width 33 height 33
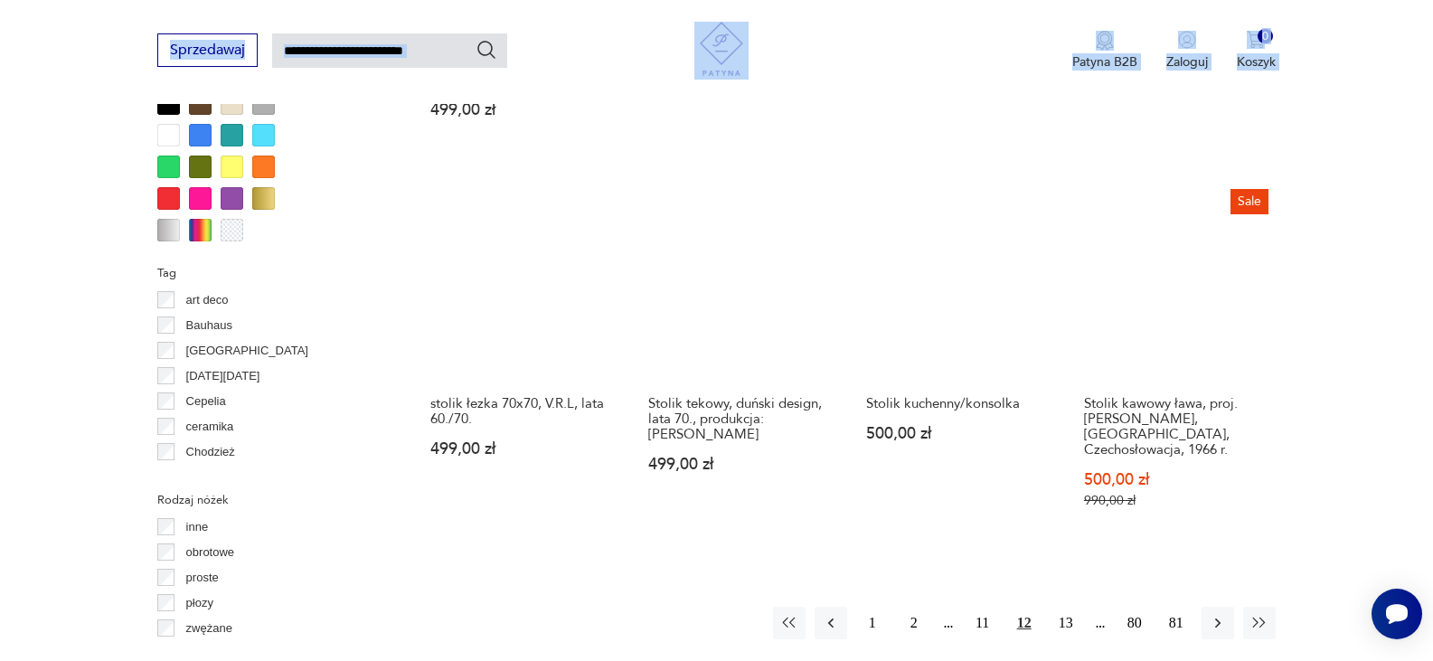
scroll to position [1854, 0]
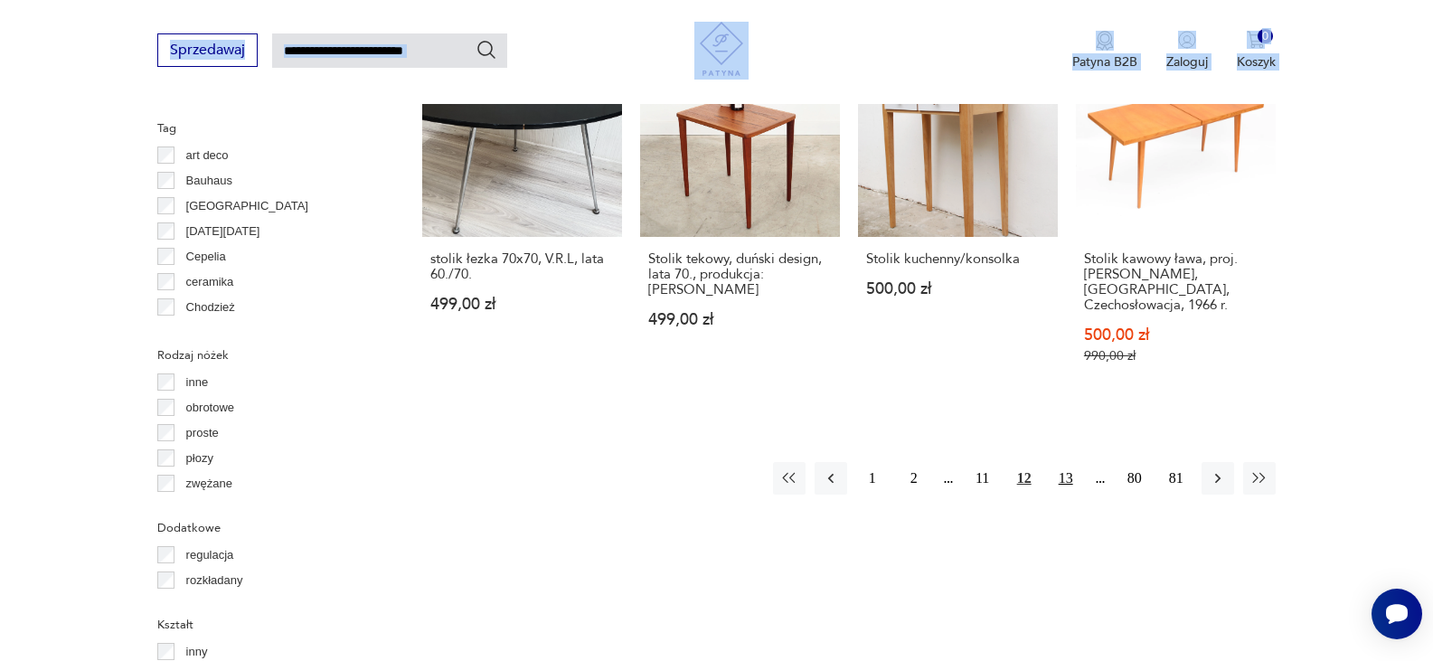
click at [1063, 462] on button "13" at bounding box center [1065, 478] width 33 height 33
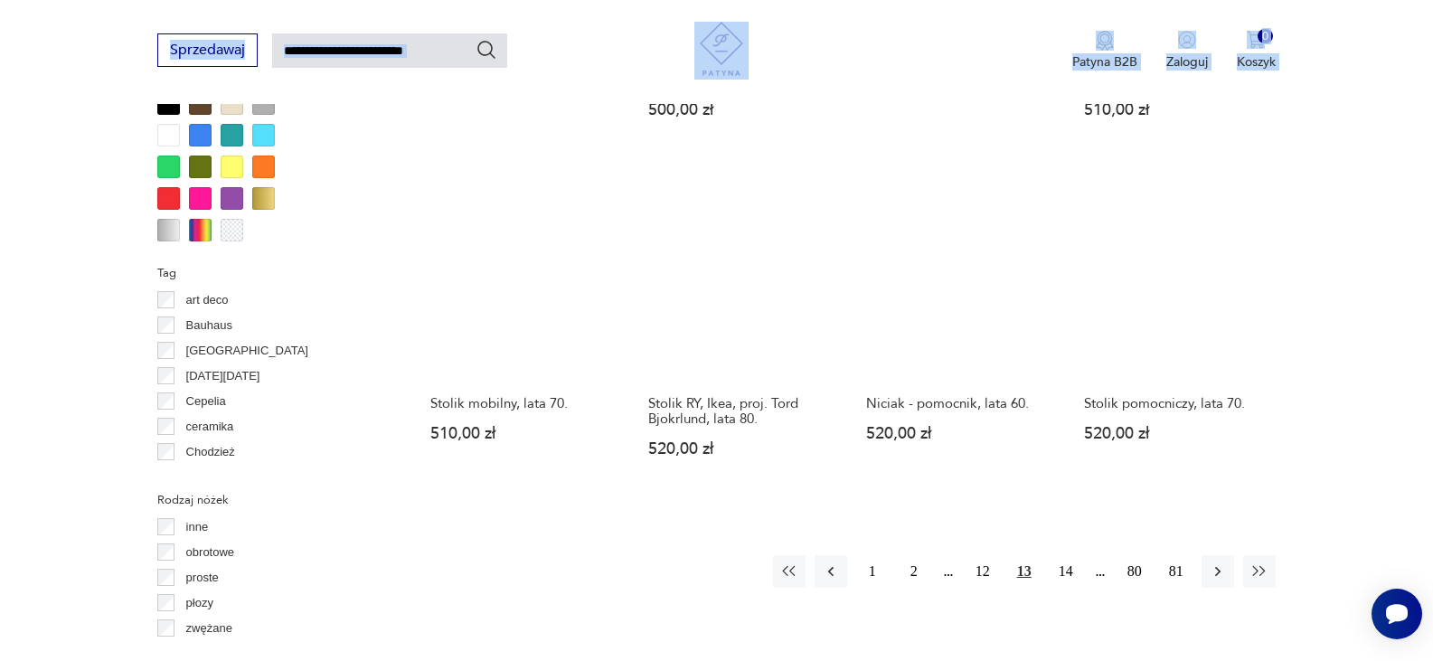
scroll to position [1746, 0]
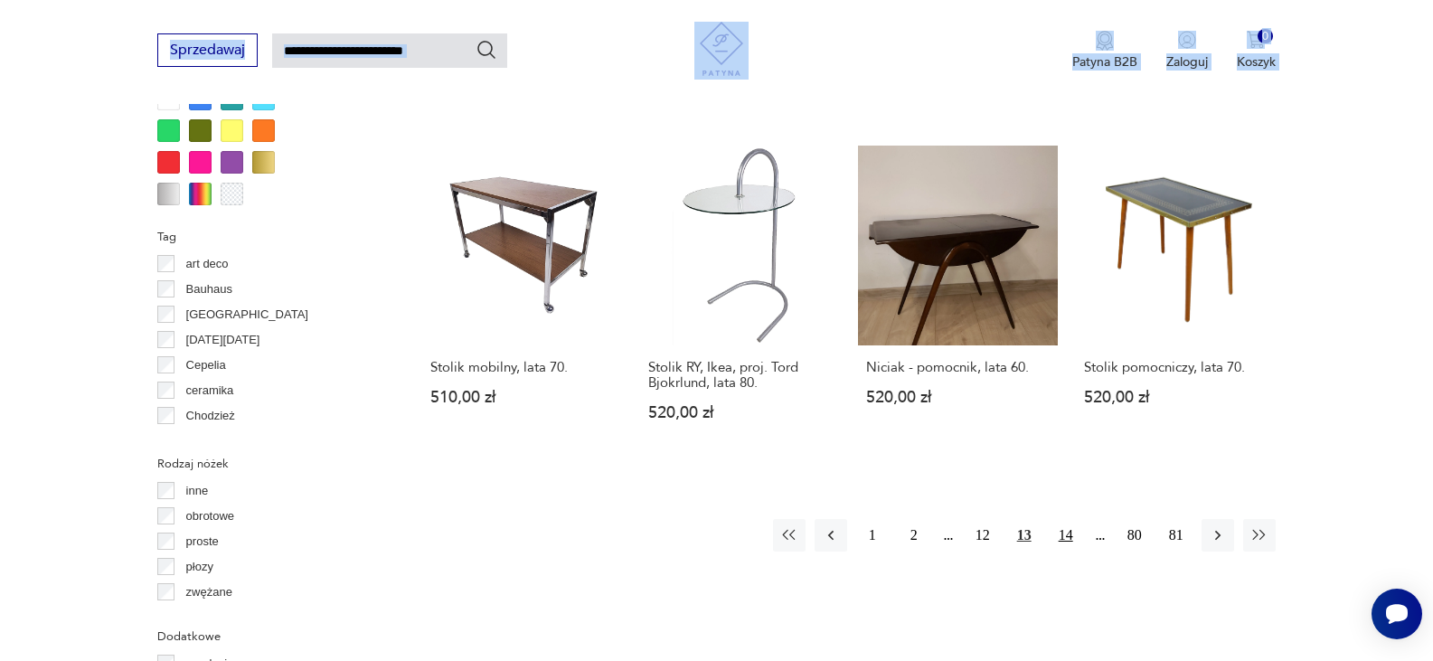
click at [1062, 519] on button "14" at bounding box center [1065, 535] width 33 height 33
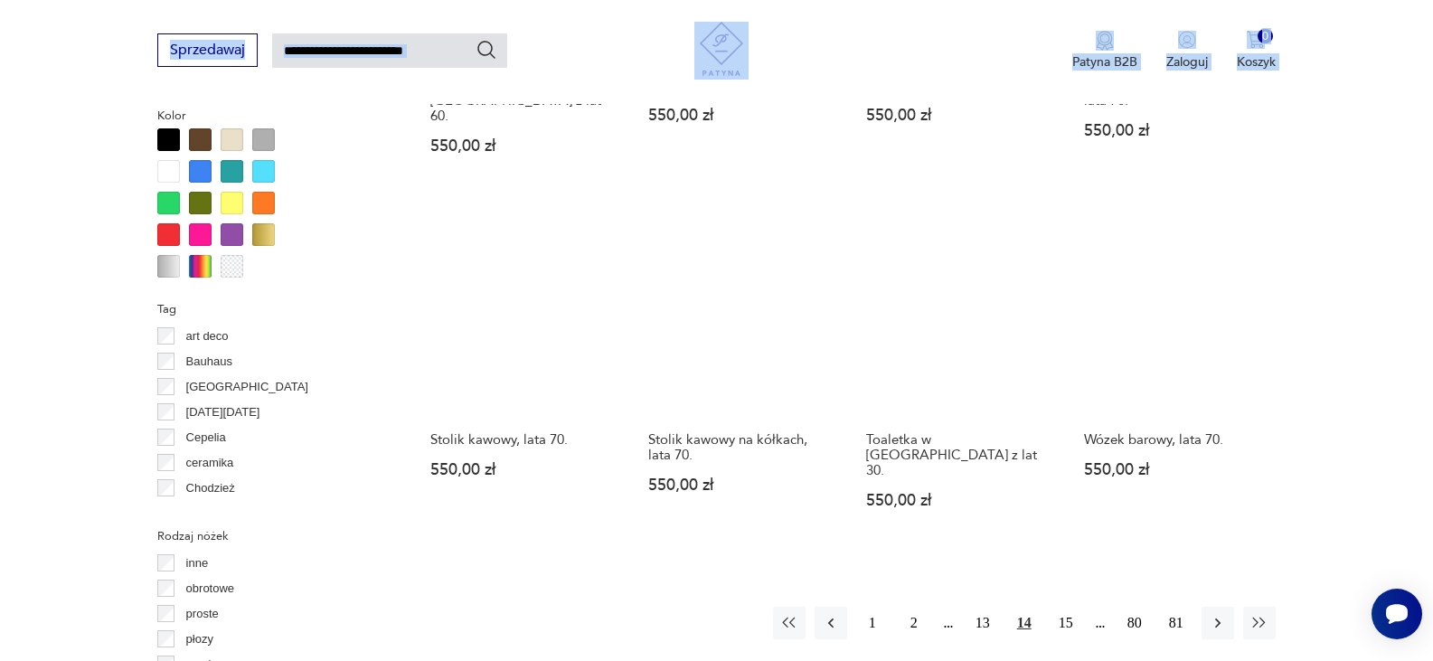
scroll to position [1818, 0]
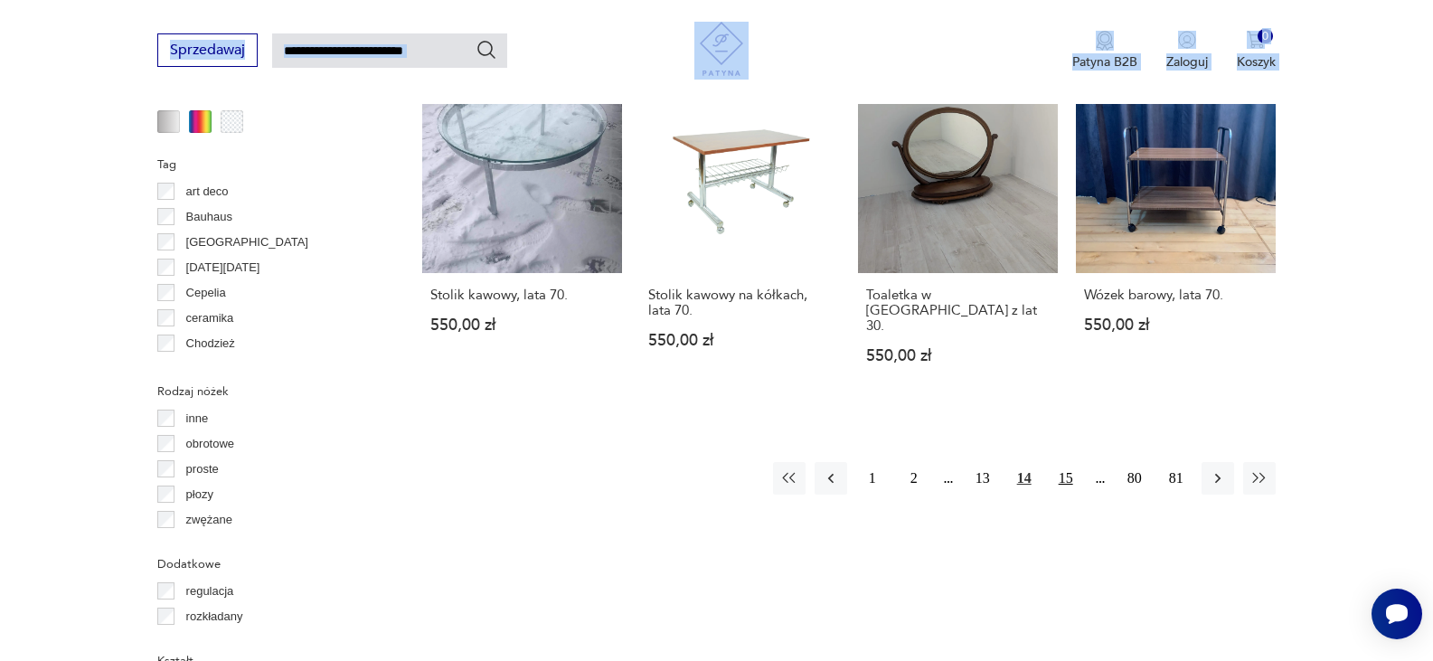
click at [1053, 462] on button "15" at bounding box center [1065, 478] width 33 height 33
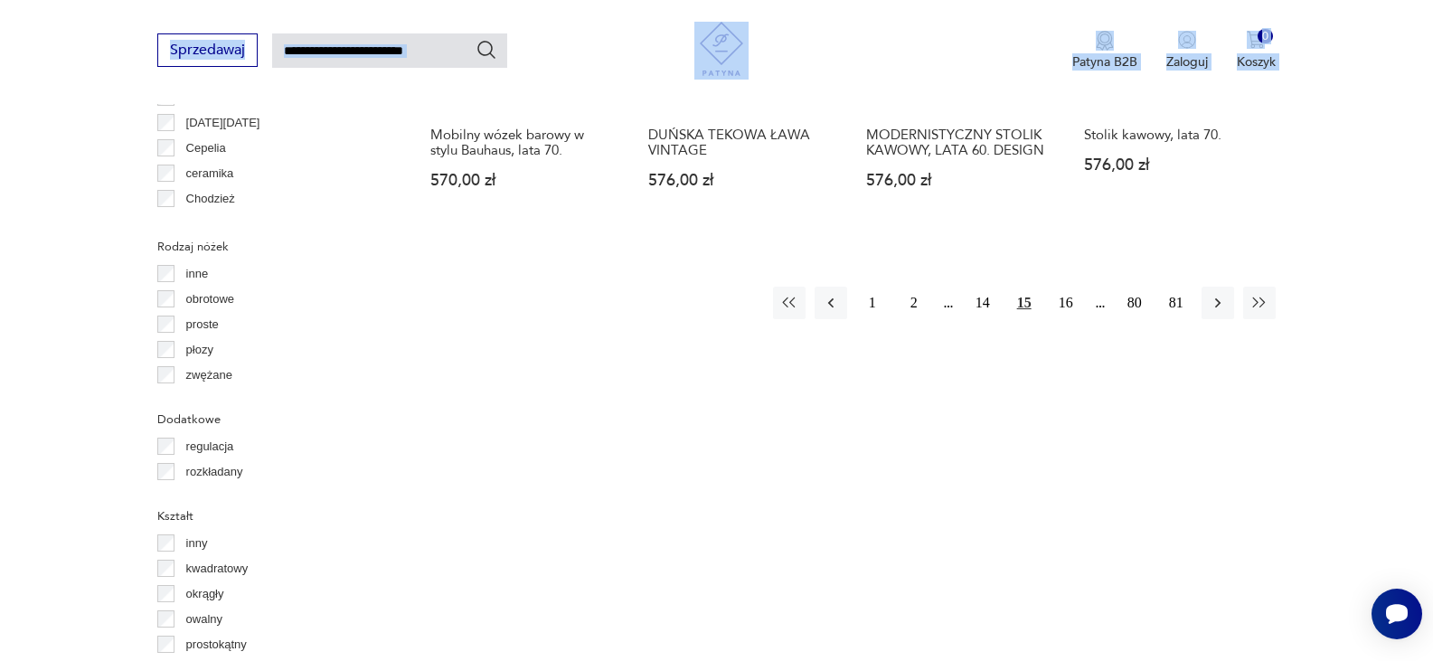
scroll to position [2071, 0]
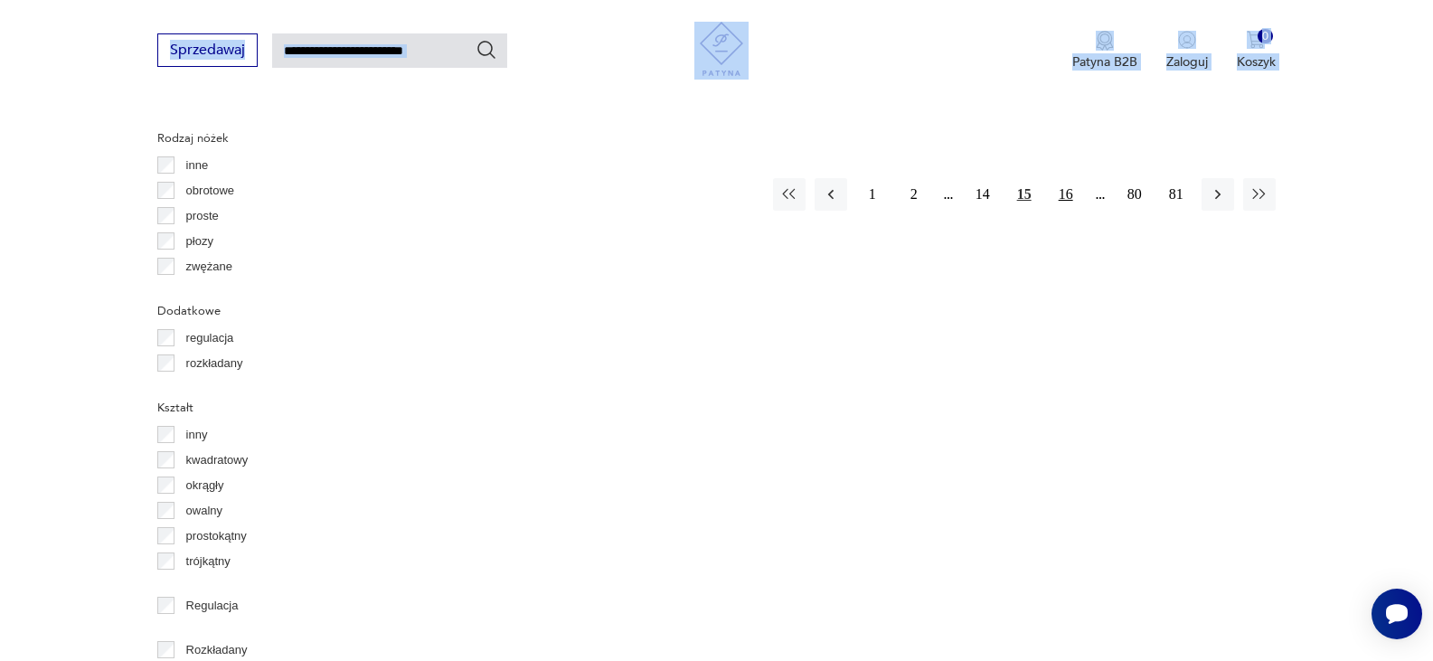
click at [1068, 187] on button "16" at bounding box center [1065, 194] width 33 height 33
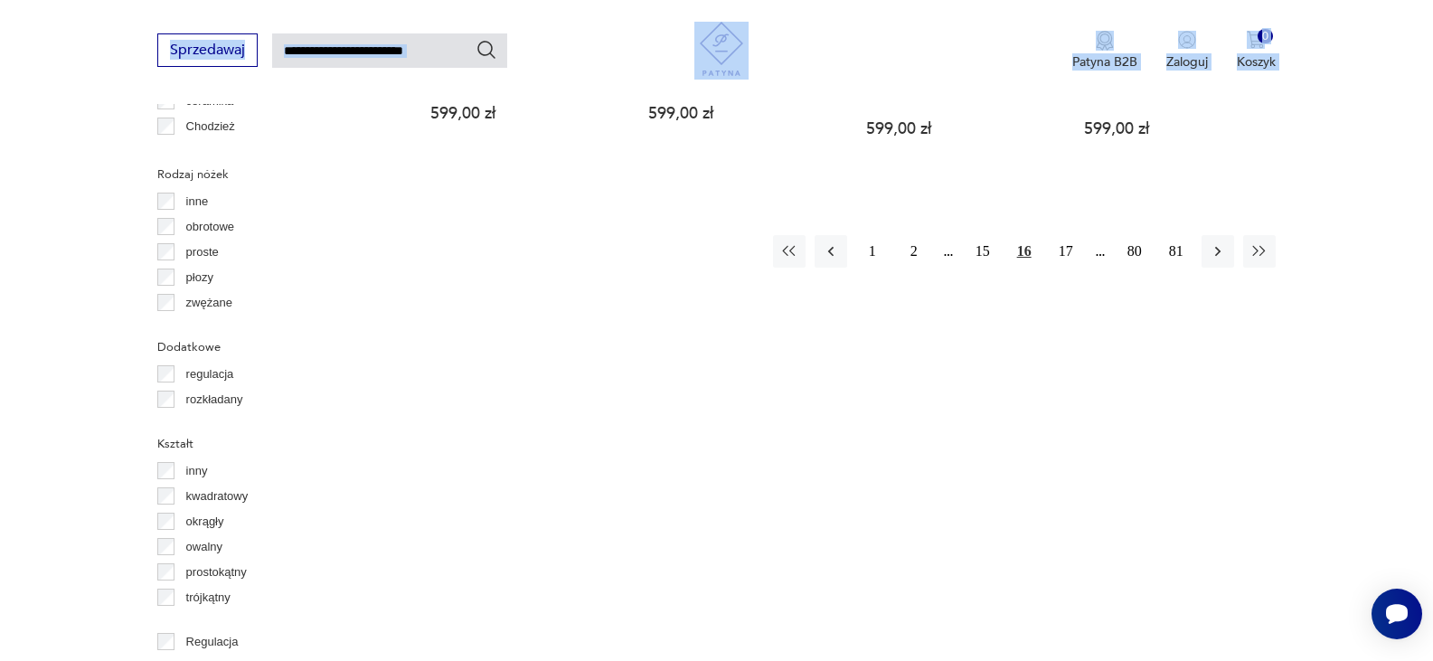
scroll to position [1999, 0]
